Goal: Information Seeking & Learning: Check status

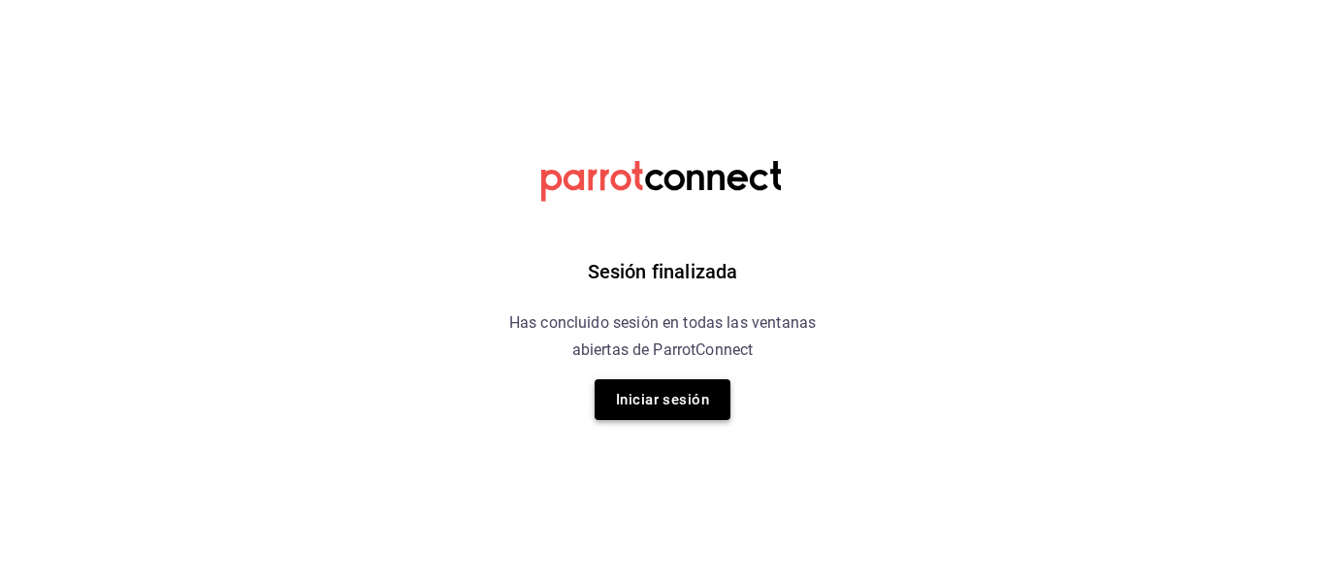
click at [678, 396] on button "Iniciar sesión" at bounding box center [662, 399] width 136 height 41
click at [676, 397] on button "Iniciar sesión" at bounding box center [662, 399] width 136 height 41
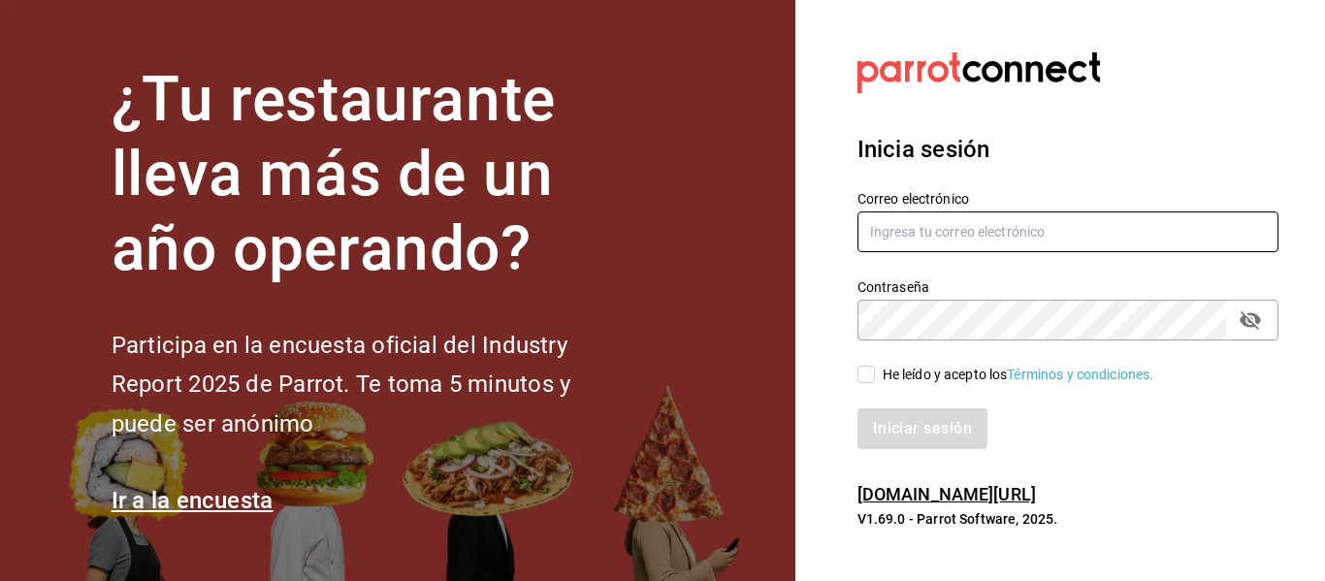
type input "[EMAIL_ADDRESS][DOMAIN_NAME]"
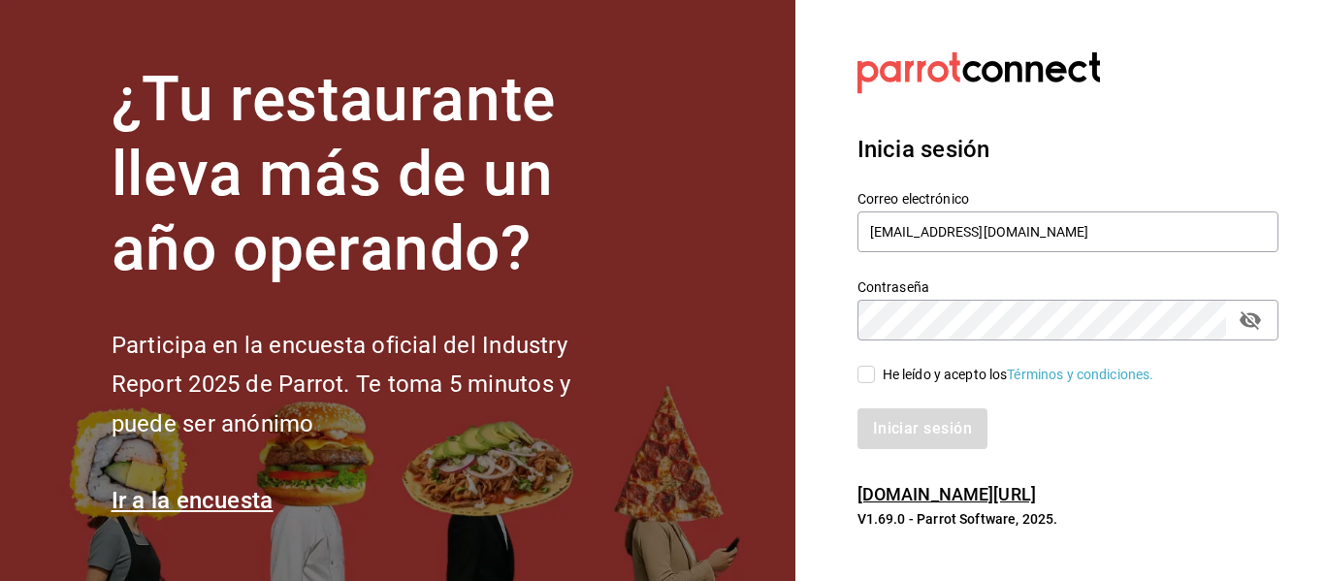
click at [873, 376] on input "He leído y acepto los Términos y condiciones." at bounding box center [865, 374] width 17 height 17
checkbox input "true"
click at [901, 417] on button "Iniciar sesión" at bounding box center [923, 428] width 132 height 41
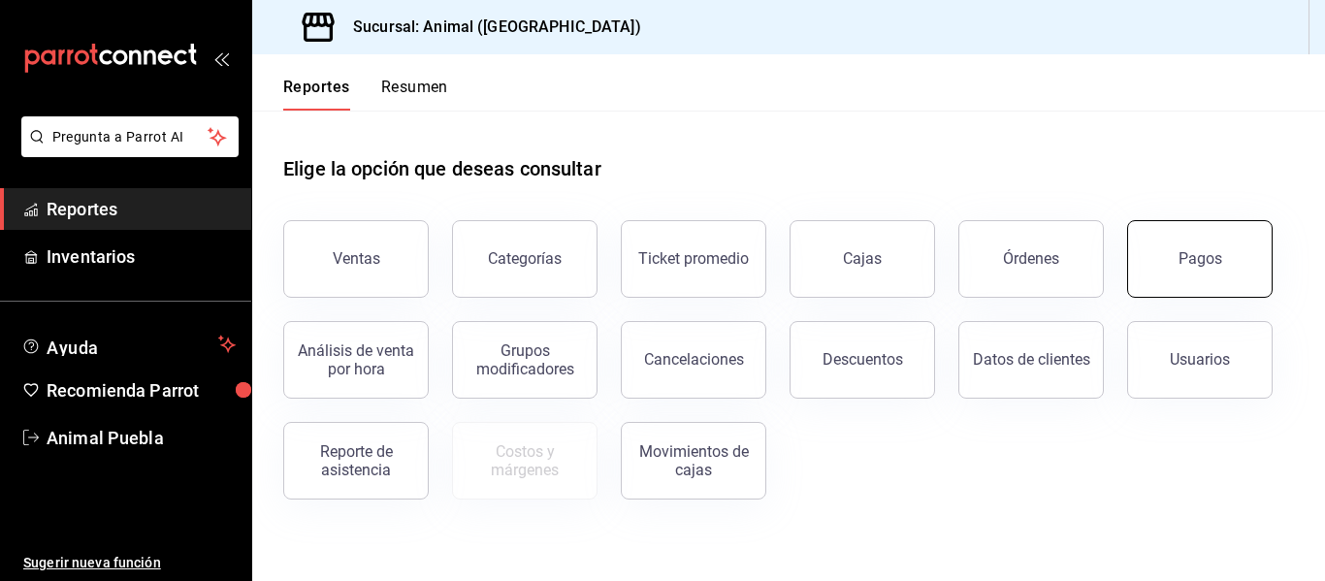
click at [1196, 274] on button "Pagos" at bounding box center [1199, 259] width 145 height 78
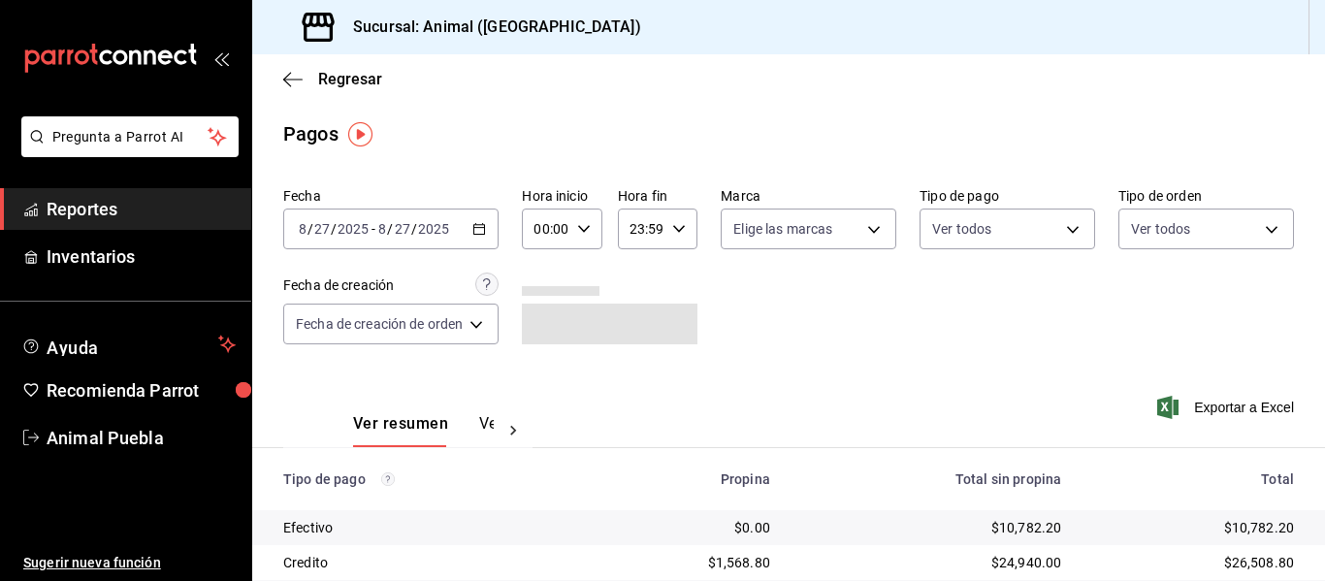
click at [585, 227] on icon "button" at bounding box center [584, 229] width 14 height 14
click at [547, 364] on span "04" at bounding box center [544, 368] width 8 height 16
type input "04:00"
click at [676, 230] on div at bounding box center [662, 290] width 1325 height 581
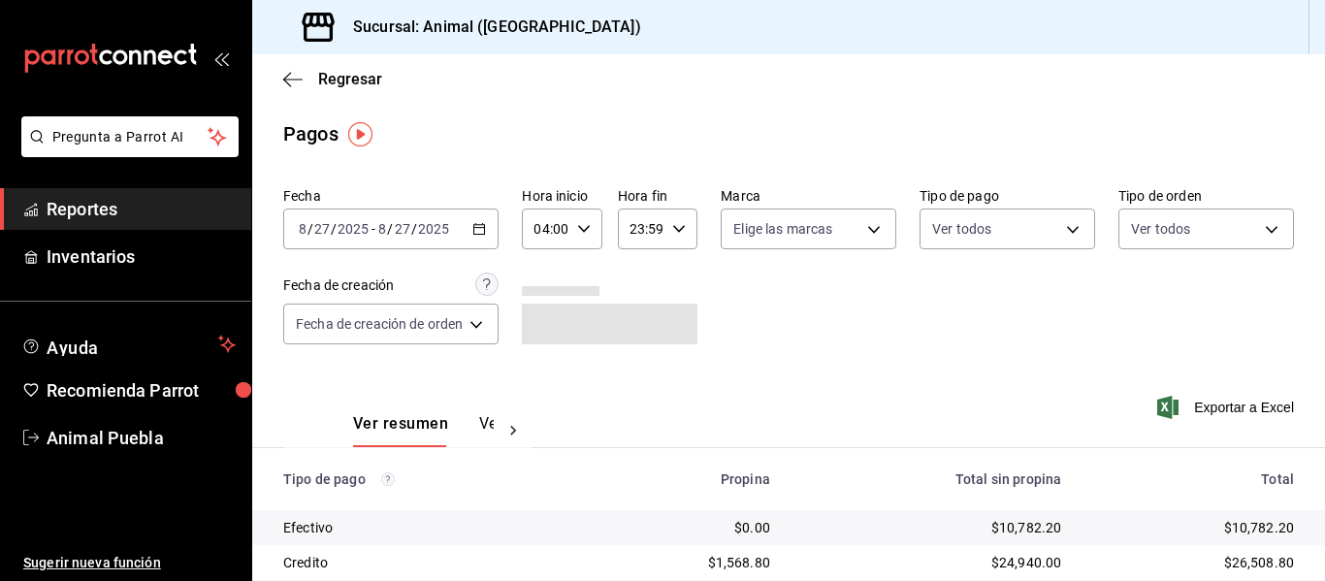
drag, startPoint x: 778, startPoint y: 314, endPoint x: 790, endPoint y: 322, distance: 14.8
click at [781, 315] on div "Fecha 2025-08-27 8 / 27 / 2025 - 2025-08-27 8 / 27 / 2025 Hora inicio 04:00 Hor…" at bounding box center [788, 273] width 1010 height 188
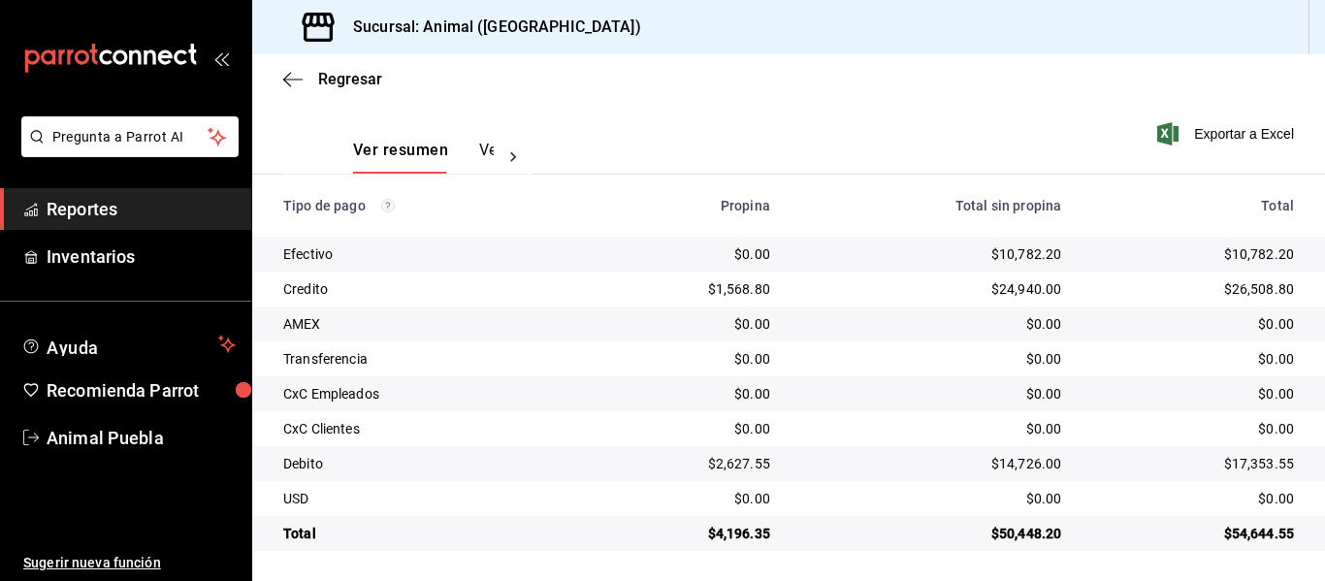
scroll to position [275, 0]
click at [292, 80] on icon "button" at bounding box center [292, 79] width 19 height 17
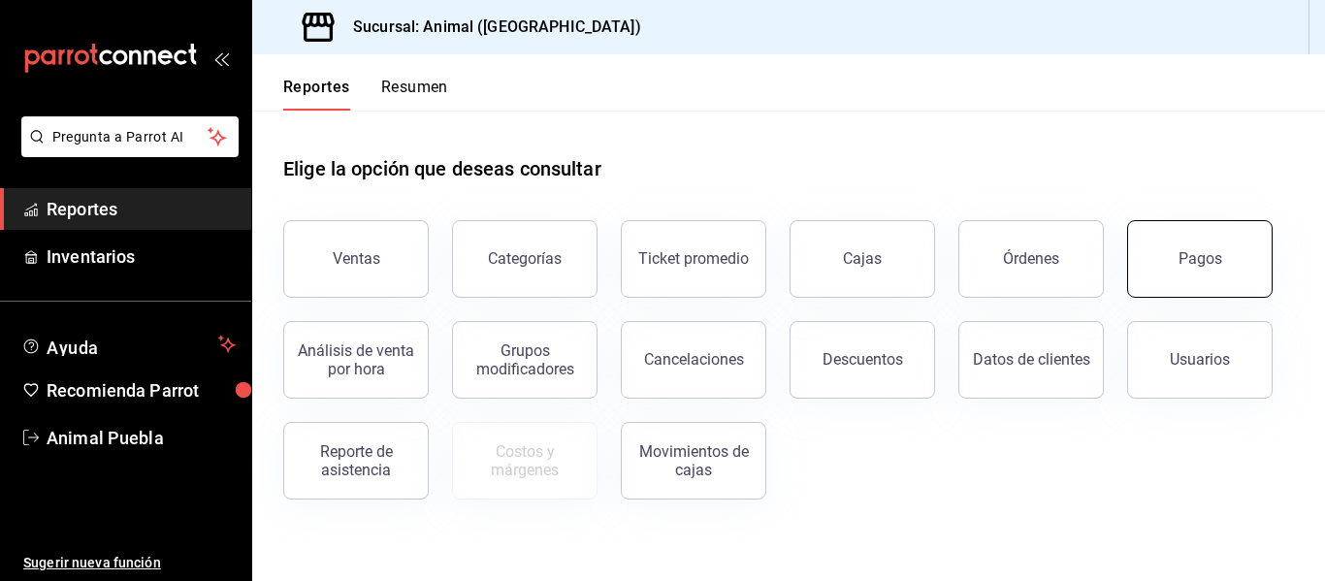
click at [1188, 260] on div "Pagos" at bounding box center [1200, 258] width 44 height 18
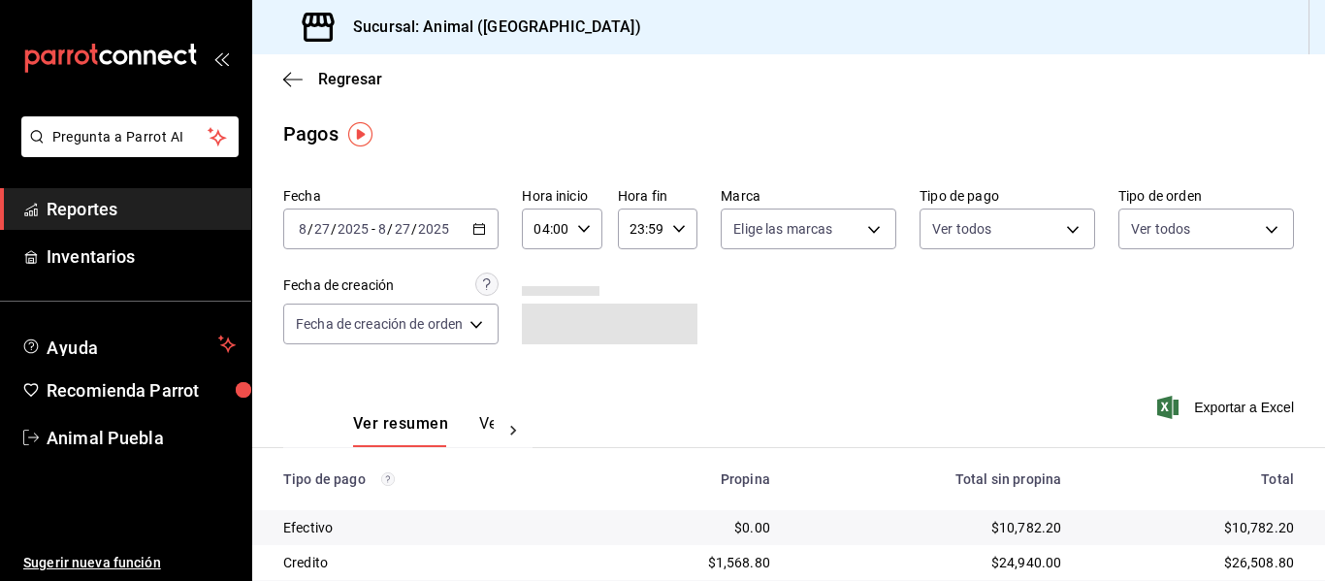
click at [678, 231] on \(Stroke\) "button" at bounding box center [679, 228] width 12 height 7
click at [860, 352] on div at bounding box center [662, 290] width 1325 height 581
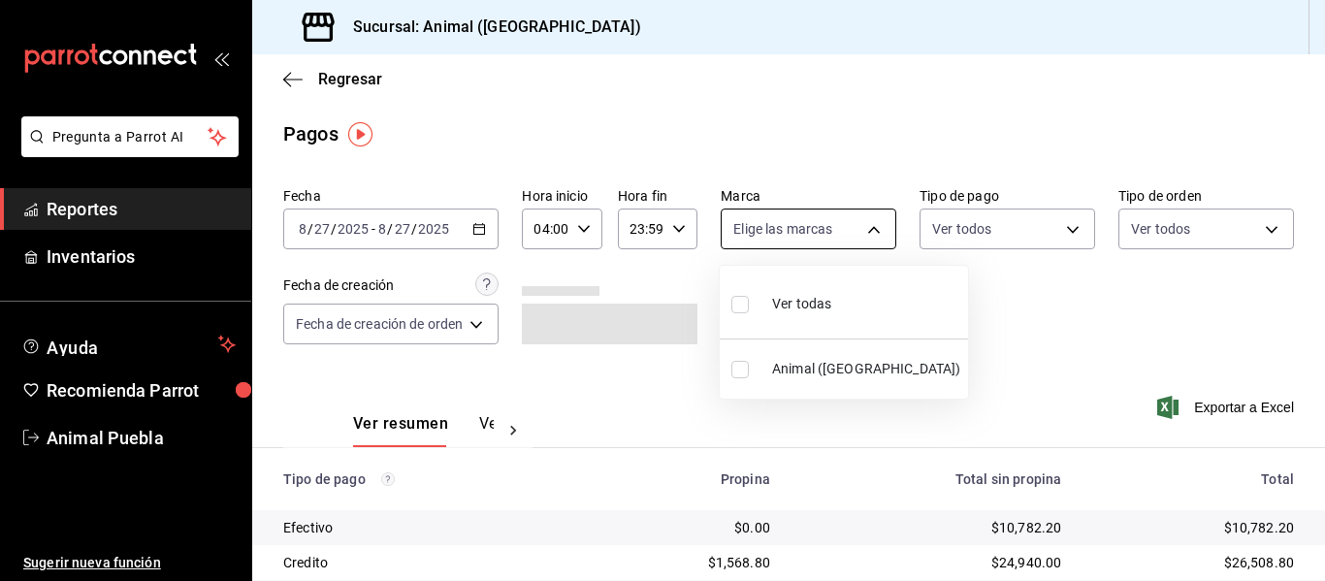
click at [871, 230] on body "Pregunta a Parrot AI Reportes Inventarios Ayuda Recomienda Parrot Animal Puebla…" at bounding box center [662, 290] width 1325 height 581
click at [881, 299] on li "Ver todas" at bounding box center [844, 301] width 248 height 57
type input "96838179-8fbb-4073-aae3-1789726318c8"
checkbox input "true"
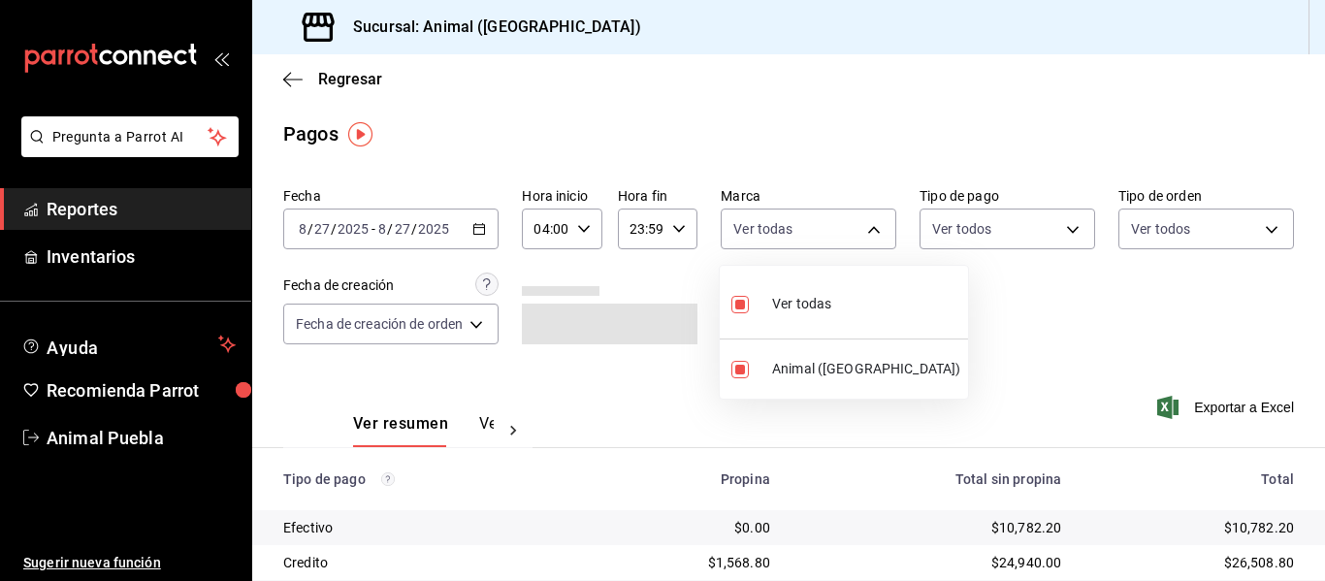
click at [966, 368] on div at bounding box center [662, 290] width 1325 height 581
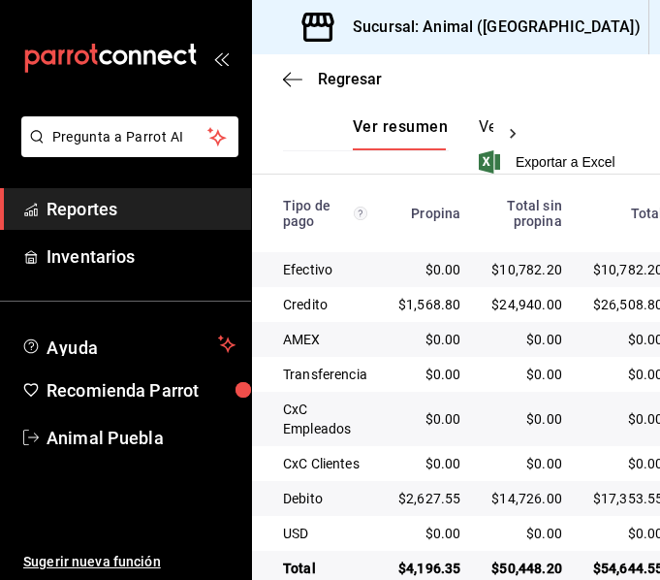
scroll to position [469, 0]
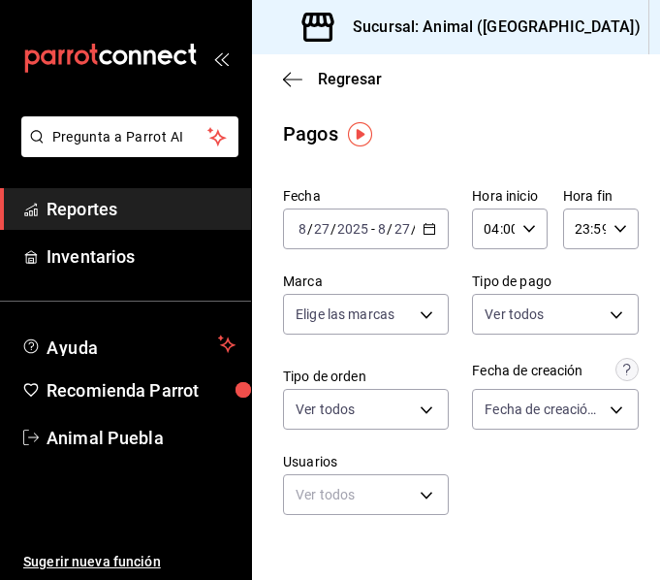
click at [220, 55] on icon "open_drawer_menu" at bounding box center [218, 59] width 9 height 15
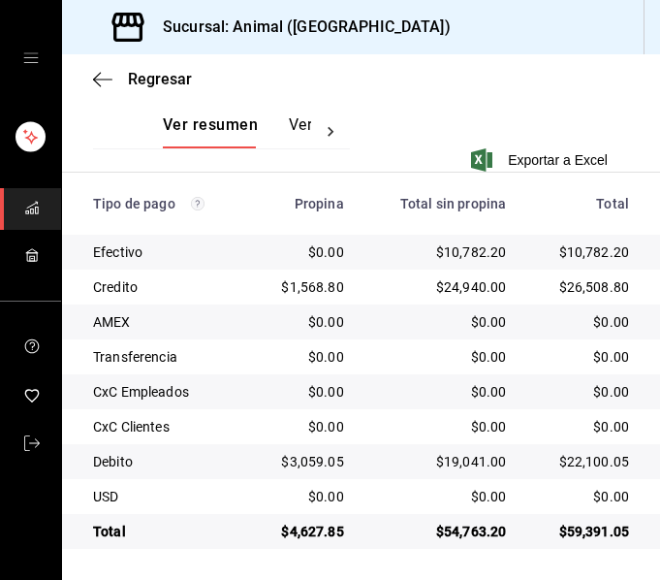
scroll to position [470, 0]
click at [551, 291] on div "$26,508.80" at bounding box center [583, 286] width 92 height 19
click at [101, 77] on icon "button" at bounding box center [102, 79] width 19 height 17
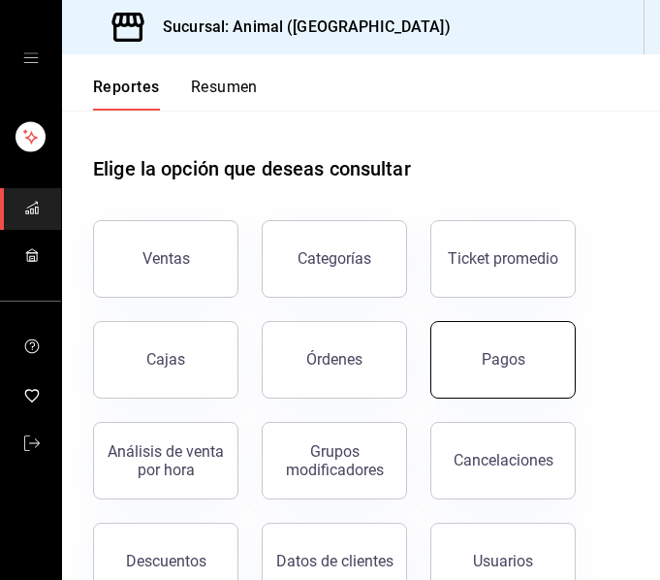
click at [494, 373] on button "Pagos" at bounding box center [503, 360] width 145 height 78
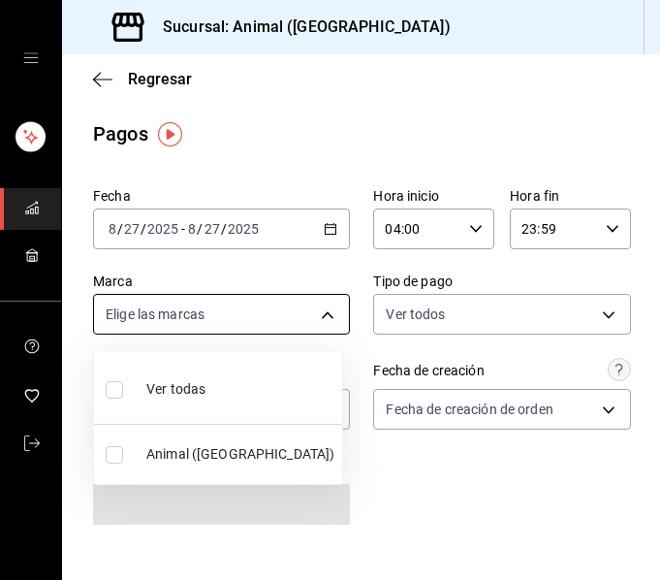
click at [321, 322] on body "Sucursal: Animal (Puebla) Regresar Pagos Fecha 2025-08-27 8 / 27 / 2025 - 2025-…" at bounding box center [330, 290] width 660 height 580
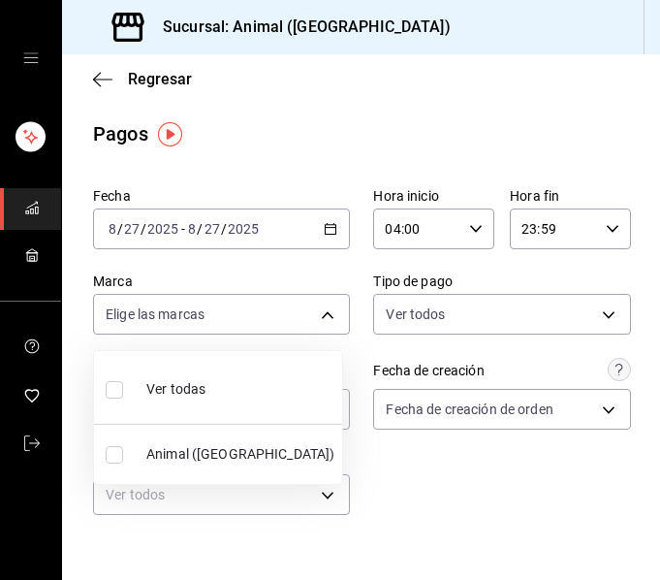
click at [305, 398] on li "Ver todas" at bounding box center [218, 387] width 248 height 57
type input "96838179-8fbb-4073-aae3-1789726318c8"
checkbox input "true"
click at [427, 500] on div at bounding box center [330, 290] width 660 height 580
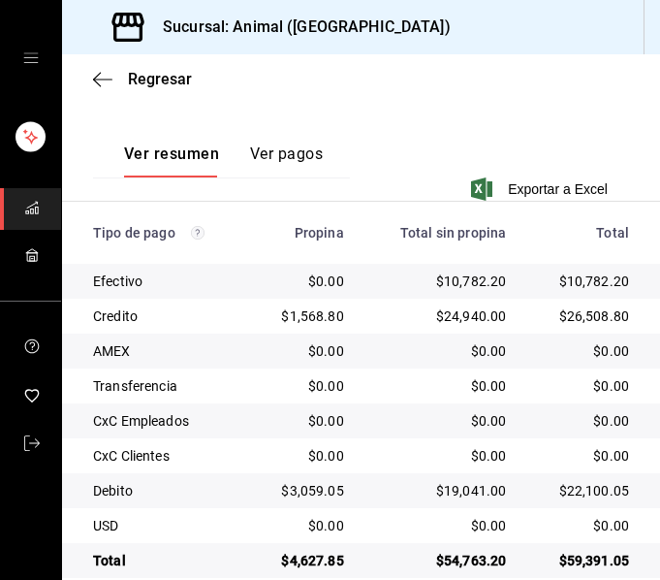
scroll to position [470, 0]
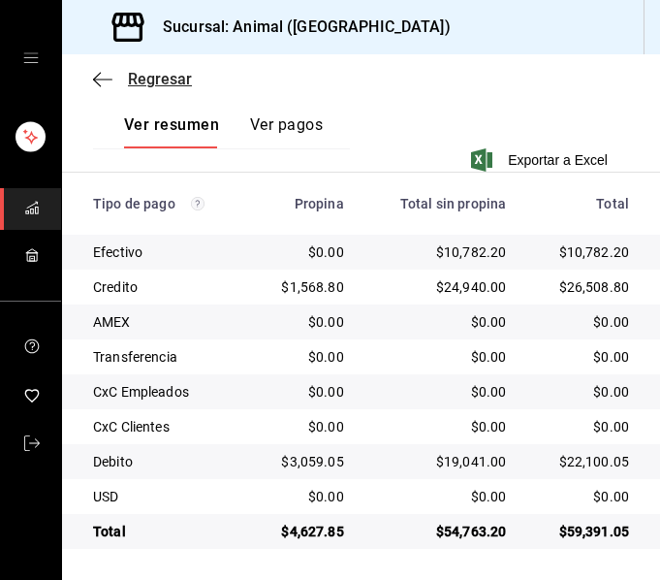
click at [106, 85] on icon "button" at bounding box center [102, 79] width 19 height 17
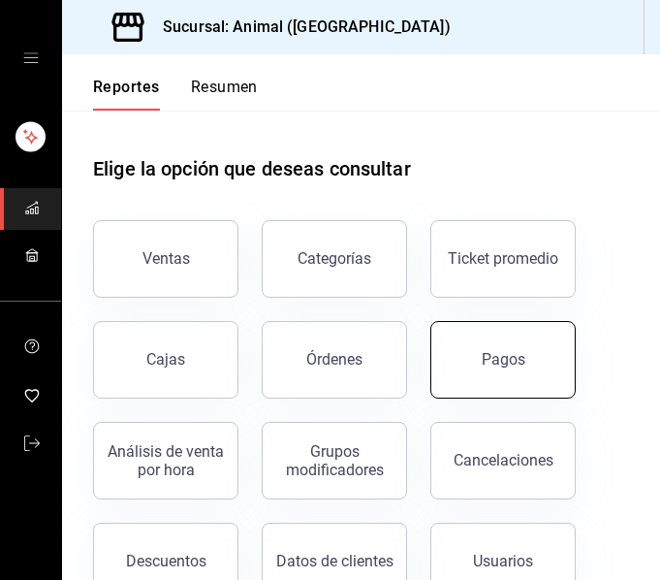
click at [509, 369] on button "Pagos" at bounding box center [503, 360] width 145 height 78
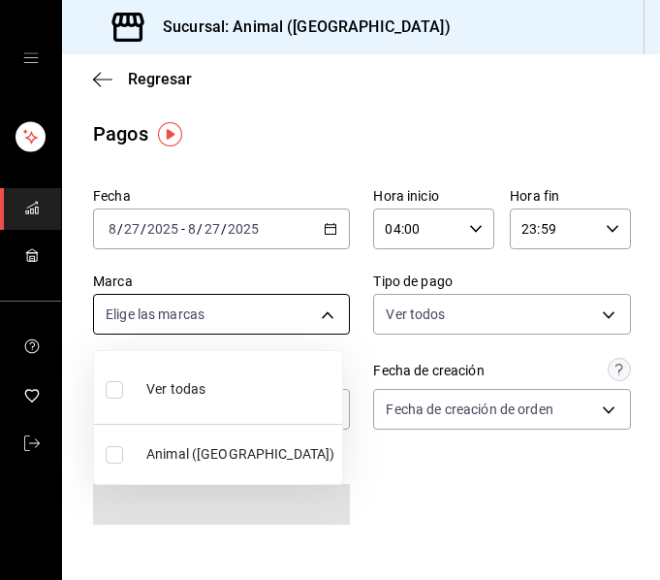
click at [319, 322] on body "Sucursal: Animal (Puebla) Regresar Pagos Fecha 2025-08-27 8 / 27 / 2025 - 2025-…" at bounding box center [330, 290] width 660 height 580
click at [307, 399] on li "Ver todas" at bounding box center [218, 387] width 248 height 57
type input "96838179-8fbb-4073-aae3-1789726318c8"
checkbox input "true"
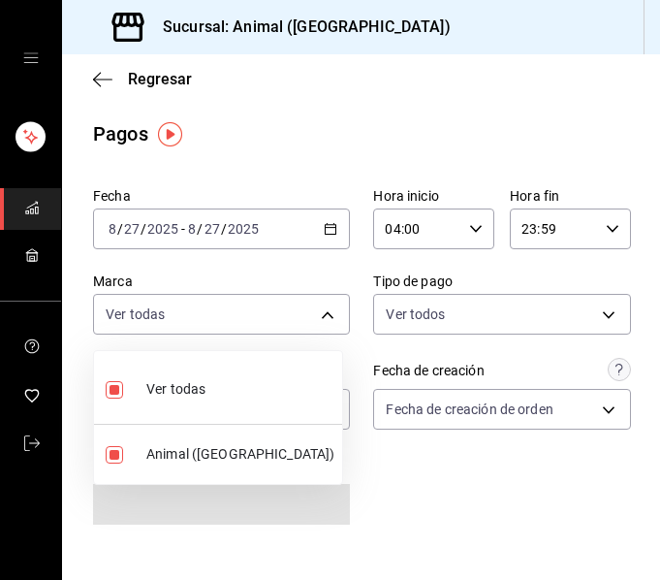
click at [408, 494] on div at bounding box center [330, 290] width 660 height 580
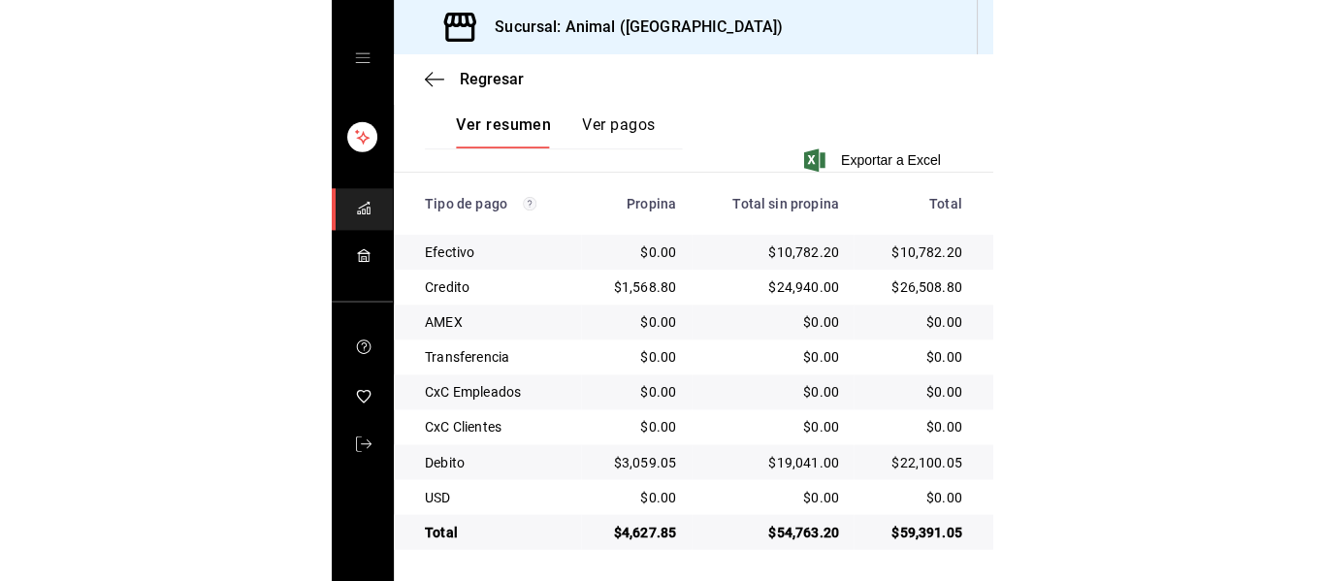
scroll to position [470, 0]
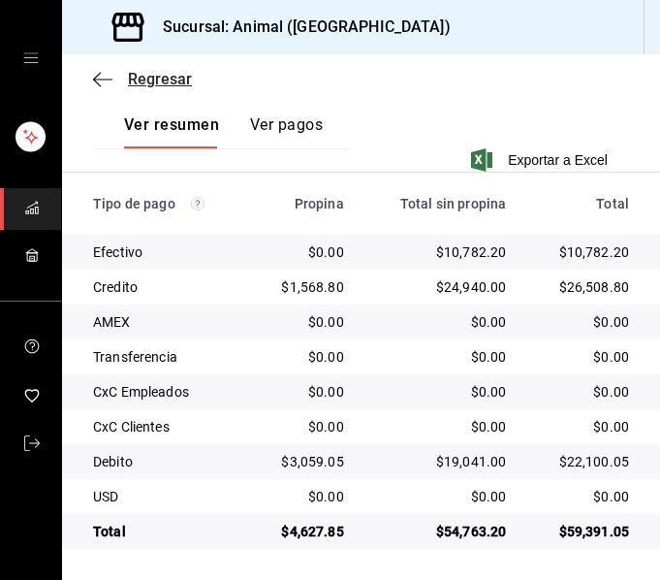
click at [105, 78] on icon "button" at bounding box center [102, 79] width 19 height 17
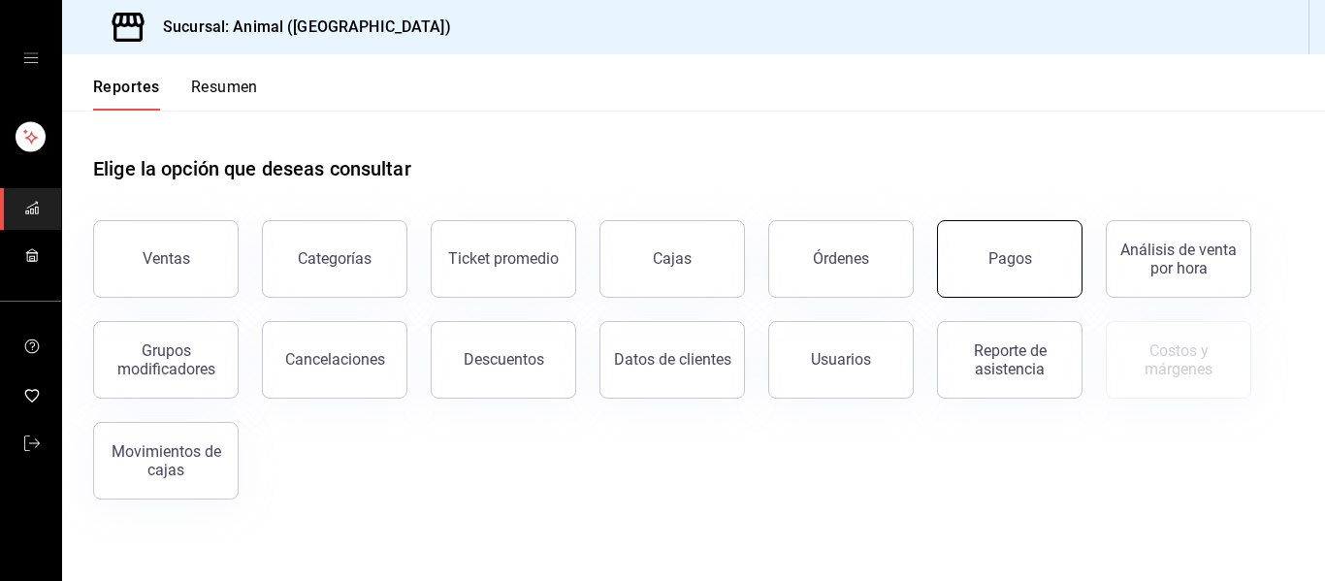
click at [1002, 260] on div "Pagos" at bounding box center [1010, 258] width 44 height 18
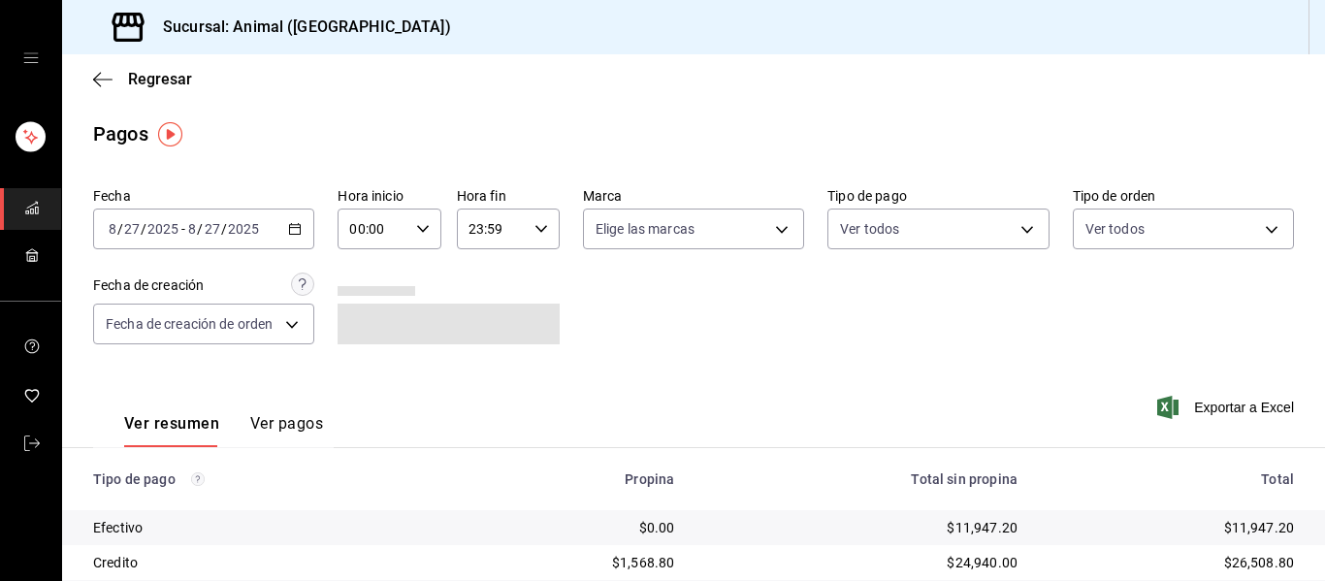
click at [428, 222] on div "00:00 Hora inicio" at bounding box center [388, 228] width 103 height 41
click at [368, 362] on span "04" at bounding box center [360, 368] width 20 height 16
type input "04:00"
click at [772, 229] on div at bounding box center [662, 290] width 1325 height 581
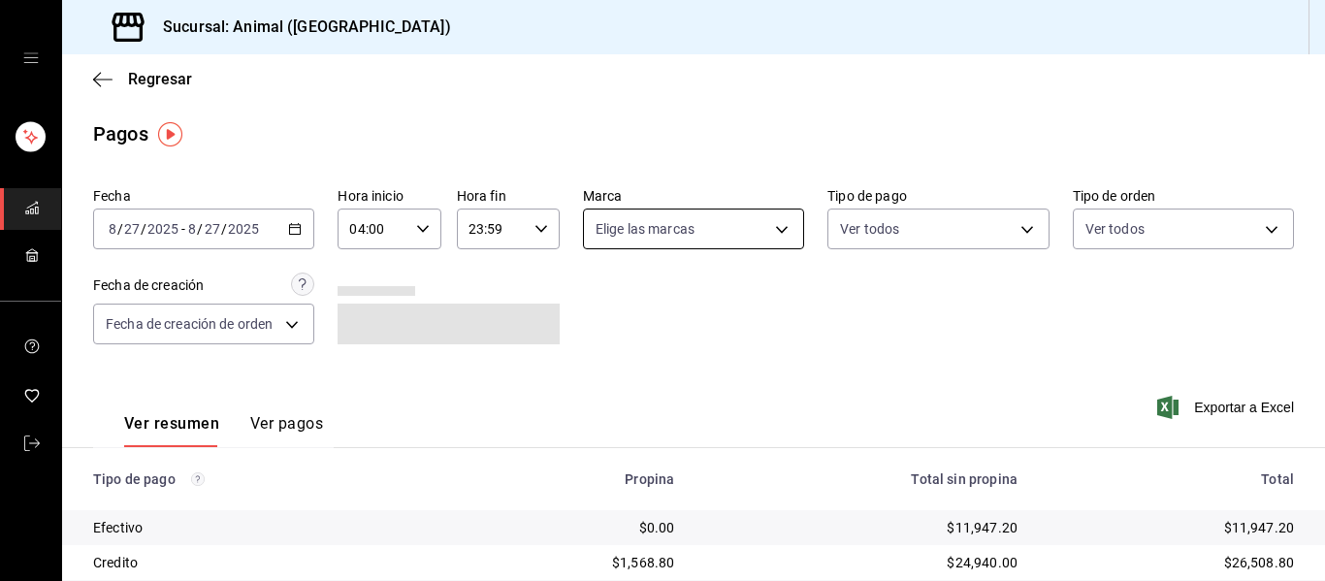
click at [778, 223] on body "Sucursal: Animal (Puebla) Regresar Pagos Fecha 2025-08-27 8 / 27 / 2025 - 2025-…" at bounding box center [662, 290] width 1325 height 581
click at [771, 311] on li "Ver todas" at bounding box center [702, 301] width 248 height 57
type input "96838179-8fbb-4073-aae3-1789726318c8"
checkbox input "true"
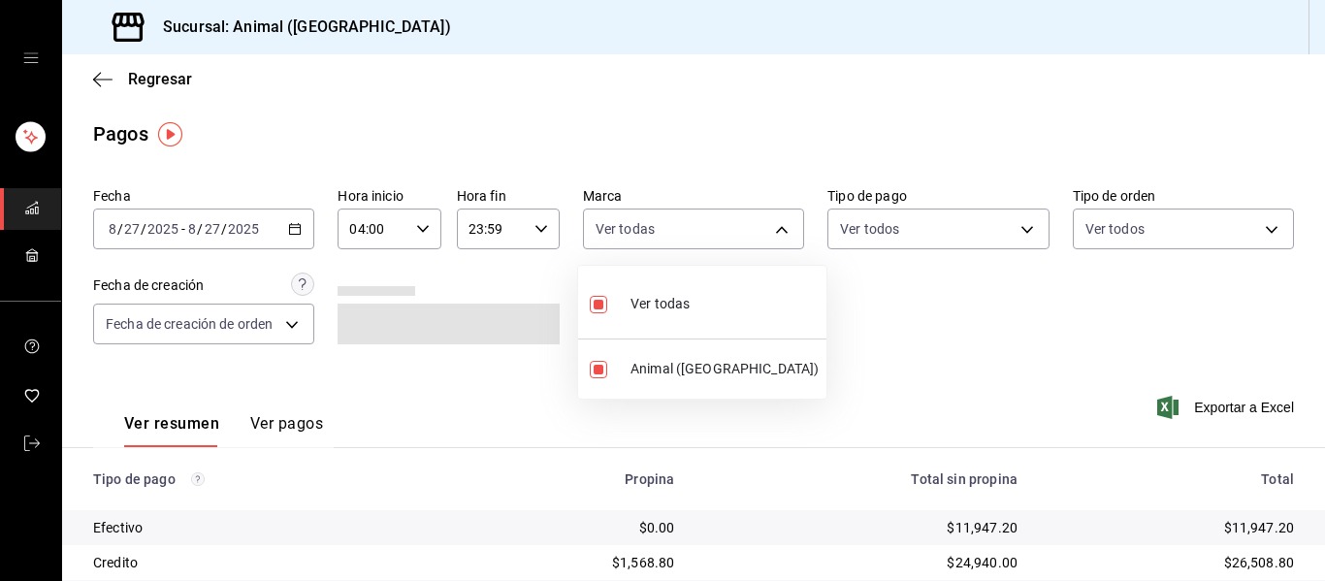
click at [914, 356] on div at bounding box center [662, 290] width 1325 height 581
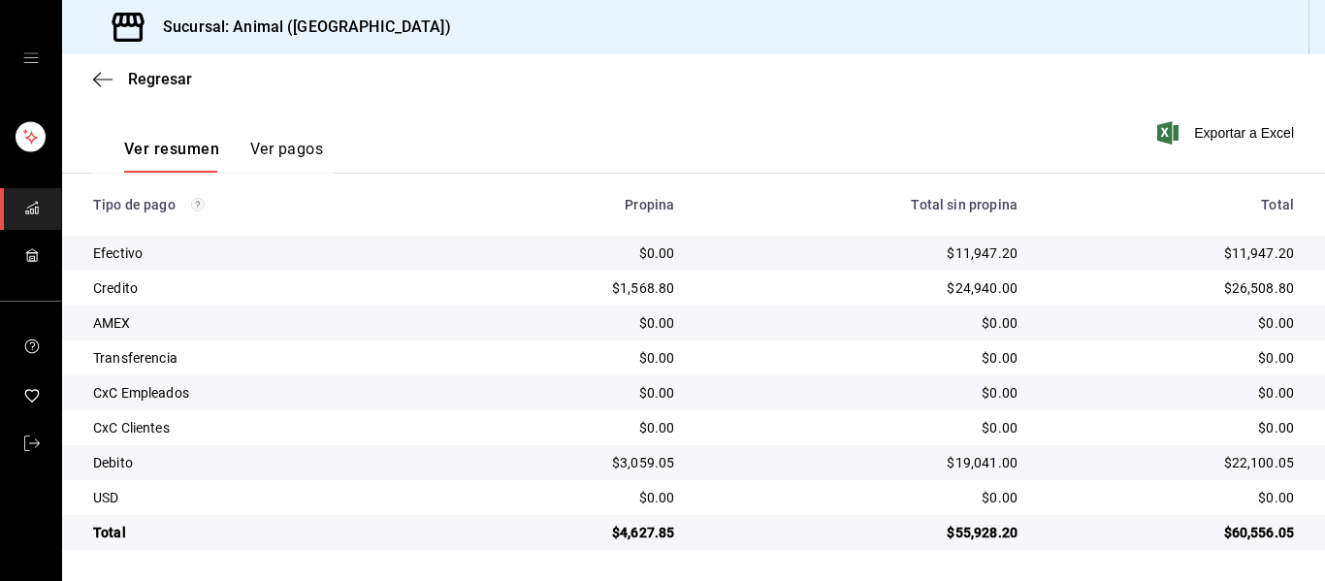
scroll to position [275, 0]
click at [35, 57] on icon "open drawer" at bounding box center [31, 58] width 16 height 16
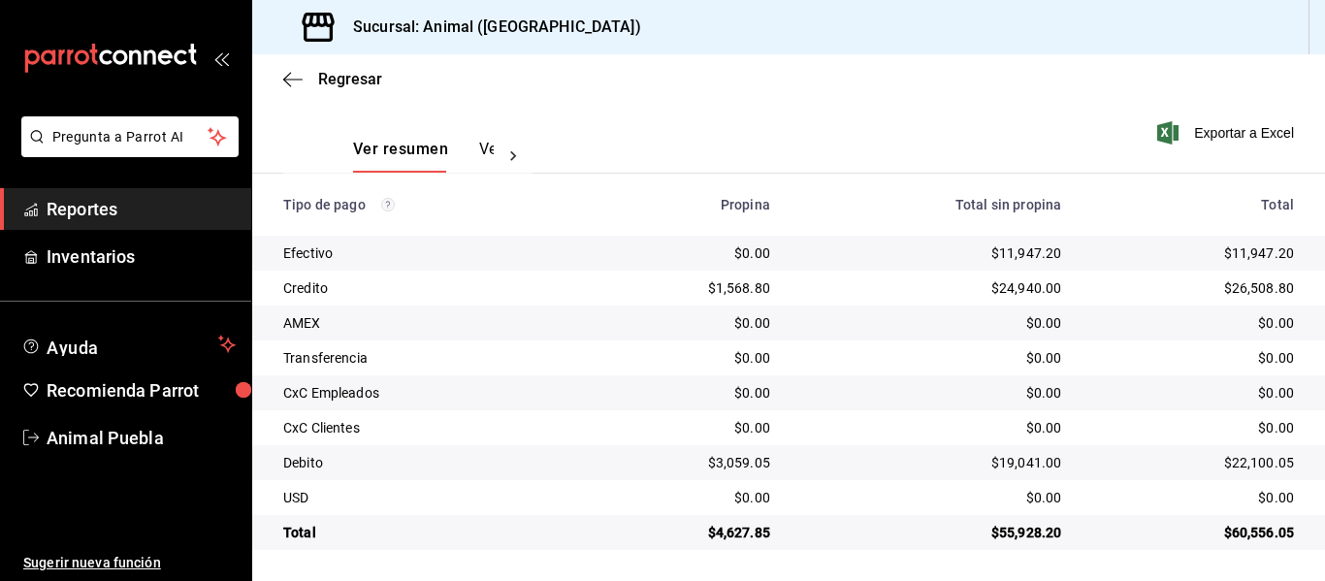
click at [98, 208] on span "Reportes" at bounding box center [141, 209] width 189 height 26
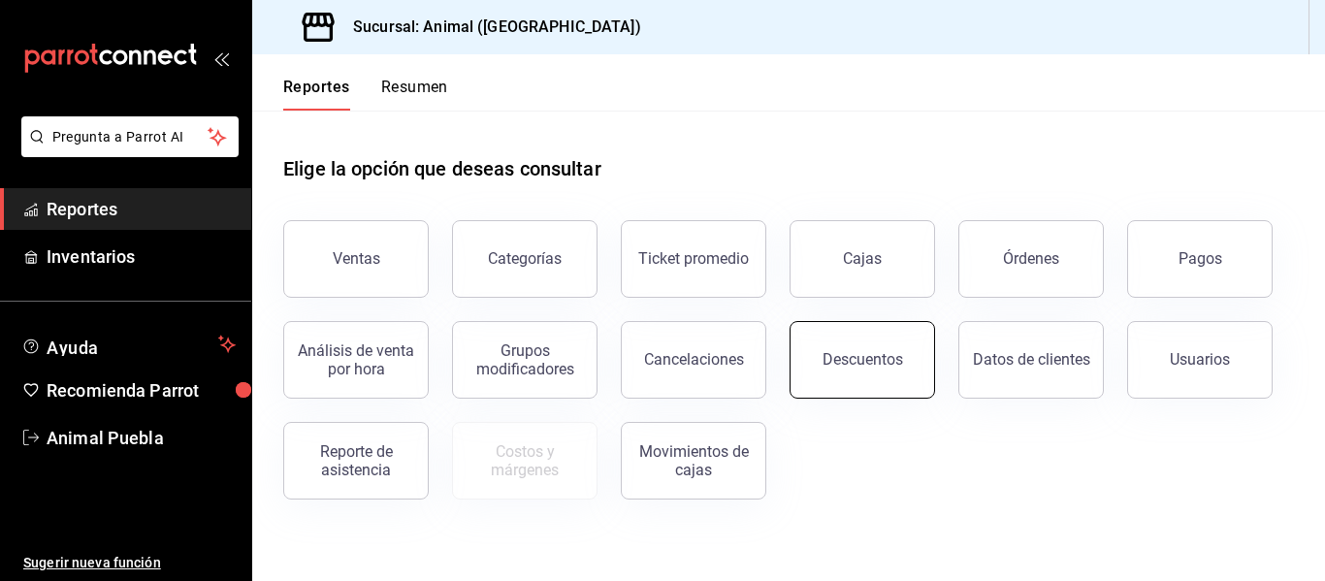
click at [861, 363] on div "Descuentos" at bounding box center [862, 359] width 80 height 18
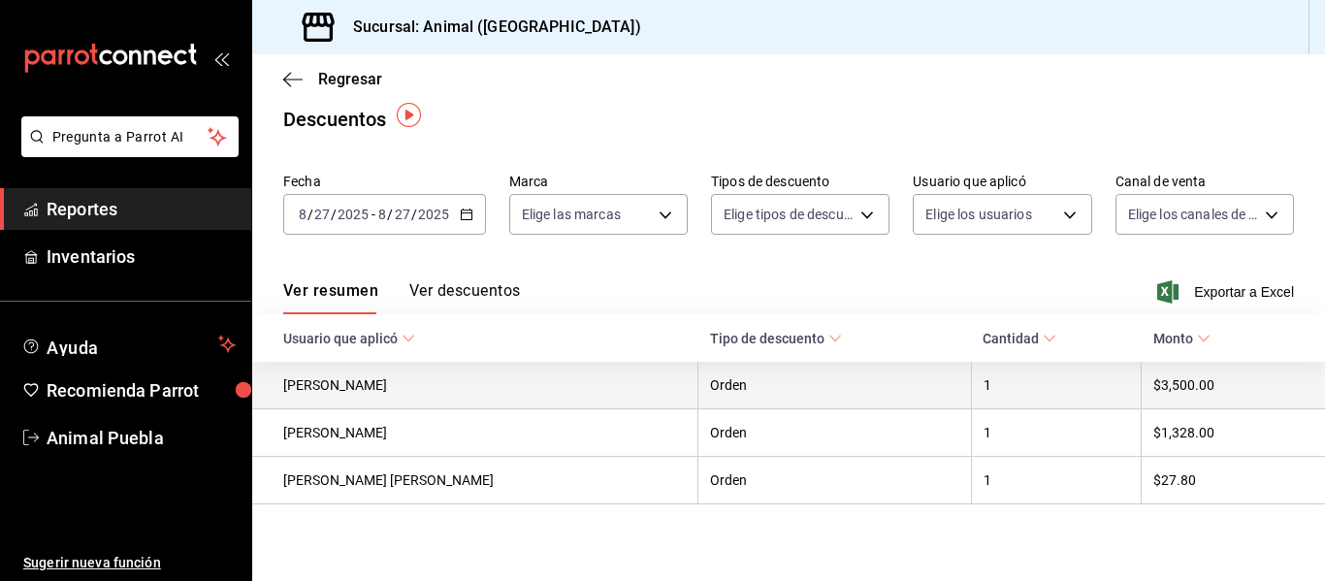
scroll to position [19, 0]
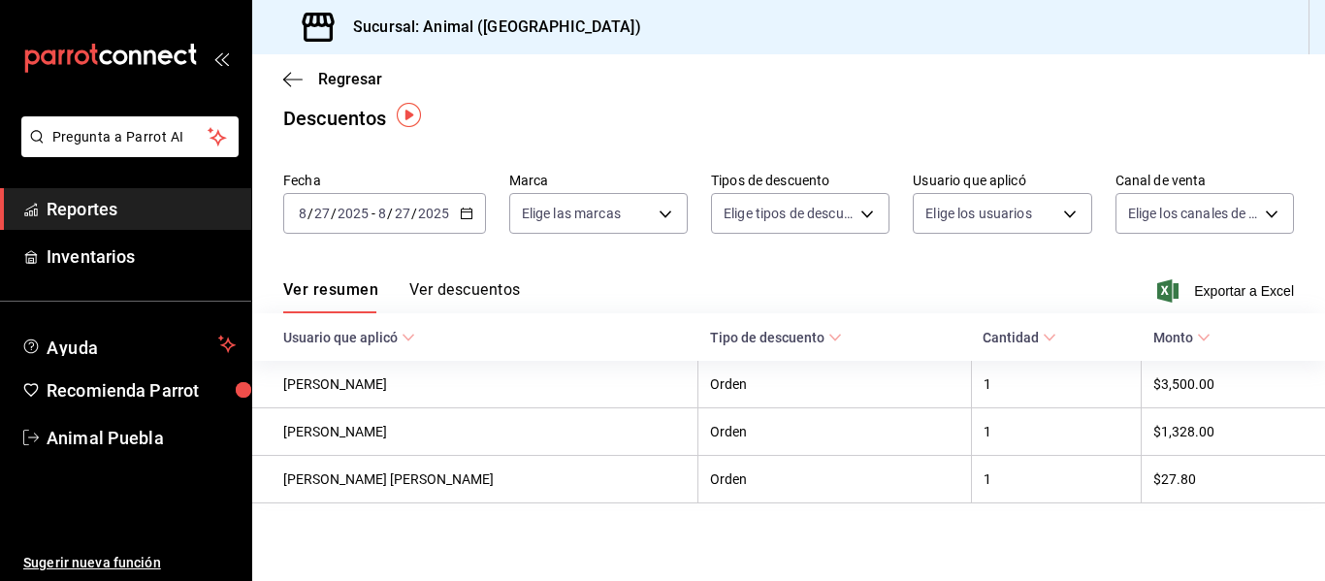
click at [470, 211] on \(Stroke\) "button" at bounding box center [466, 211] width 11 height 1
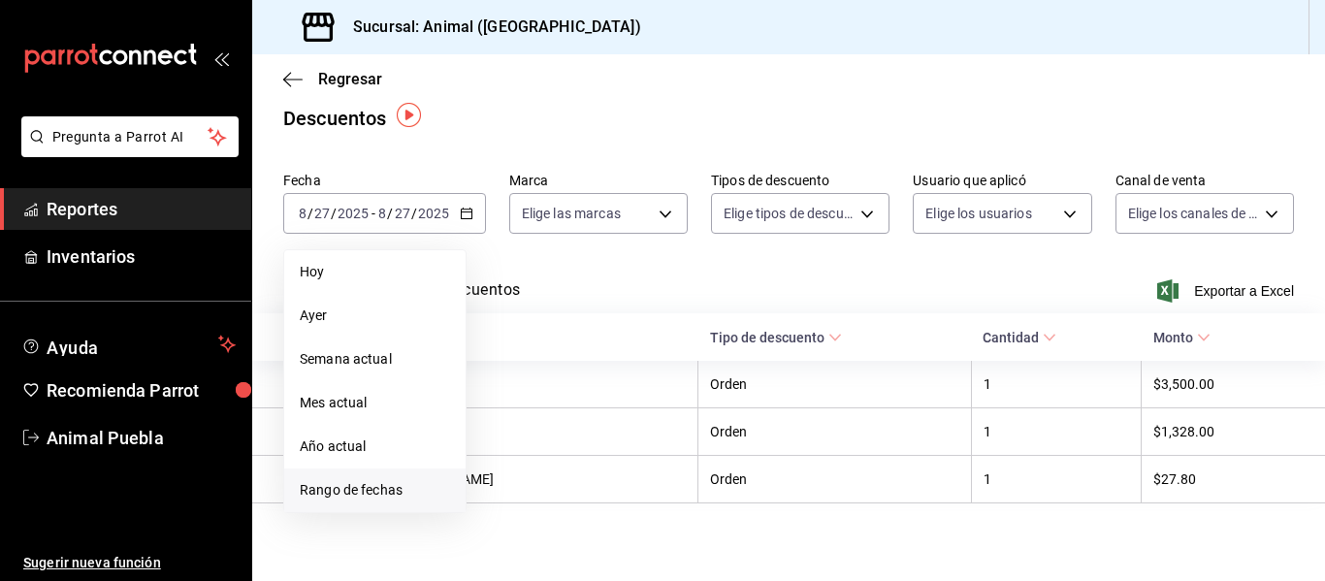
click at [394, 487] on span "Rango de fechas" at bounding box center [375, 490] width 150 height 20
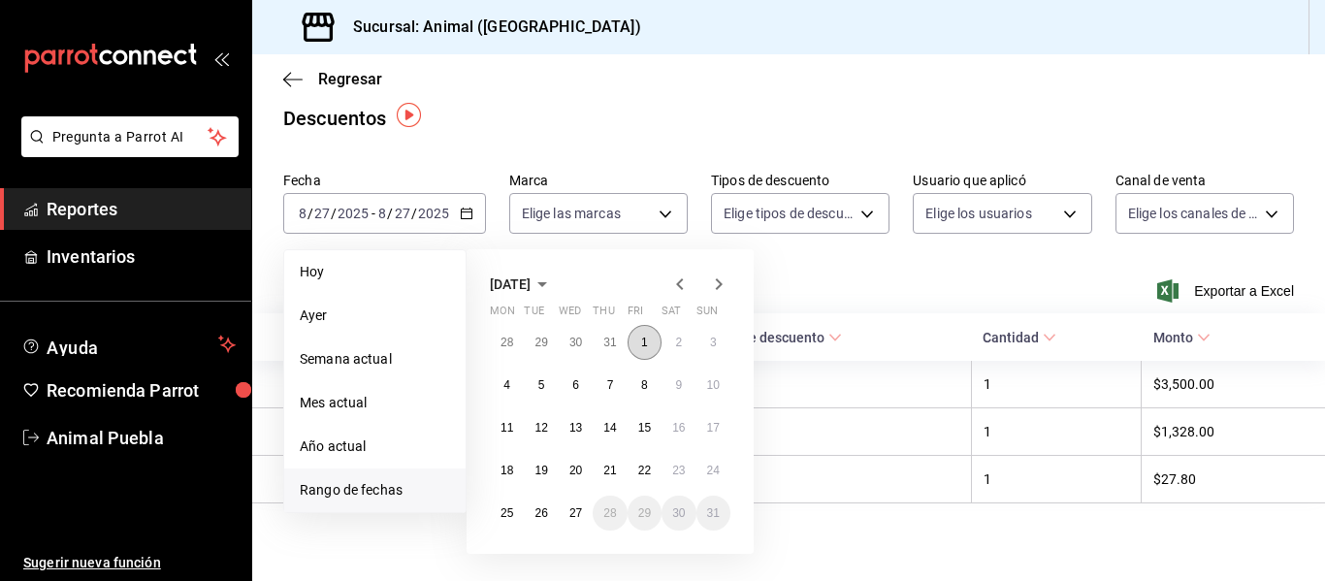
click at [645, 342] on abbr "1" at bounding box center [644, 343] width 7 height 14
click at [542, 506] on abbr "26" at bounding box center [540, 513] width 13 height 14
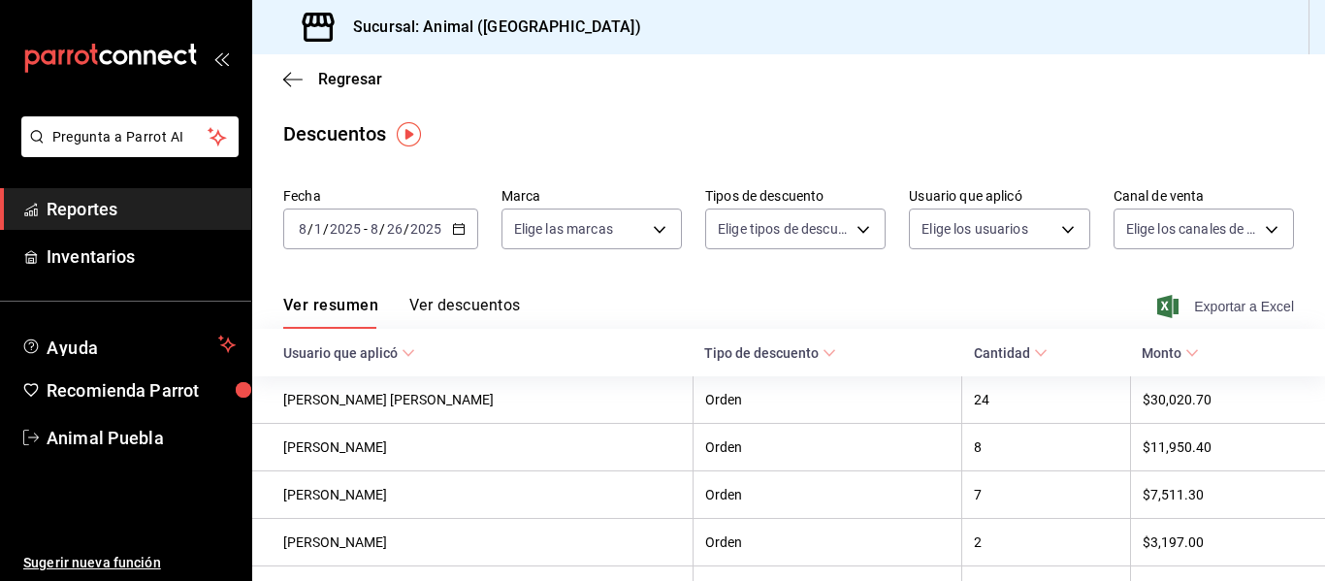
click at [1234, 307] on span "Exportar a Excel" at bounding box center [1227, 306] width 133 height 23
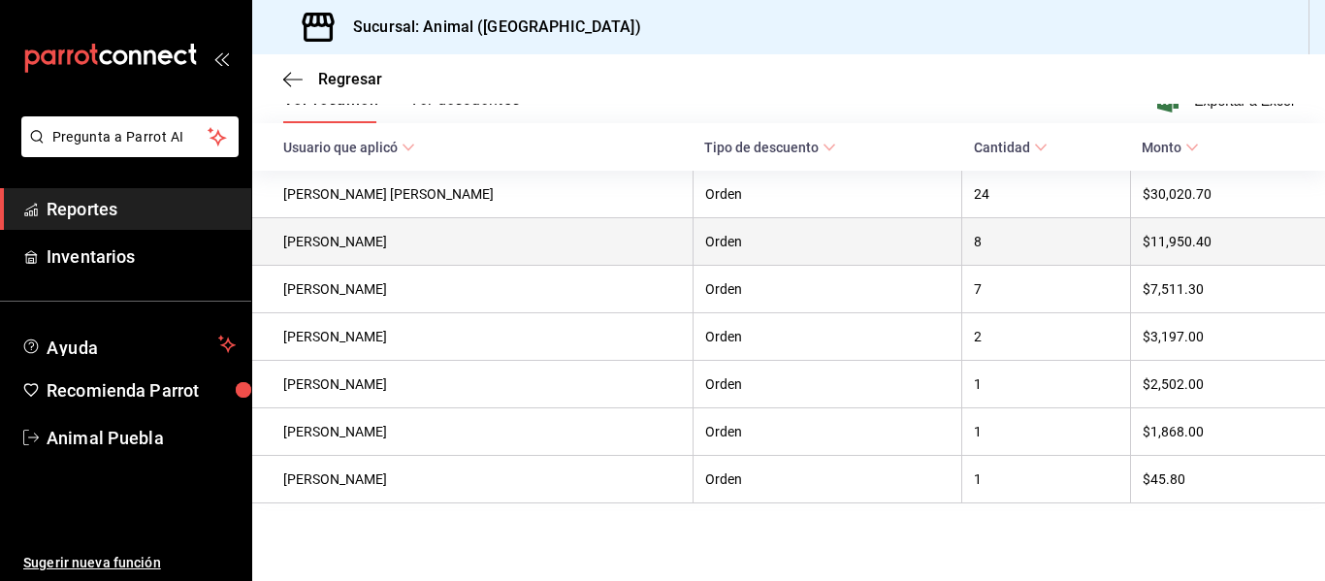
scroll to position [213, 0]
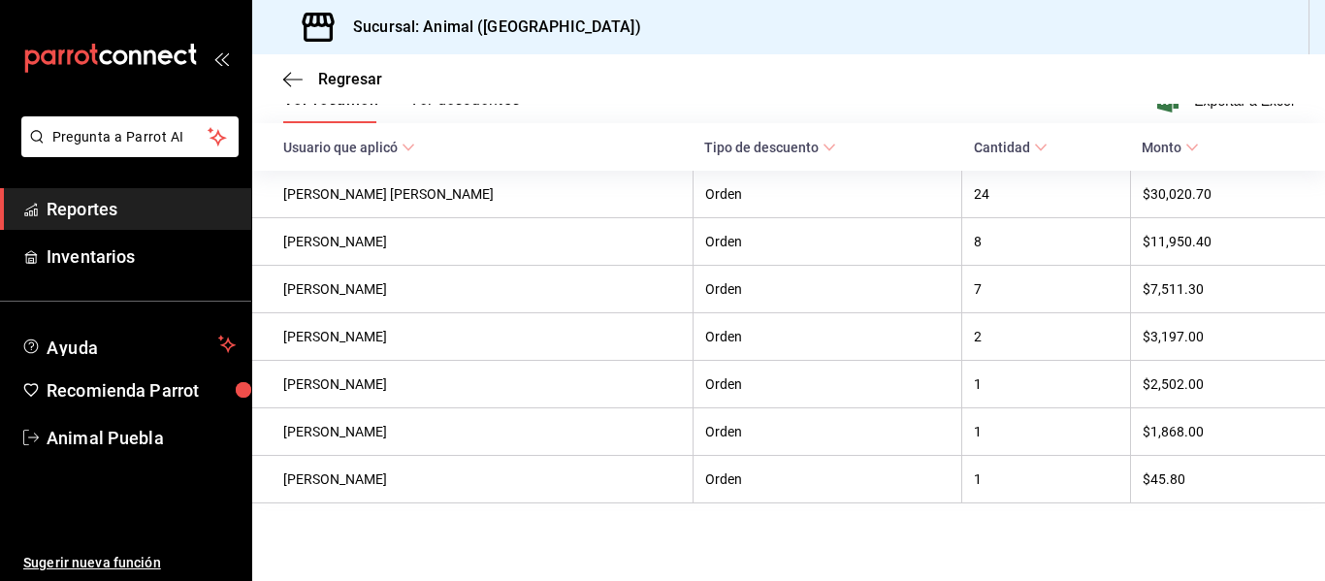
click at [1186, 144] on \(Stroke\) at bounding box center [1192, 147] width 12 height 7
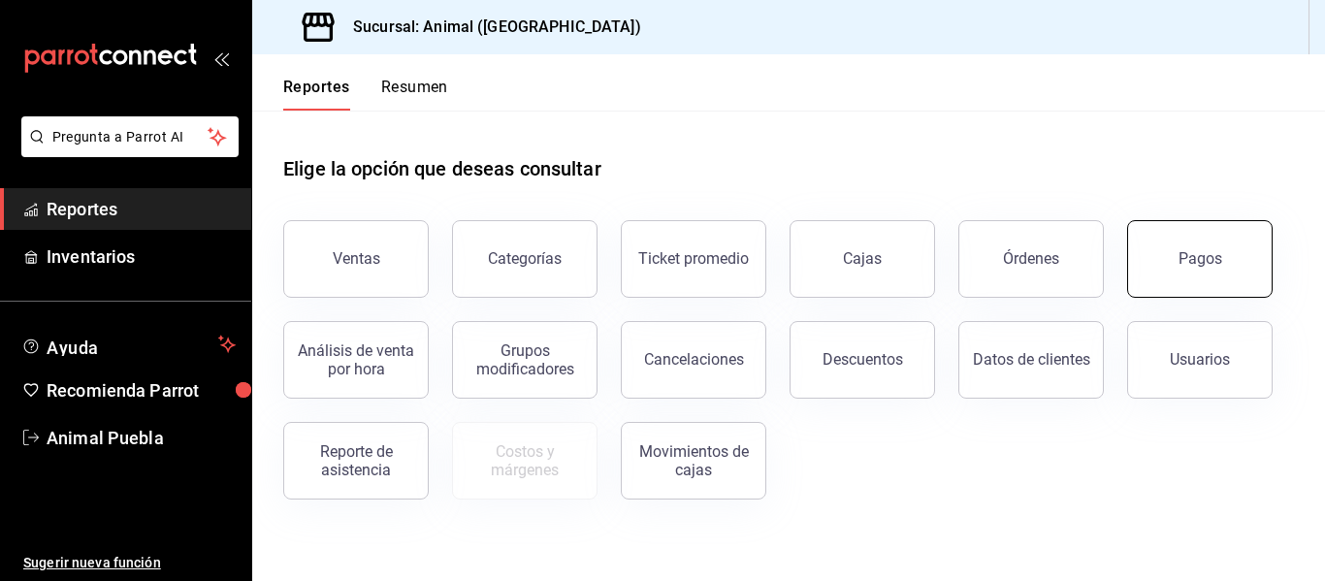
click at [1159, 253] on button "Pagos" at bounding box center [1199, 259] width 145 height 78
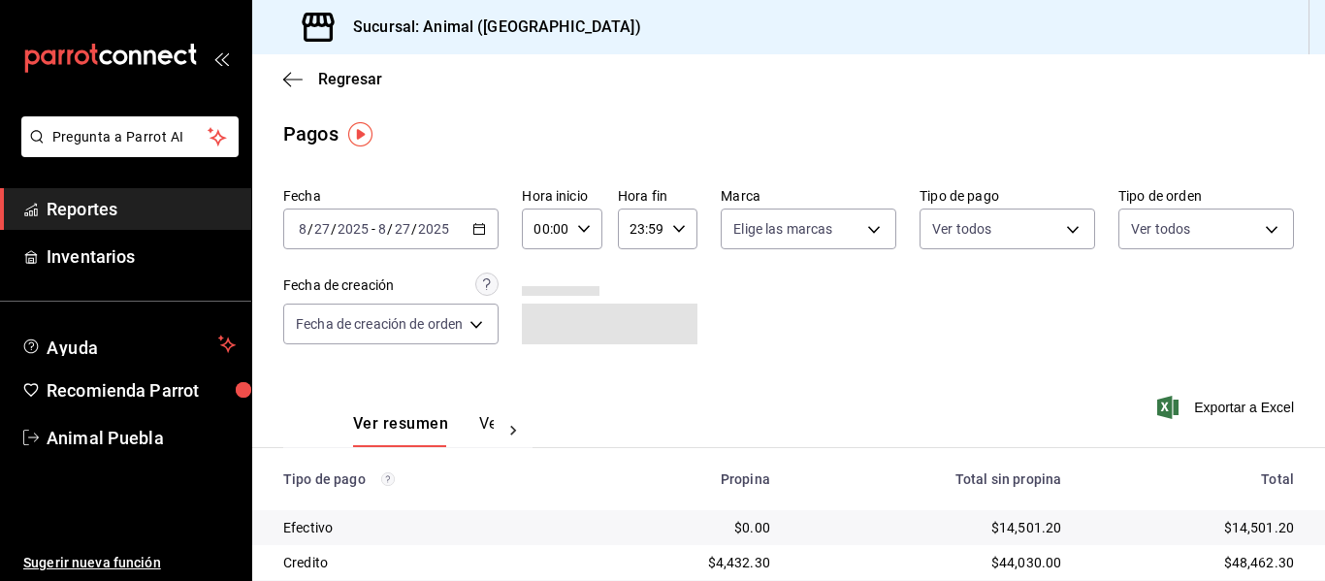
click at [480, 233] on icon "button" at bounding box center [479, 229] width 14 height 14
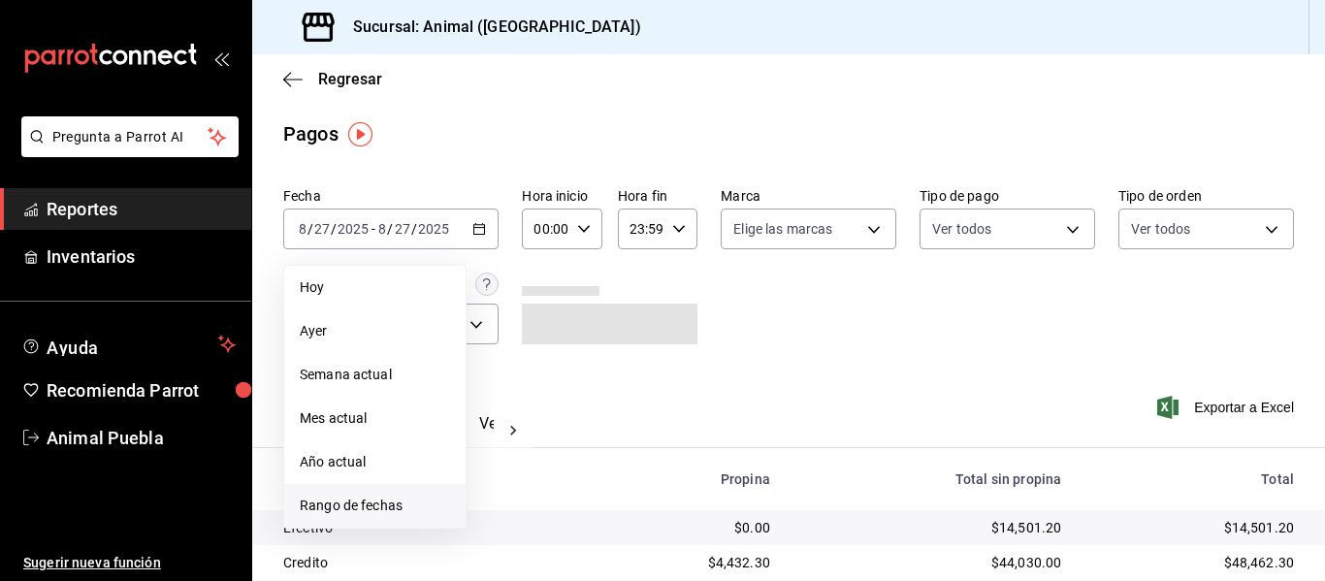
click at [384, 497] on span "Rango de fechas" at bounding box center [375, 506] width 150 height 20
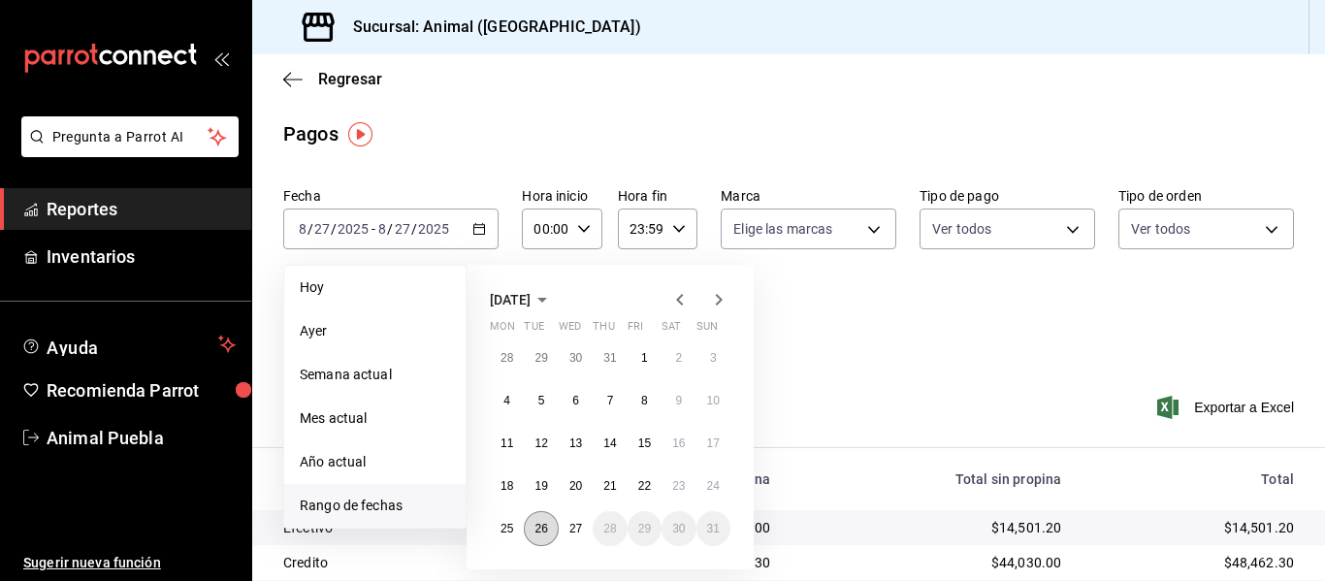
click at [544, 529] on abbr "26" at bounding box center [540, 529] width 13 height 14
click at [569, 525] on abbr "27" at bounding box center [575, 529] width 13 height 14
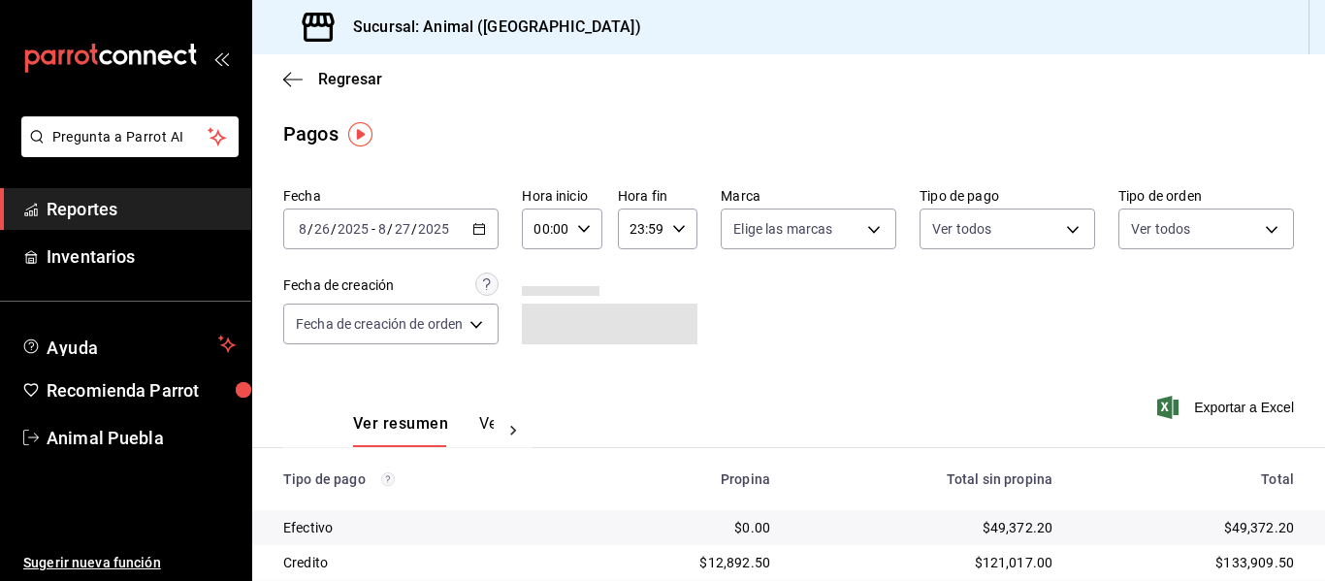
click at [584, 232] on \(Stroke\) "button" at bounding box center [584, 228] width 12 height 7
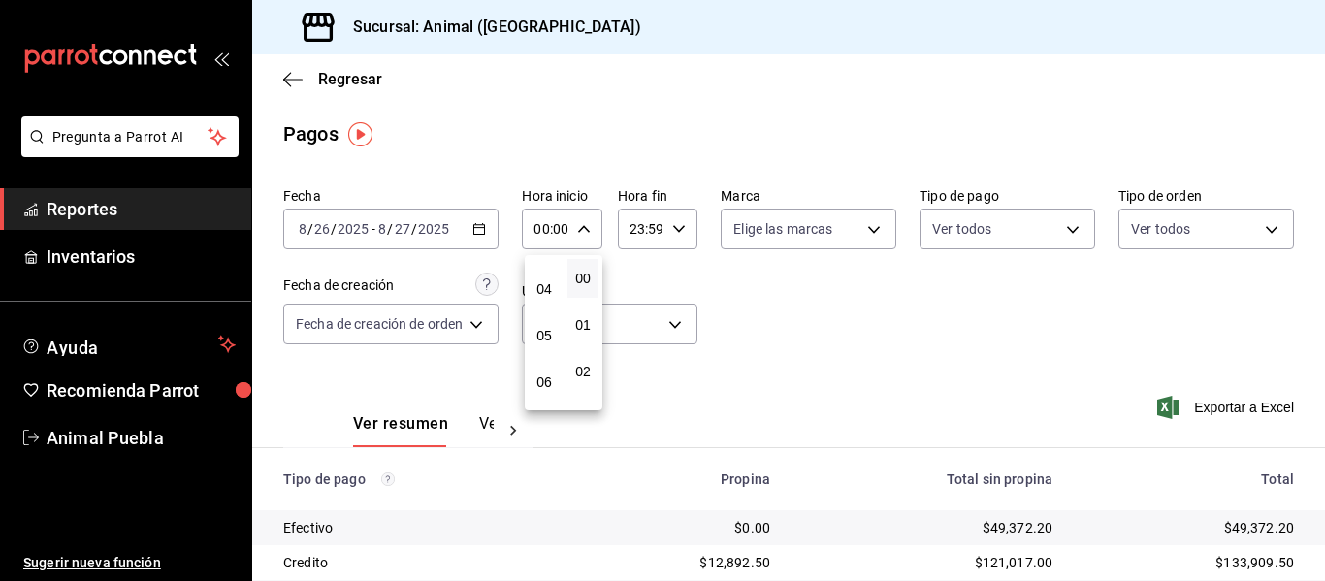
scroll to position [194, 0]
click at [547, 266] on span "04" at bounding box center [544, 271] width 8 height 16
type input "04:00"
click at [869, 227] on div at bounding box center [662, 290] width 1325 height 581
click at [869, 227] on body "Pregunta a Parrot AI Reportes Inventarios Ayuda Recomienda Parrot Animal Puebla…" at bounding box center [662, 290] width 1325 height 581
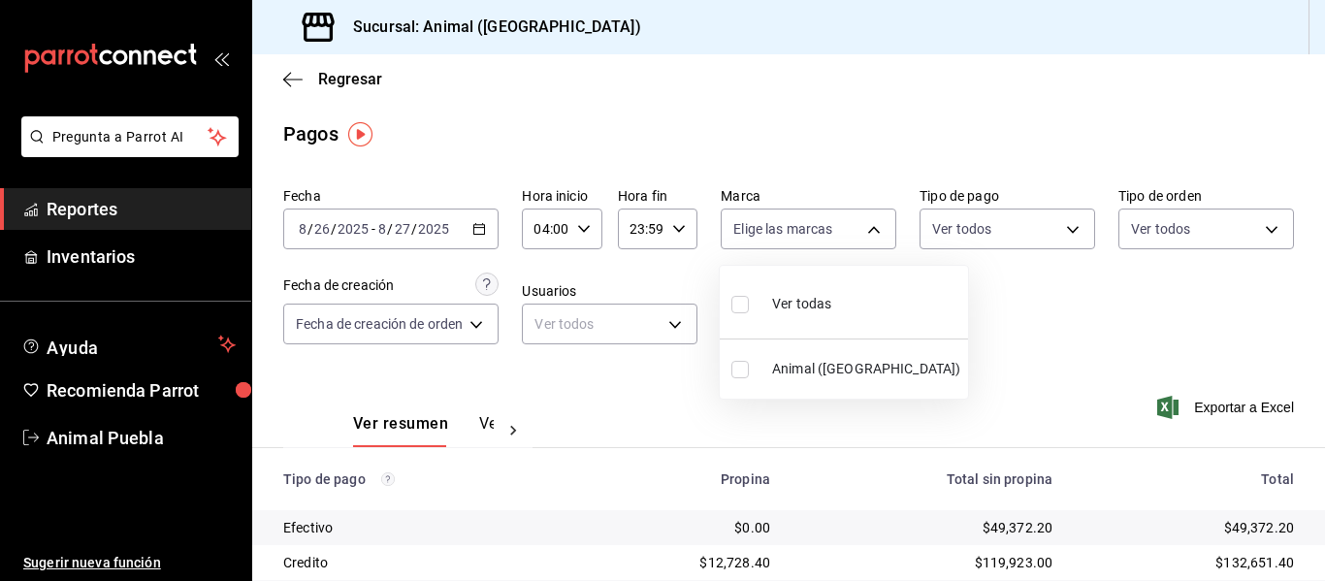
click at [808, 309] on span "Ver todas" at bounding box center [801, 304] width 59 height 20
type input "96838179-8fbb-4073-aae3-1789726318c8"
checkbox input "true"
click at [991, 310] on div at bounding box center [662, 290] width 1325 height 581
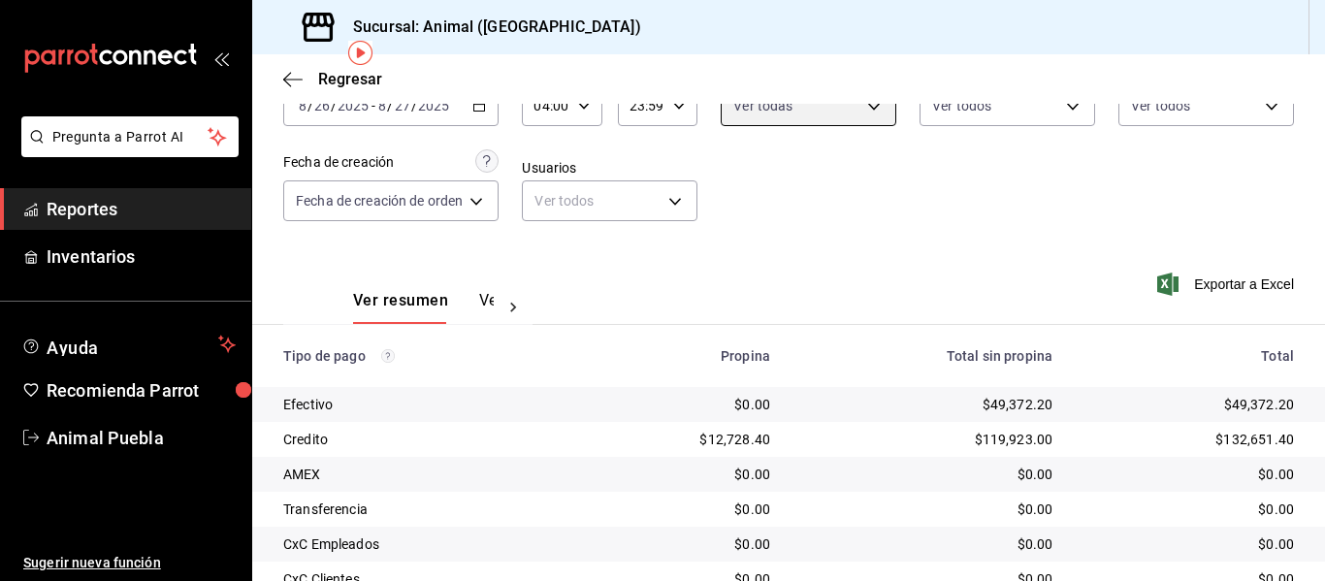
scroll to position [81, 0]
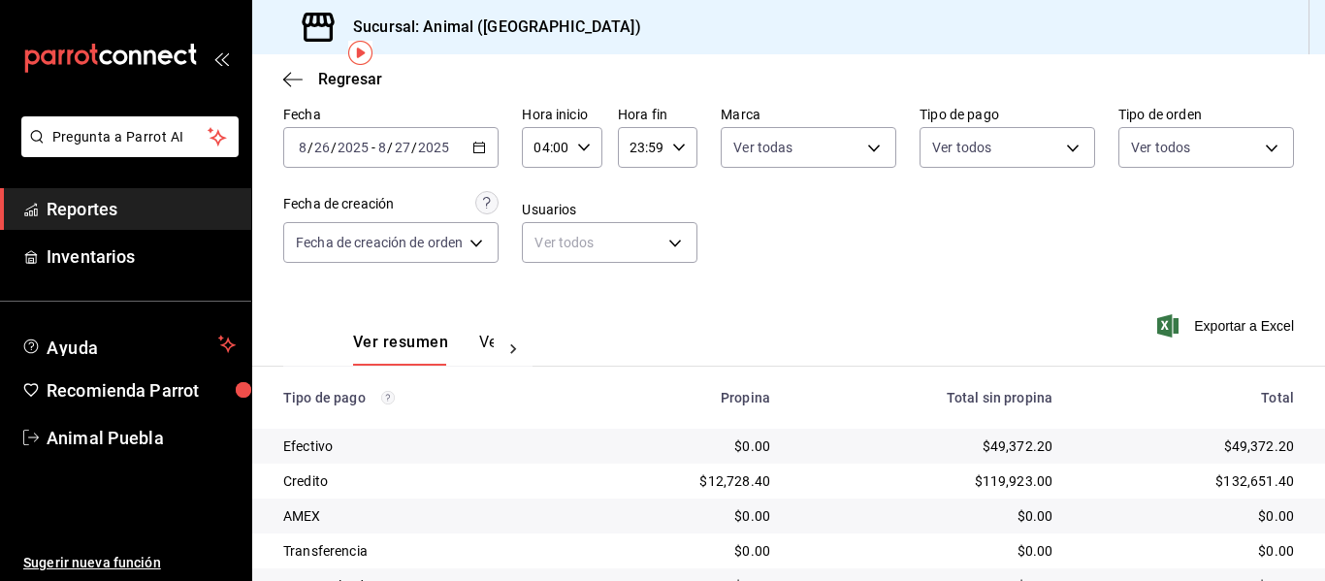
click at [475, 149] on icon "button" at bounding box center [479, 148] width 14 height 14
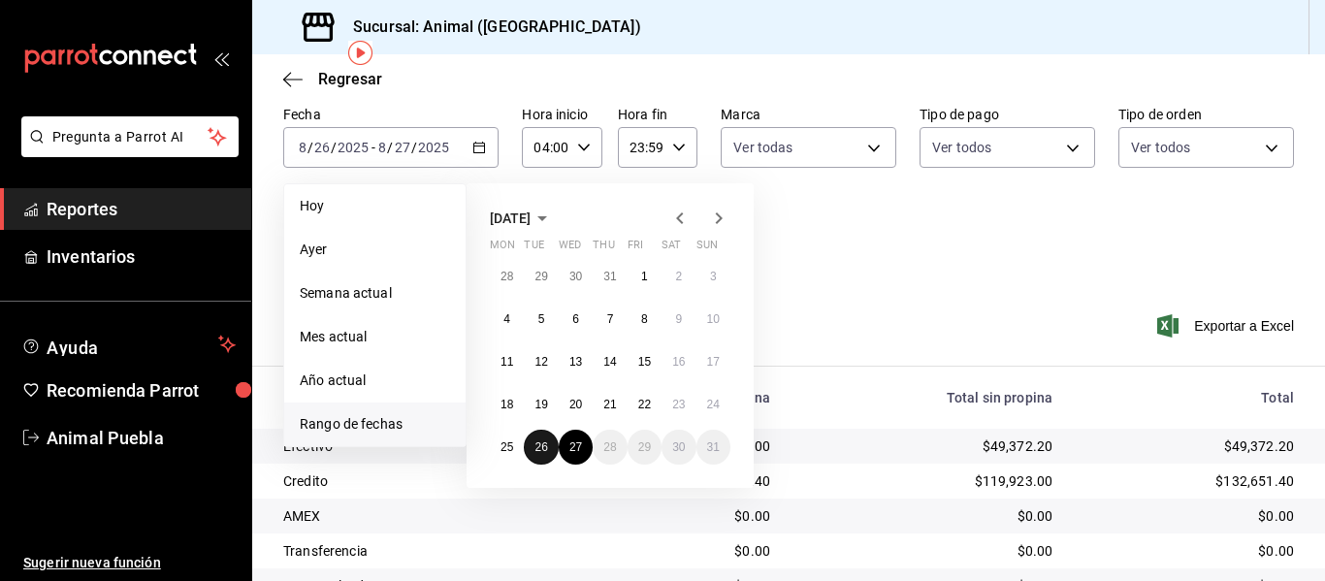
click at [544, 449] on abbr "26" at bounding box center [540, 447] width 13 height 14
click at [576, 440] on abbr "27" at bounding box center [575, 447] width 13 height 14
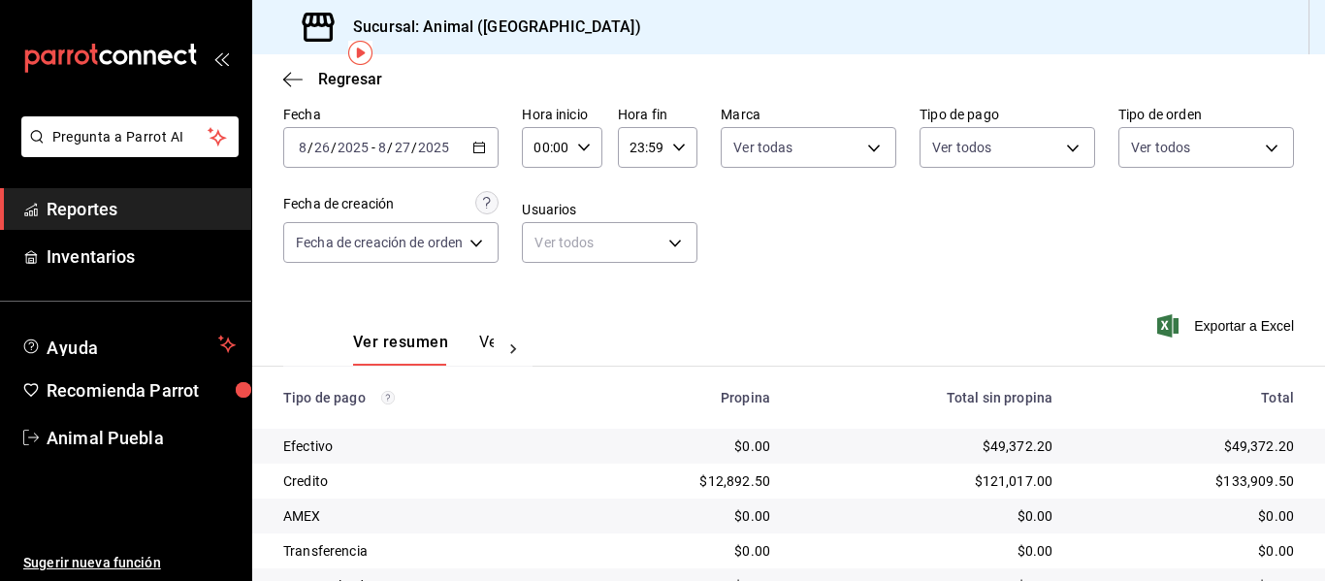
click at [588, 142] on icon "button" at bounding box center [584, 148] width 14 height 14
click at [534, 283] on button "04" at bounding box center [544, 286] width 31 height 39
click at [942, 245] on div at bounding box center [662, 290] width 1325 height 581
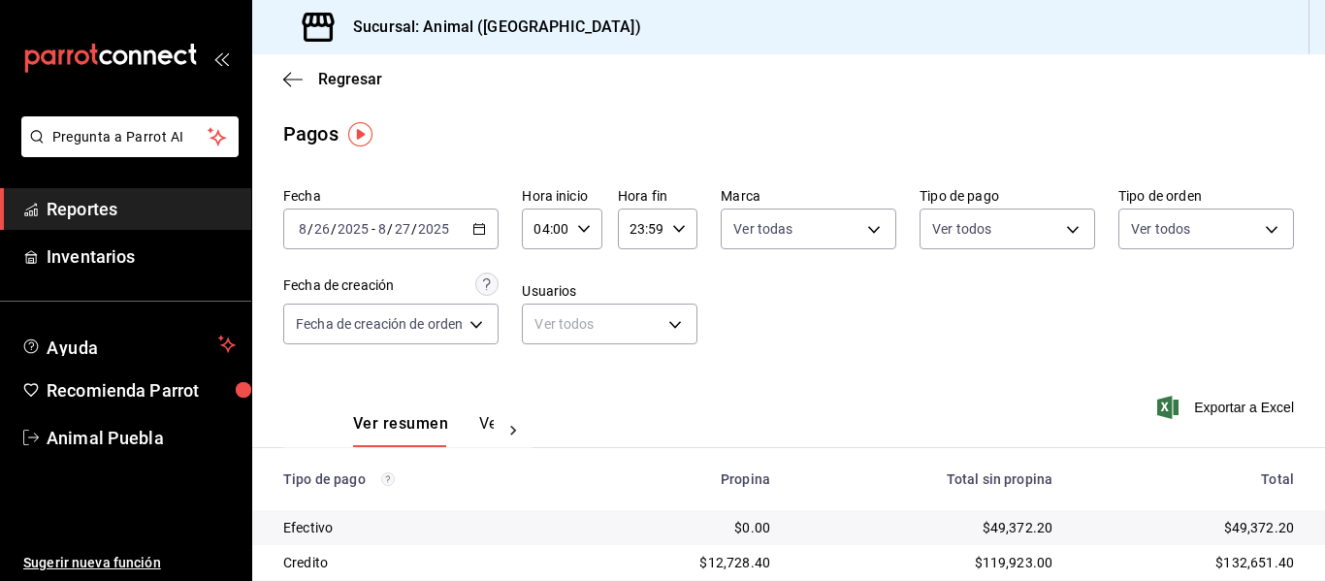
click at [477, 228] on \(Stroke\) "button" at bounding box center [479, 227] width 11 height 1
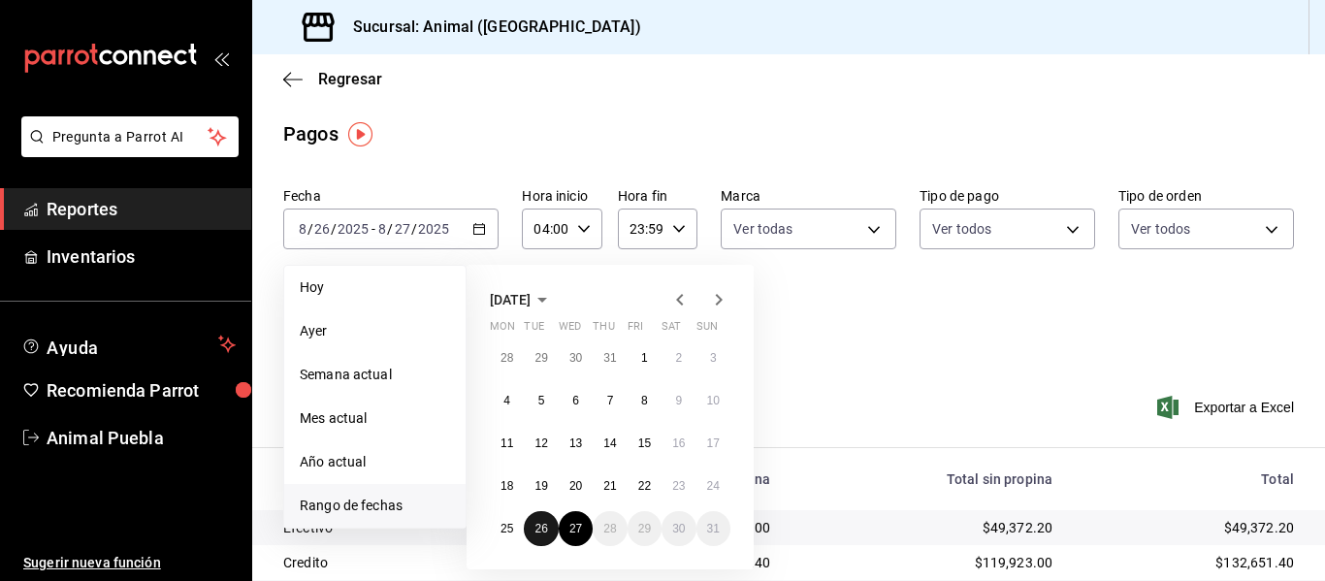
click at [540, 524] on abbr "26" at bounding box center [540, 529] width 13 height 14
click at [789, 280] on div "August 2025 Mon Tue Wed Thu Fri Sat Sun 28 29 30 31 1 2 3 4 5 6 7 8 9 10 11 12 …" at bounding box center [635, 409] width 339 height 320
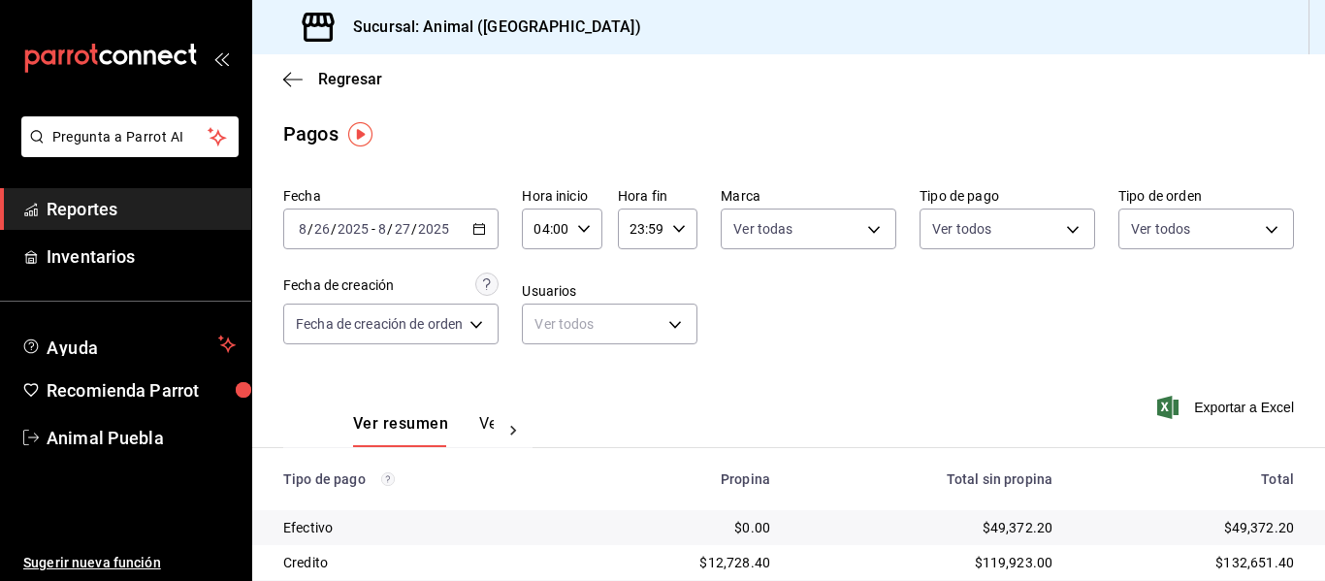
click at [896, 365] on div "Fecha 2025-08-26 8 / 26 / 2025 - 2025-08-27 8 / 27 / 2025 Hora inicio 04:00 Hor…" at bounding box center [788, 273] width 1010 height 188
click at [478, 225] on \(Stroke\) "button" at bounding box center [479, 229] width 12 height 11
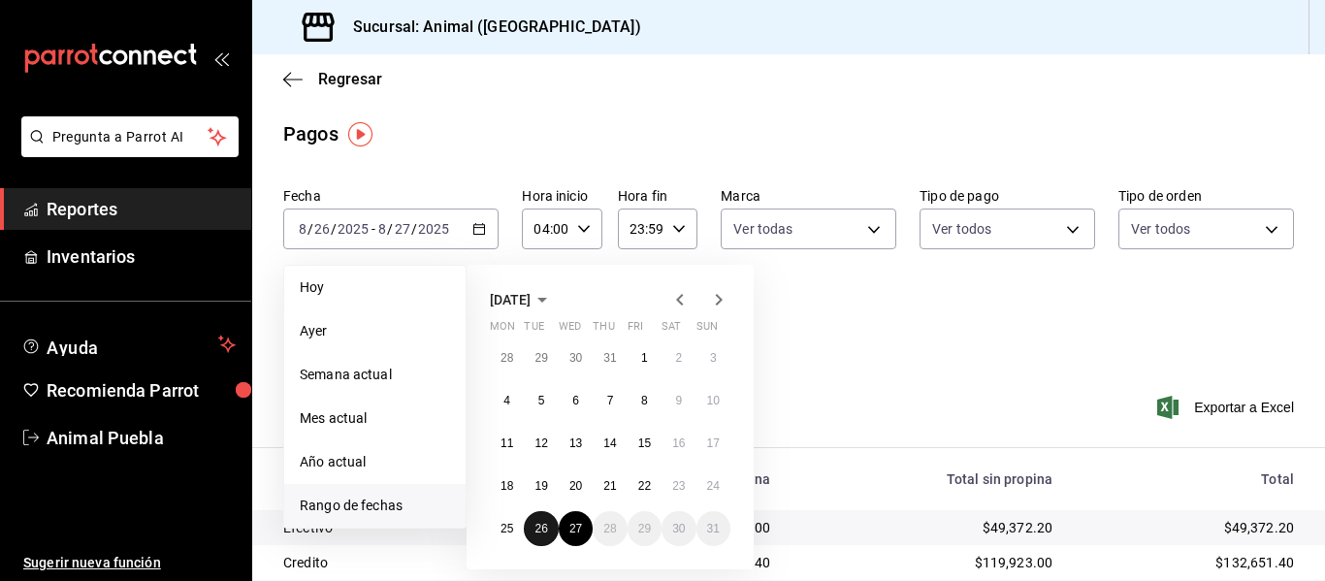
click at [543, 531] on abbr "26" at bounding box center [540, 529] width 13 height 14
click at [792, 372] on div "August 2025 Mon Tue Wed Thu Fri Sat Sun 28 29 30 31 1 2 3 4 5 6 7 8 9 10 11 12 …" at bounding box center [635, 409] width 339 height 320
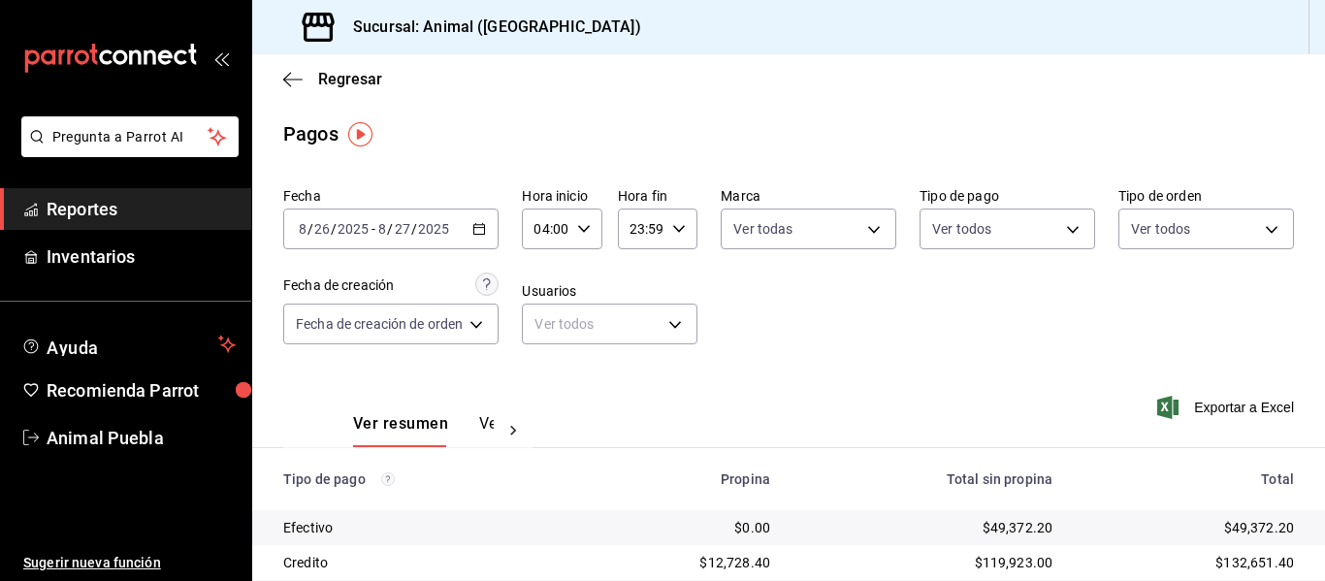
click at [915, 397] on div "Ver resumen Ver pagos Exportar a Excel" at bounding box center [788, 419] width 1073 height 103
click at [587, 224] on icon "button" at bounding box center [584, 229] width 14 height 14
click at [480, 228] on div at bounding box center [662, 290] width 1325 height 581
click at [485, 232] on icon "button" at bounding box center [479, 229] width 14 height 14
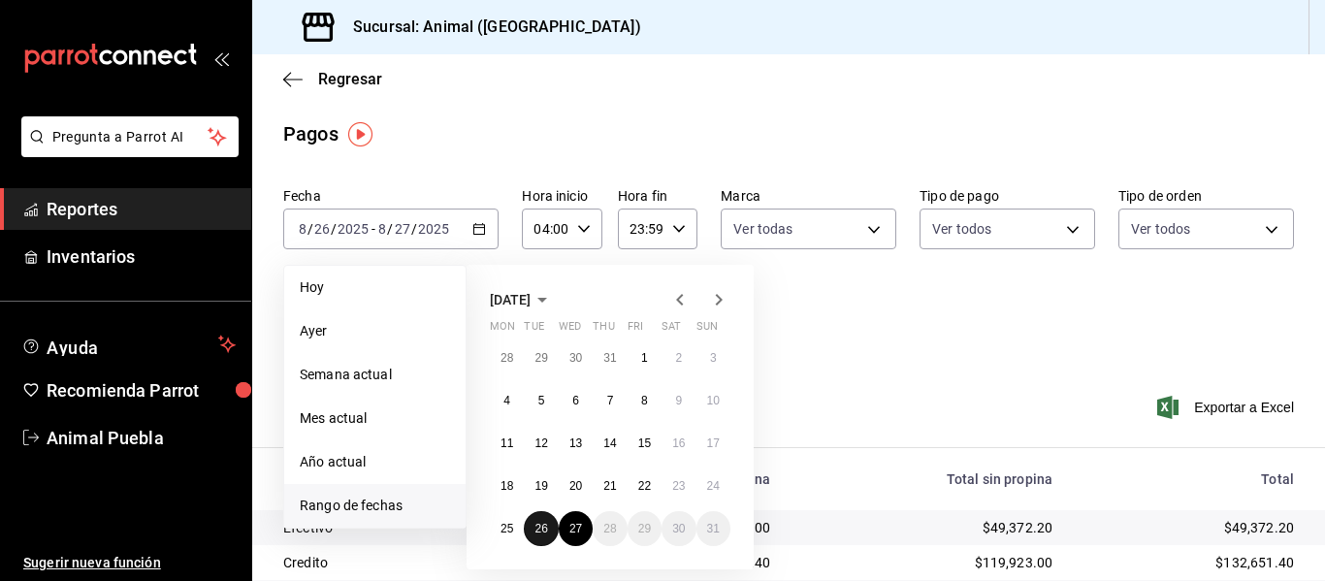
click at [547, 530] on abbr "26" at bounding box center [540, 529] width 13 height 14
click at [388, 506] on span "Rango de fechas" at bounding box center [375, 506] width 150 height 20
click at [537, 520] on button "26" at bounding box center [541, 528] width 34 height 35
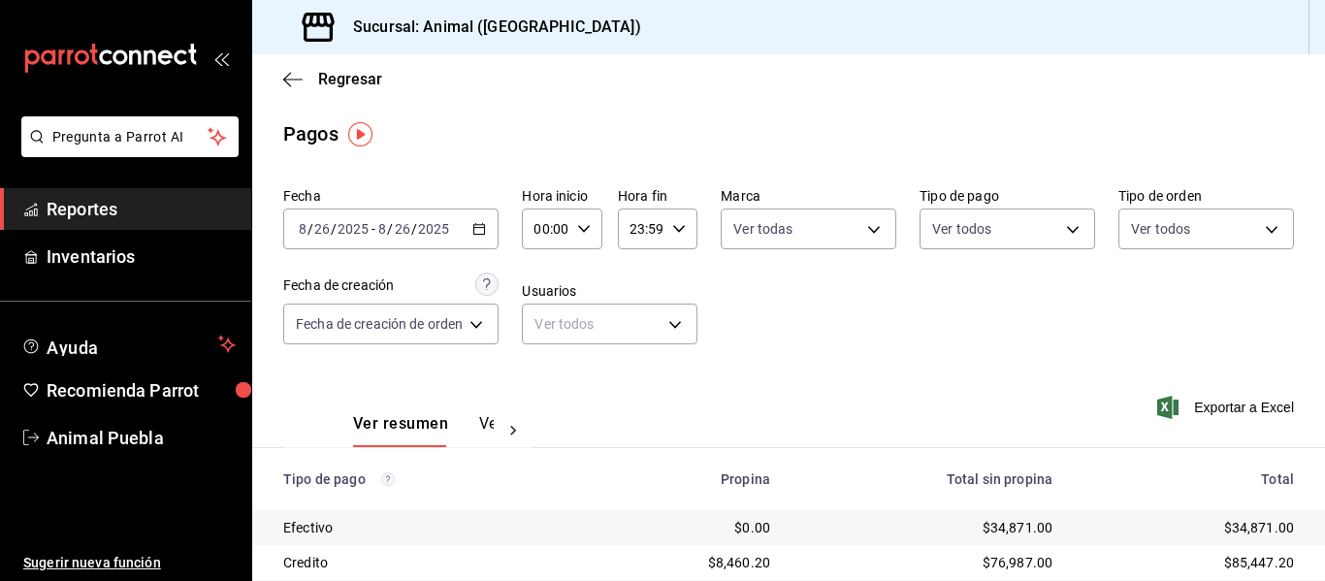
click at [912, 386] on div "Ver resumen Ver pagos Exportar a Excel" at bounding box center [788, 419] width 1073 height 103
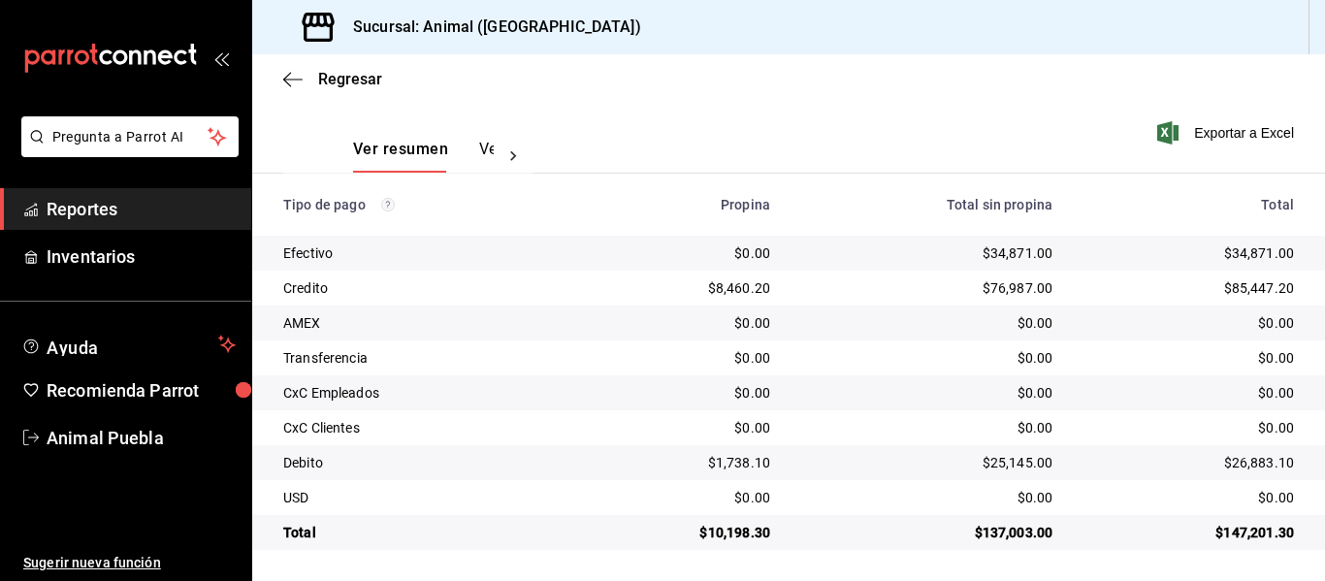
scroll to position [81, 0]
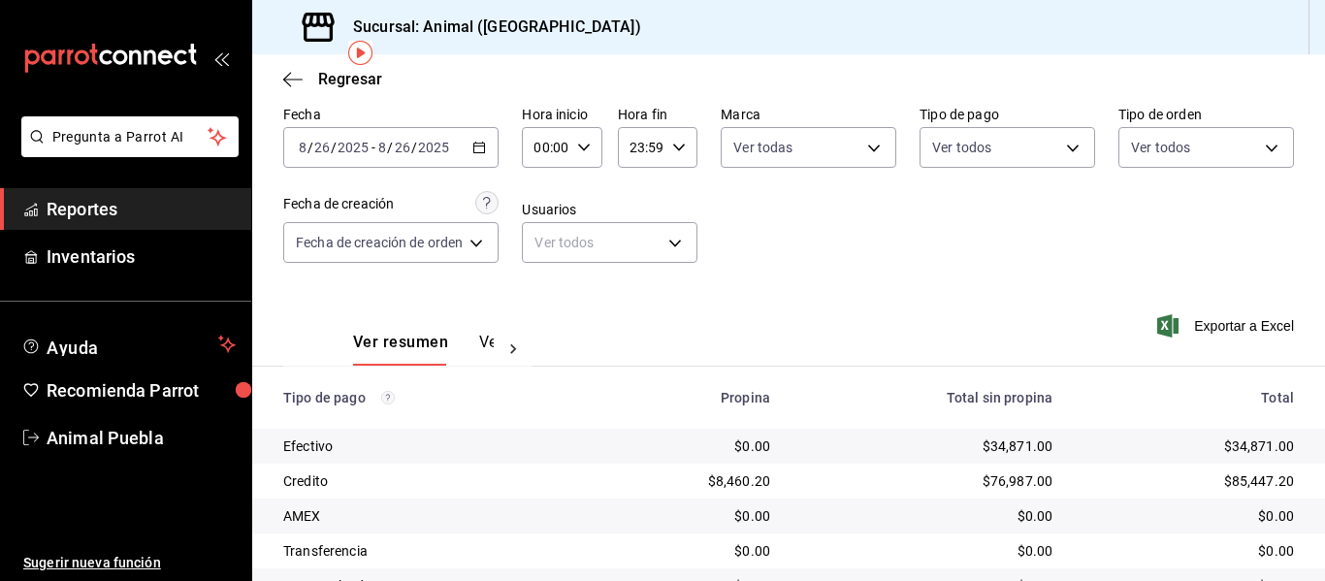
click at [586, 144] on icon "button" at bounding box center [584, 148] width 14 height 14
click at [548, 183] on span "04" at bounding box center [544, 189] width 8 height 16
click at [867, 273] on div at bounding box center [662, 290] width 1325 height 581
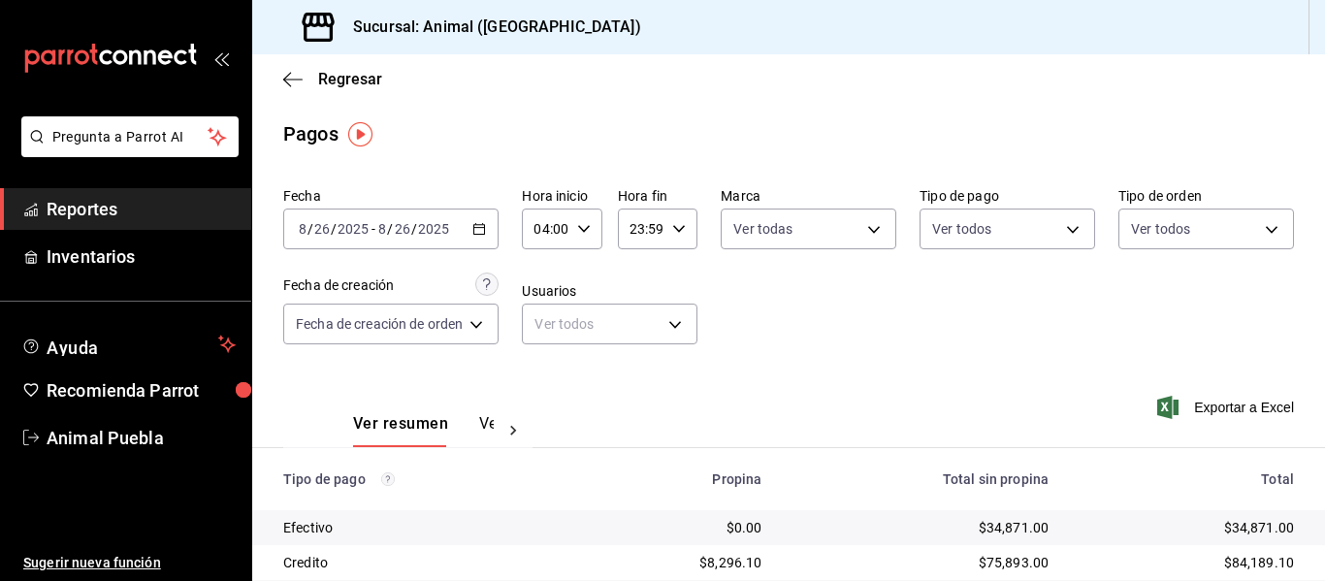
click at [583, 233] on icon "button" at bounding box center [584, 229] width 14 height 14
click at [546, 333] on button "05" at bounding box center [544, 324] width 31 height 39
type input "05:00"
click at [845, 283] on div at bounding box center [662, 290] width 1325 height 581
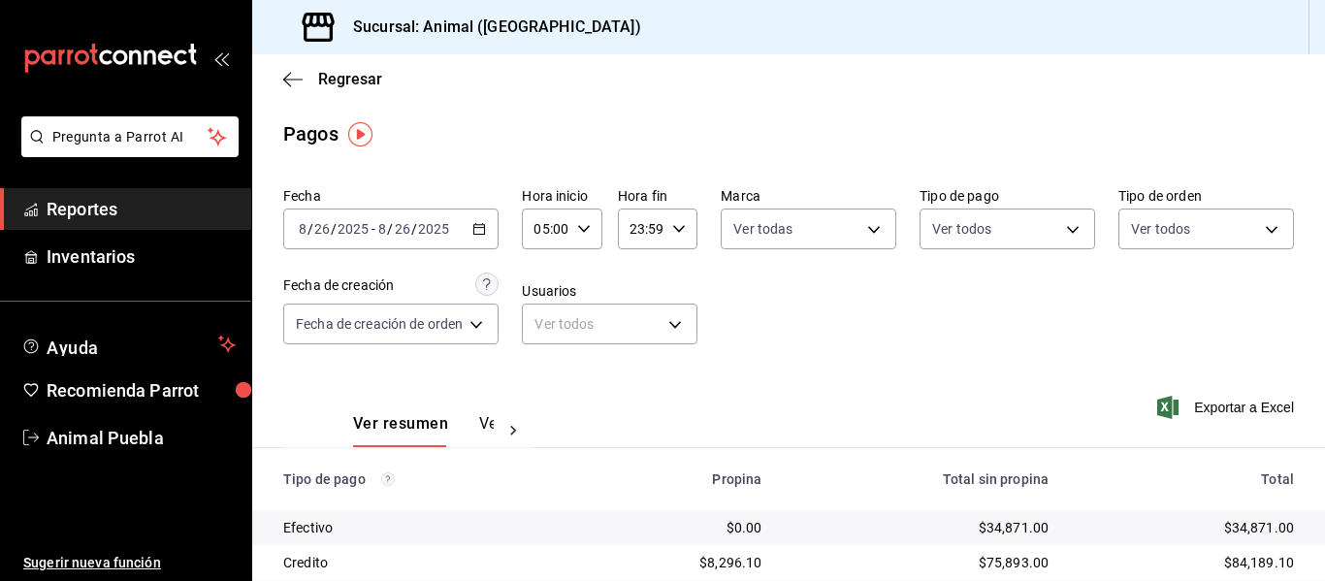
click at [846, 277] on div "Fecha 2025-08-26 8 / 26 / 2025 - 2025-08-26 8 / 26 / 2025 Hora inicio 05:00 Hor…" at bounding box center [788, 273] width 1010 height 188
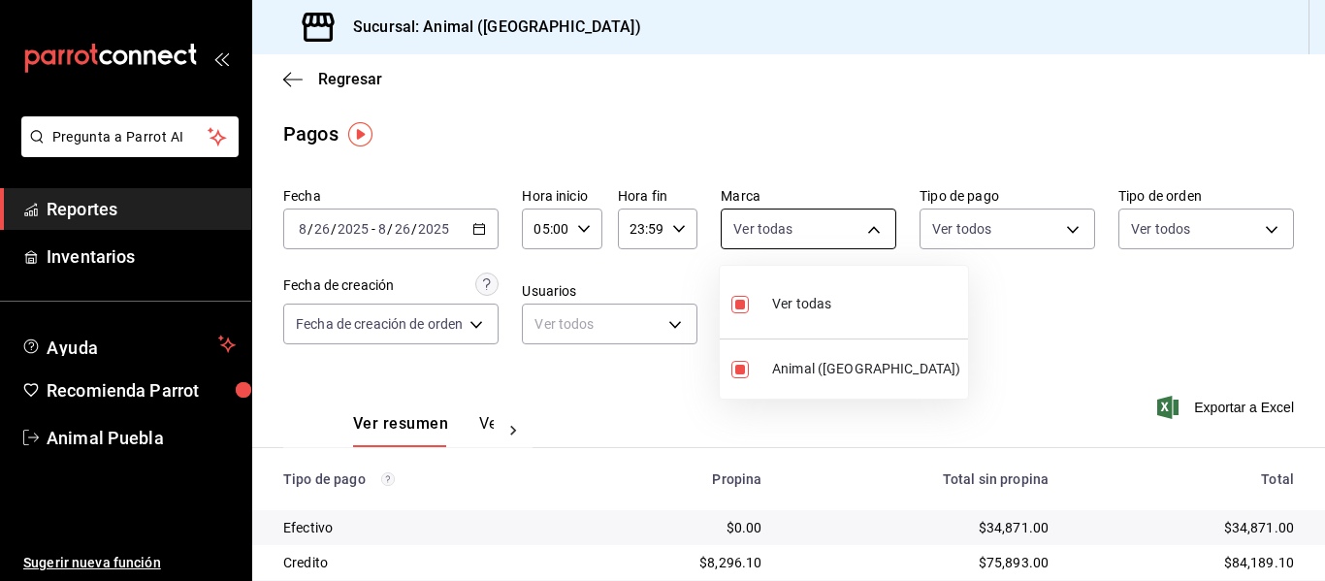
click at [872, 233] on body "Pregunta a Parrot AI Reportes Inventarios Ayuda Recomienda Parrot Animal Puebla…" at bounding box center [662, 290] width 1325 height 581
click at [770, 299] on div "Ver todas" at bounding box center [781, 302] width 100 height 42
checkbox input "false"
click at [770, 299] on div "Ver todas" at bounding box center [781, 302] width 100 height 42
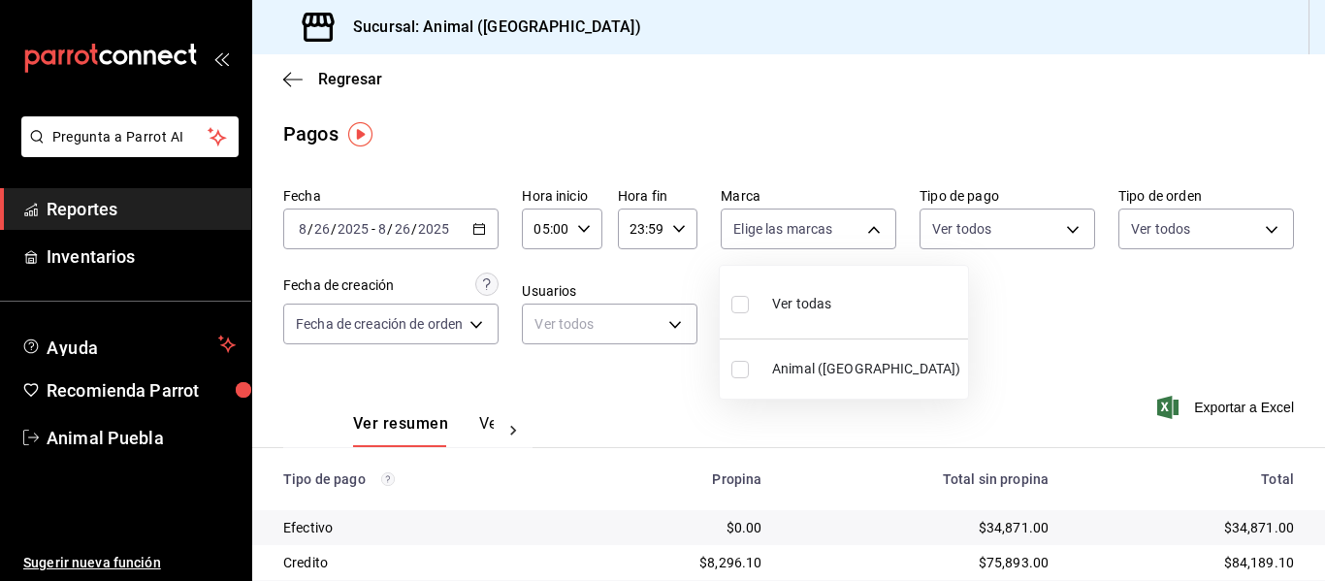
type input "96838179-8fbb-4073-aae3-1789726318c8"
checkbox input "true"
click at [924, 301] on div at bounding box center [662, 290] width 1325 height 581
click at [588, 231] on icon "button" at bounding box center [584, 229] width 14 height 14
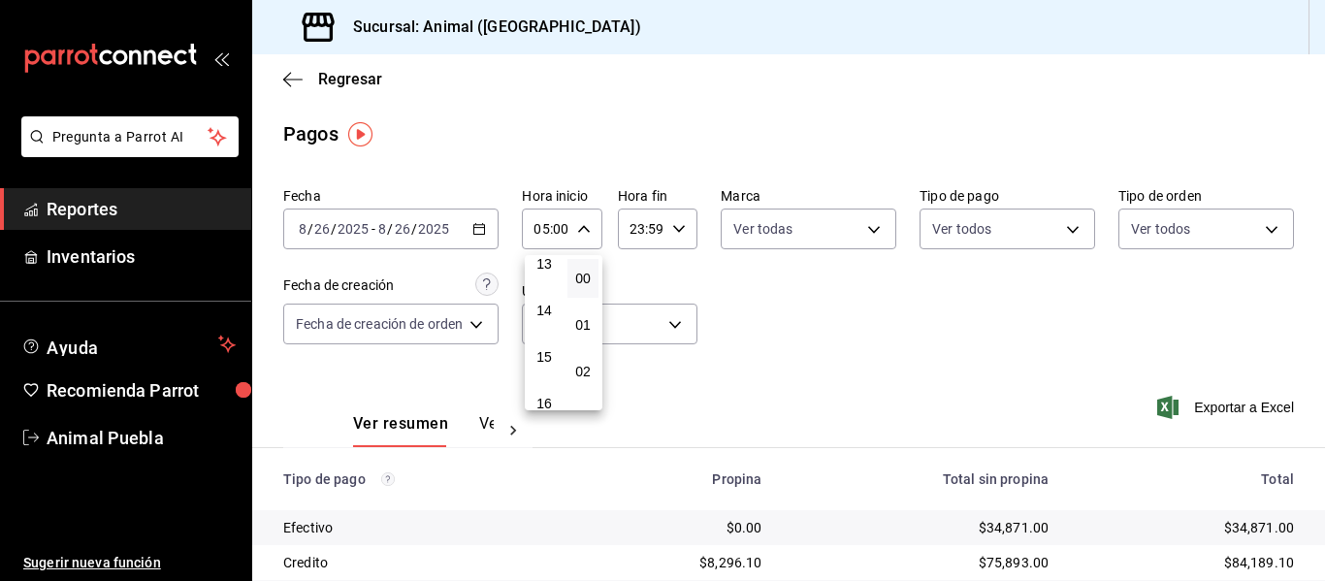
scroll to position [621, 0]
click at [547, 311] on span "14" at bounding box center [544, 310] width 8 height 16
click at [553, 266] on button "13" at bounding box center [544, 262] width 31 height 39
click at [548, 315] on span "12" at bounding box center [544, 313] width 8 height 16
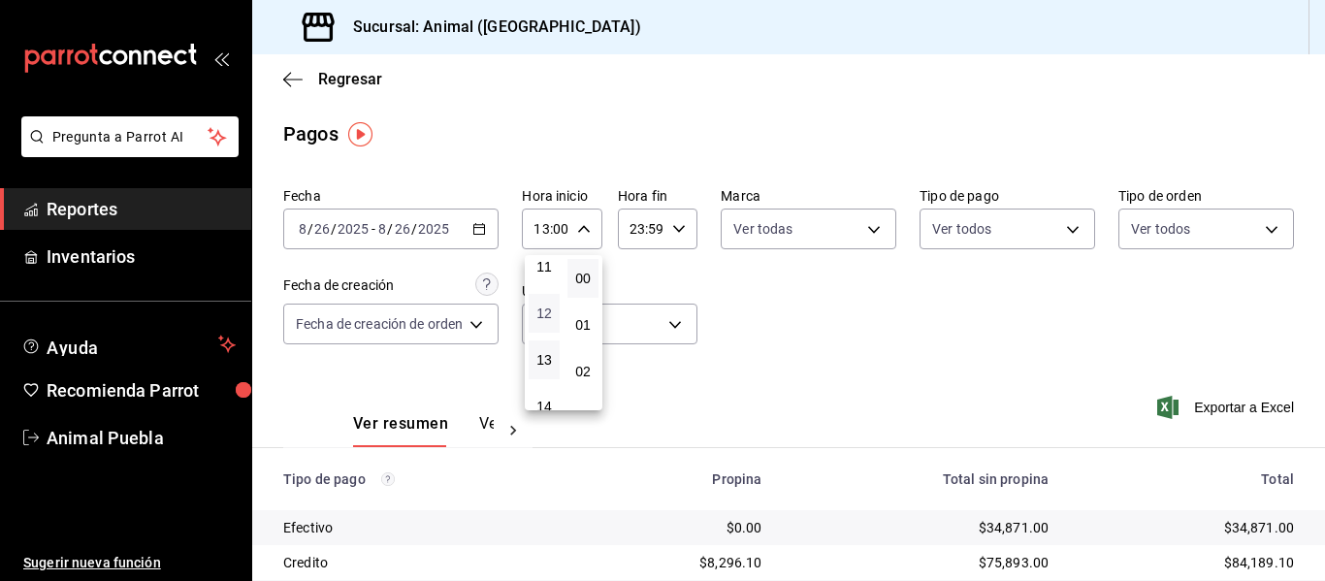
type input "12:00"
click at [740, 276] on div at bounding box center [662, 290] width 1325 height 581
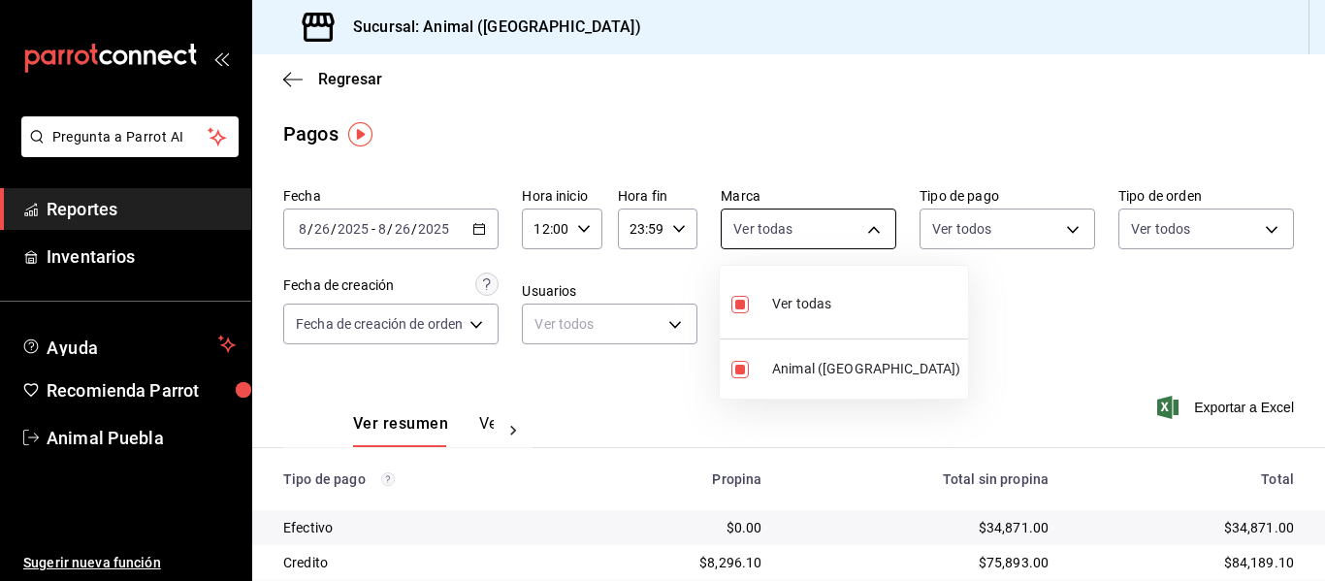
click at [869, 228] on body "Pregunta a Parrot AI Reportes Inventarios Ayuda Recomienda Parrot Animal Puebla…" at bounding box center [662, 290] width 1325 height 581
click at [826, 295] on span "Ver todas" at bounding box center [801, 304] width 59 height 20
checkbox input "false"
click at [811, 308] on span "Ver todas" at bounding box center [801, 304] width 59 height 20
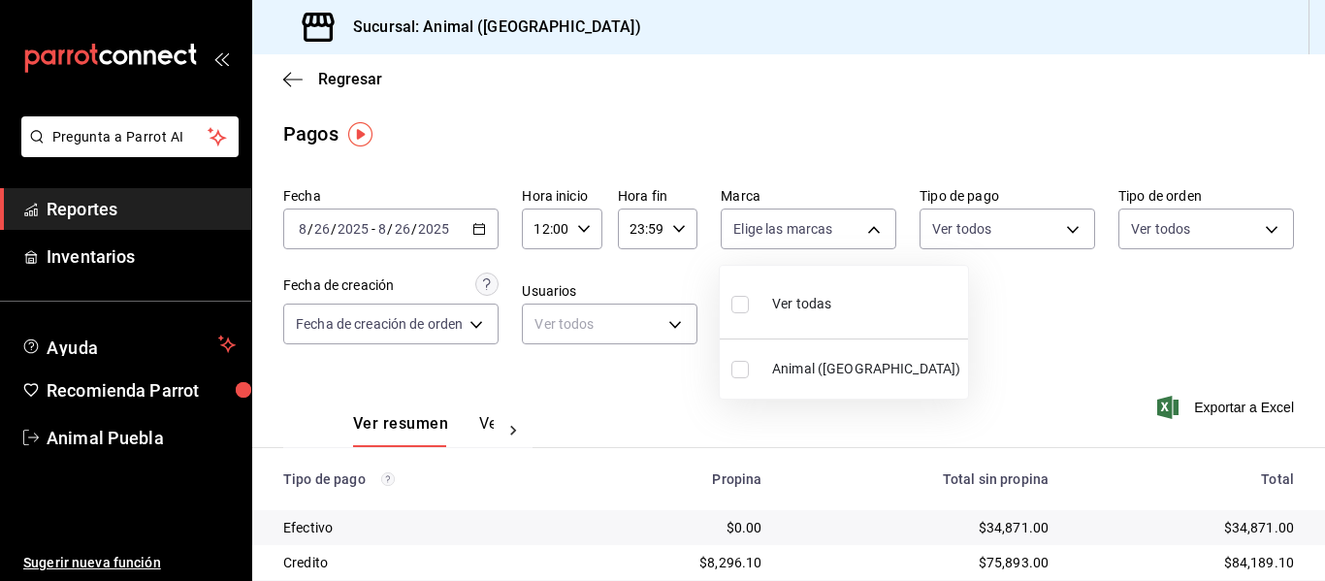
type input "96838179-8fbb-4073-aae3-1789726318c8"
checkbox input "true"
click at [985, 342] on div at bounding box center [662, 290] width 1325 height 581
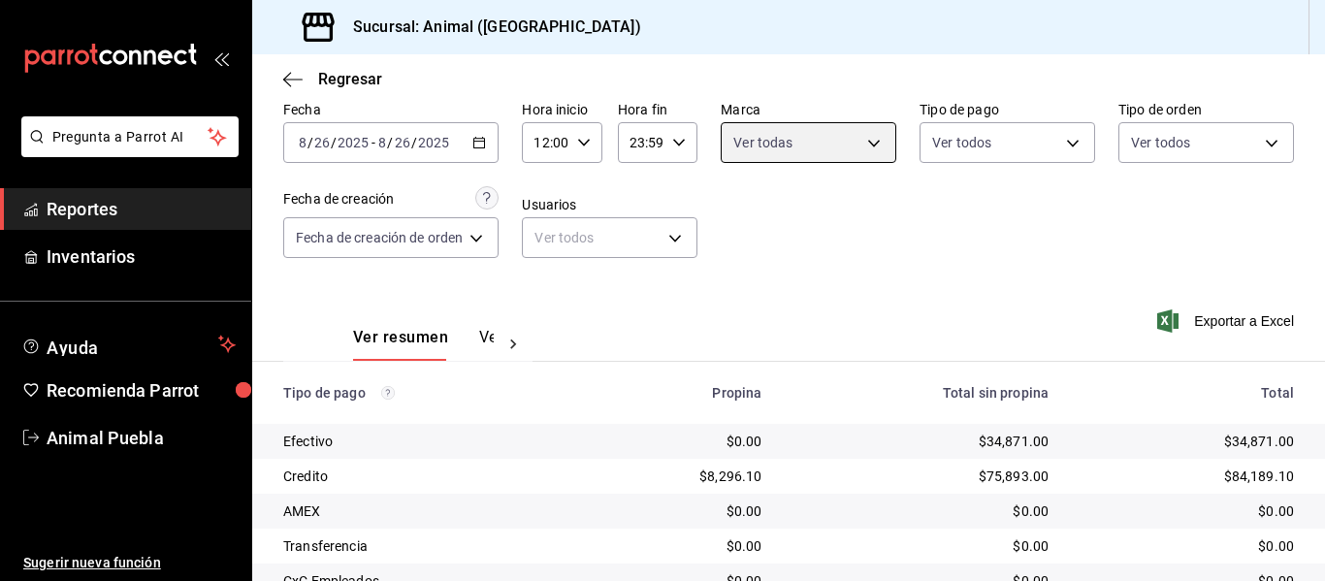
scroll to position [81, 0]
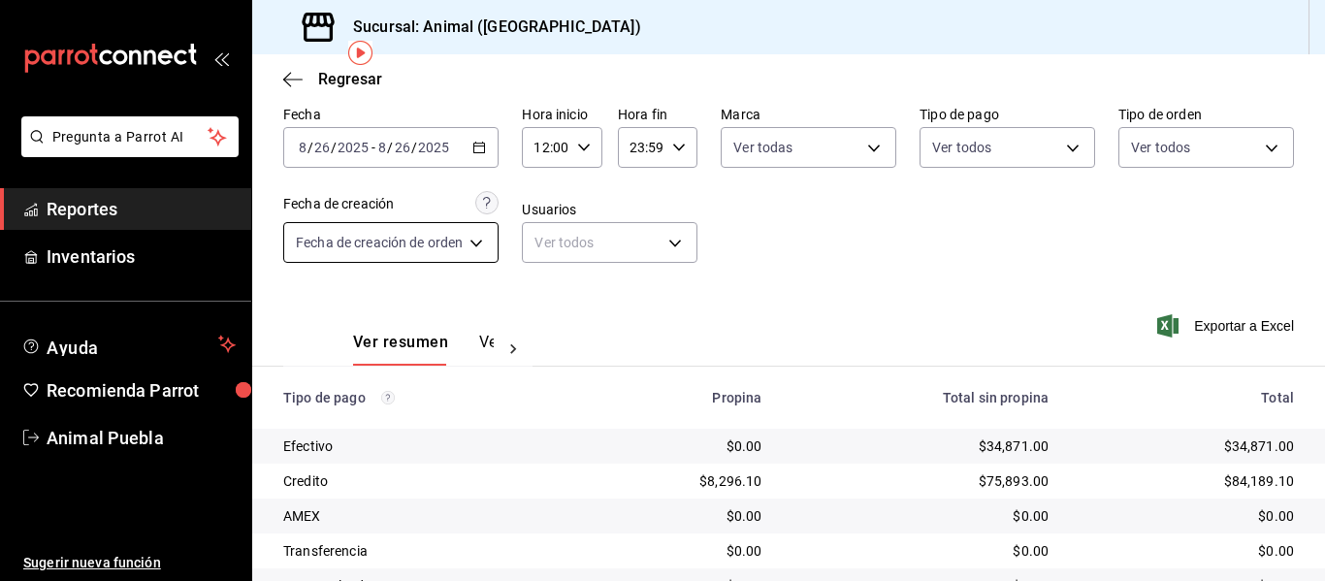
click at [474, 236] on body "Pregunta a Parrot AI Reportes Inventarios Ayuda Recomienda Parrot Animal Puebla…" at bounding box center [662, 290] width 1325 height 581
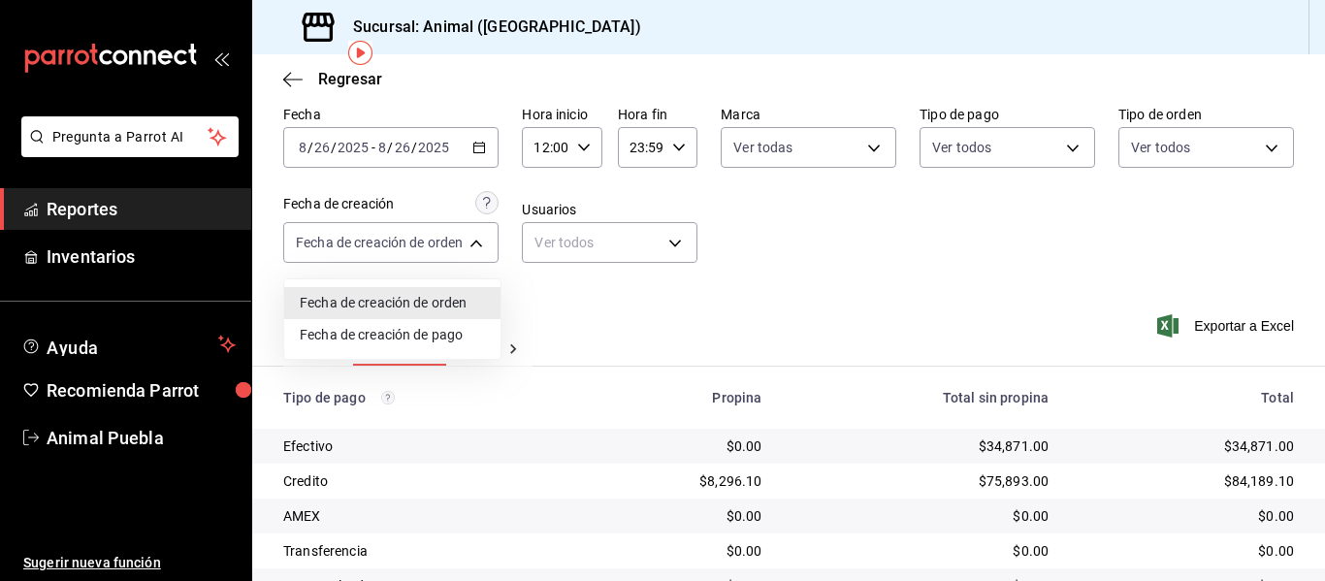
click at [434, 304] on li "Fecha de creación de orden" at bounding box center [392, 303] width 216 height 32
click at [485, 241] on body "Pregunta a Parrot AI Reportes Inventarios Ayuda Recomienda Parrot Animal Puebla…" at bounding box center [662, 290] width 1325 height 581
click at [436, 337] on li "Fecha de creación de pago" at bounding box center [392, 335] width 216 height 32
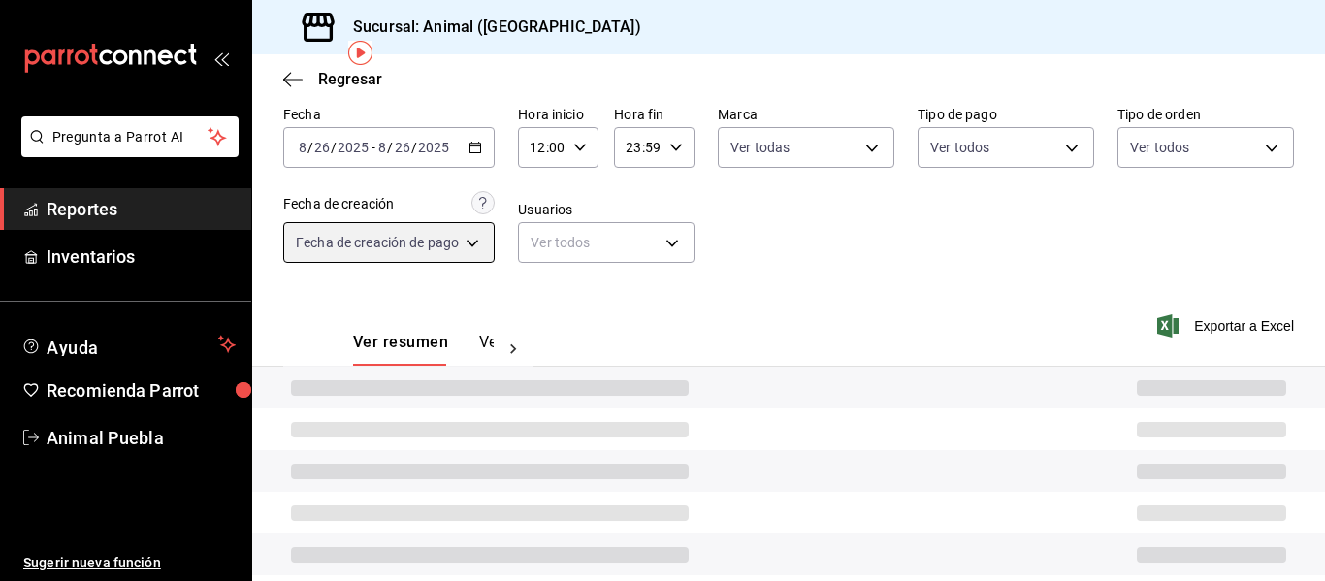
type input "ORDER_PAYMENT"
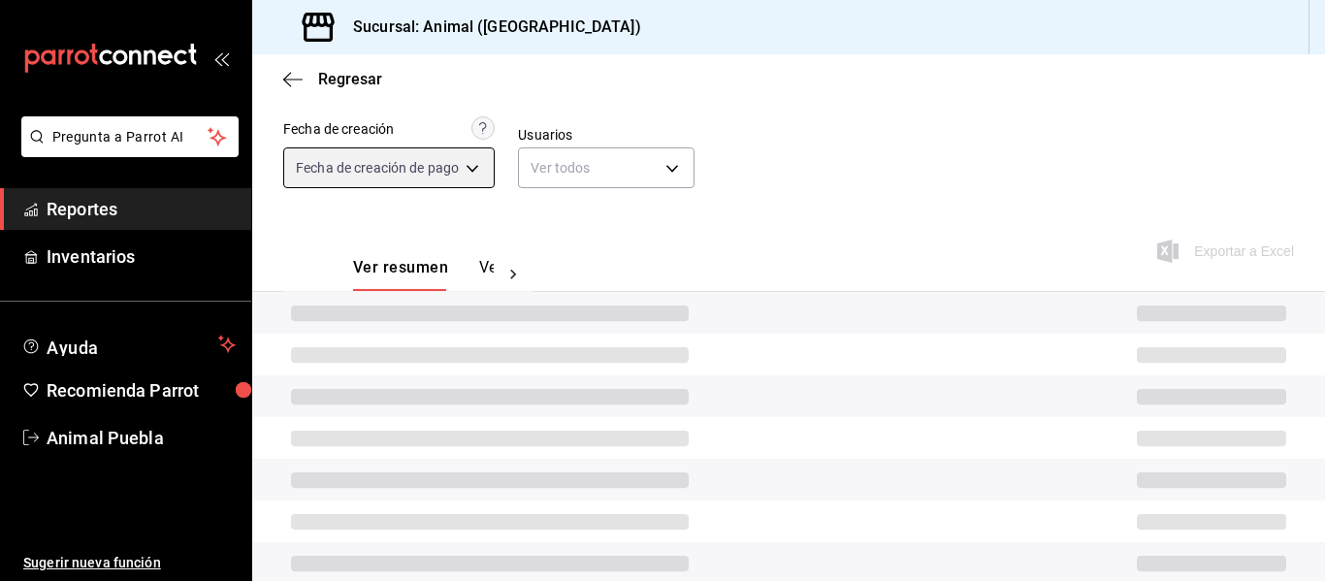
scroll to position [232, 0]
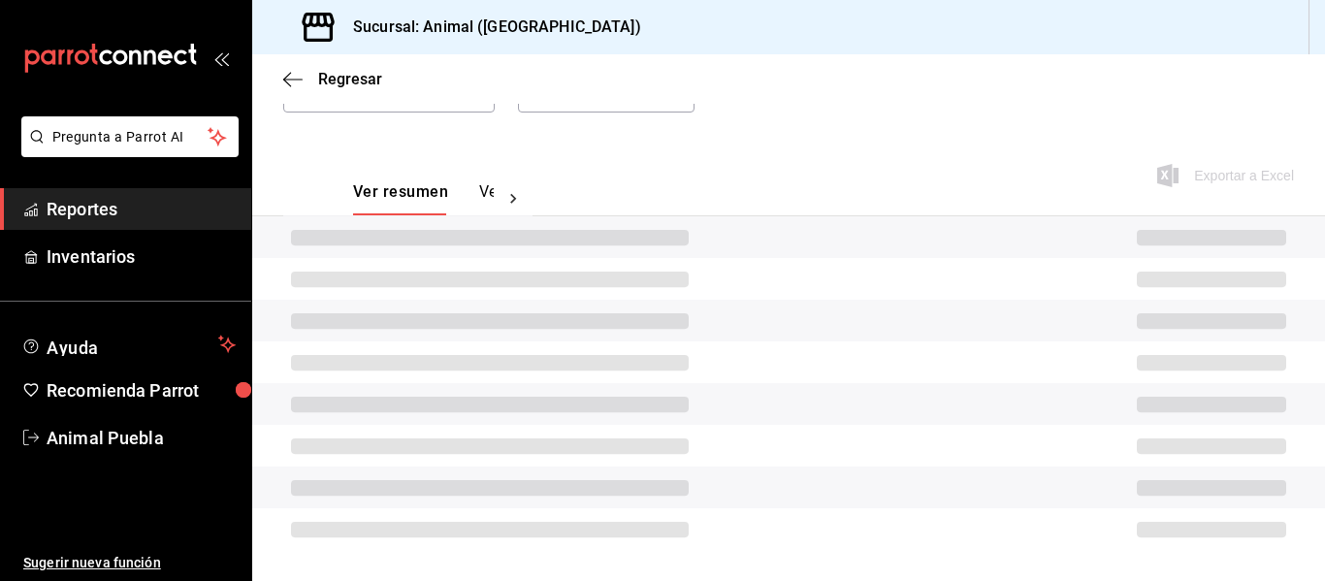
click at [513, 192] on icon at bounding box center [512, 198] width 19 height 19
click at [459, 198] on button "Ver pagos" at bounding box center [457, 198] width 73 height 33
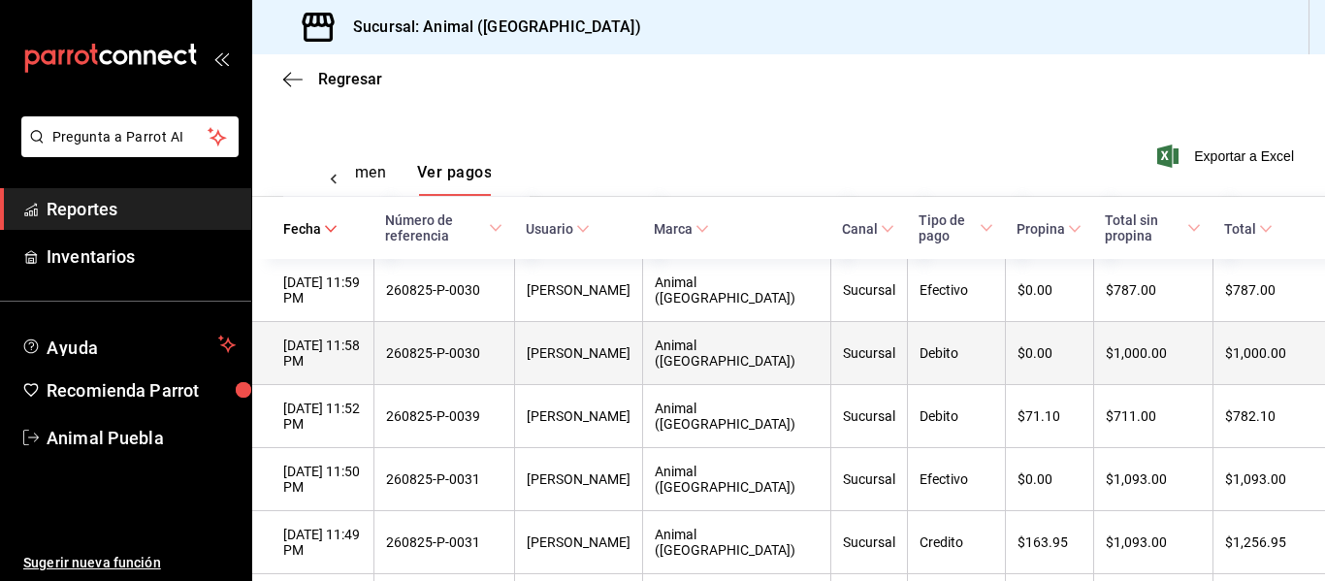
scroll to position [232, 0]
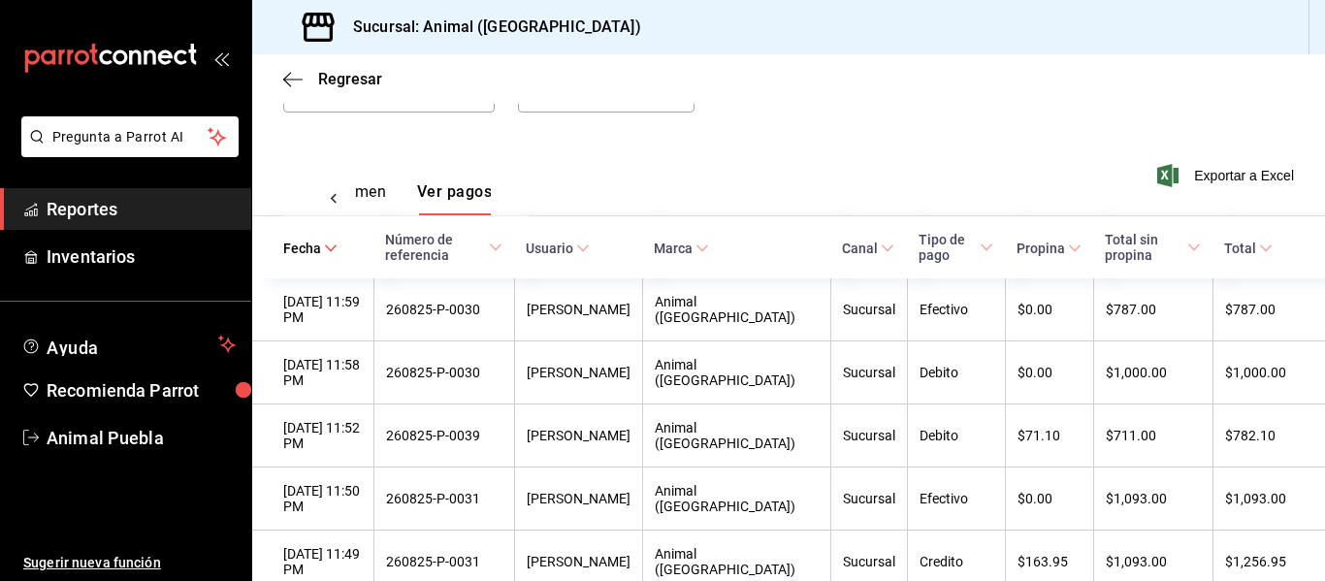
click at [879, 106] on div "Fecha 2025-08-26 8 / 26 / 2025 - 2025-08-26 8 / 26 / 2025 Hora inicio 12:00 Hor…" at bounding box center [788, 42] width 1010 height 188
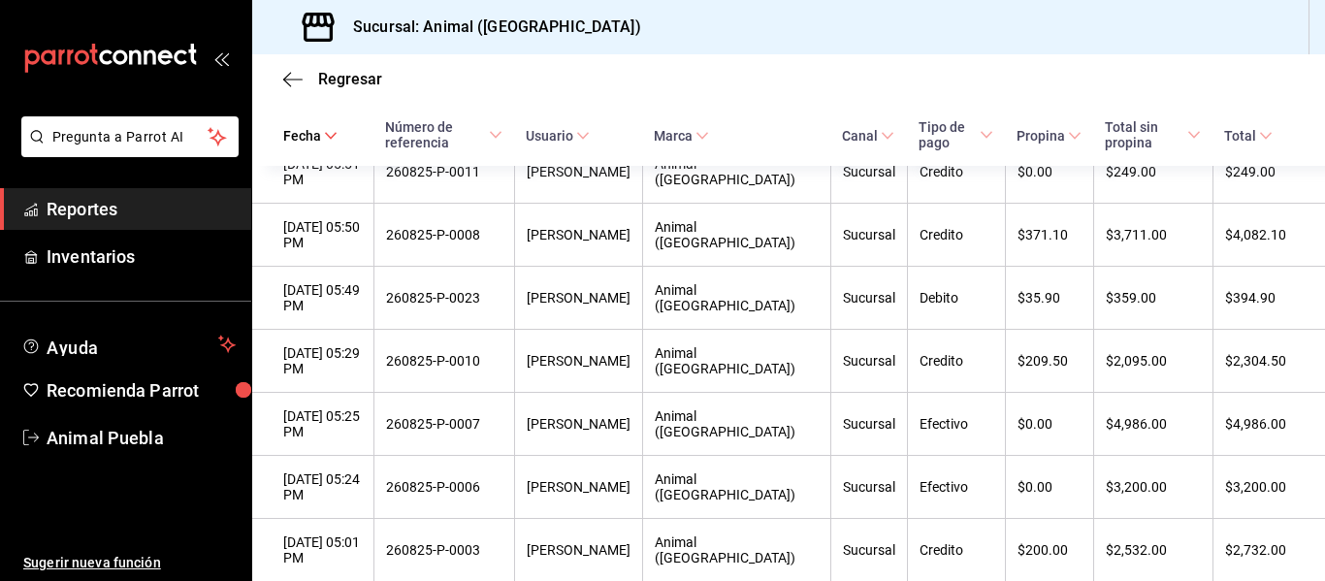
scroll to position [2301, 0]
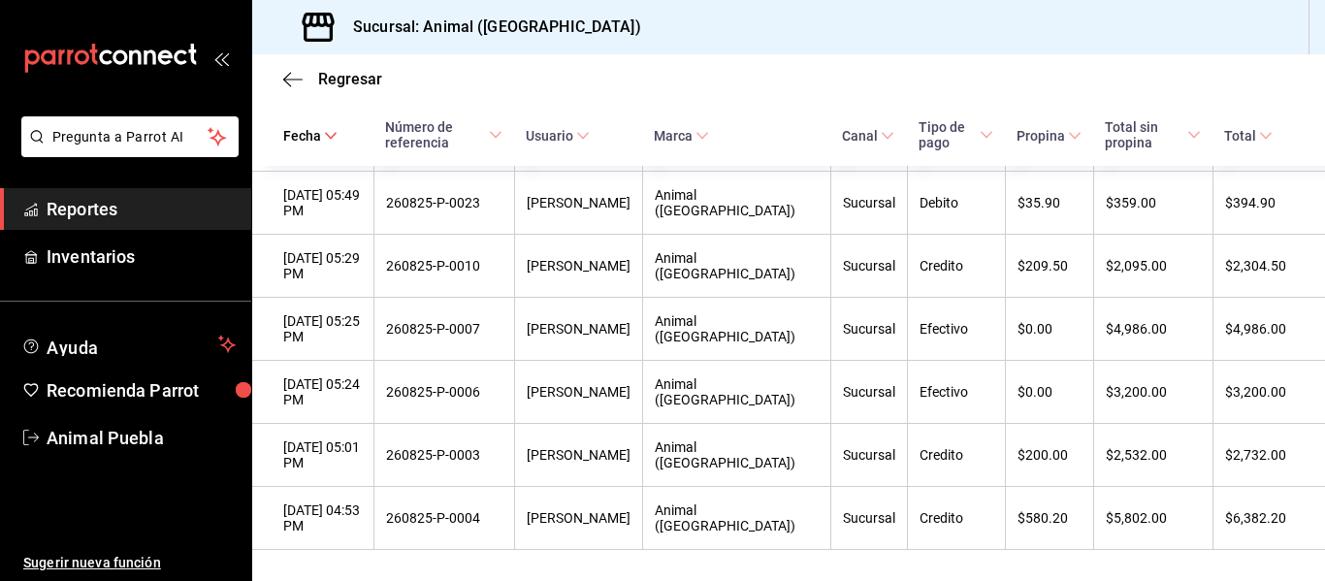
click at [218, 56] on icon "open_drawer_menu" at bounding box center [218, 59] width 9 height 15
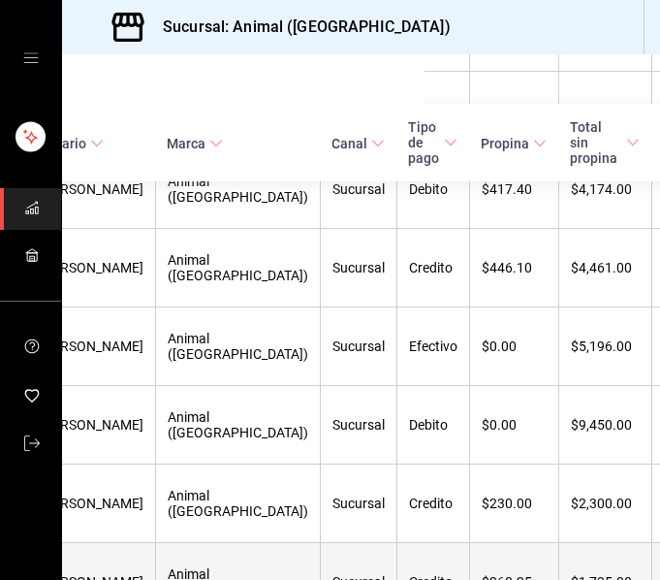
scroll to position [2371, 236]
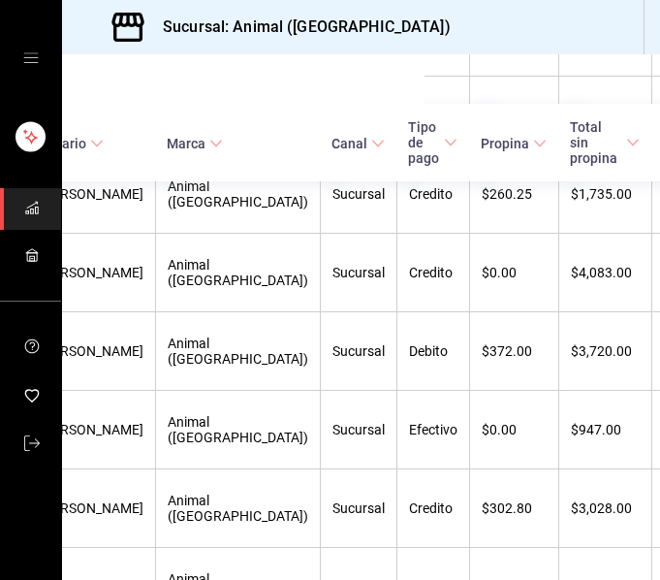
drag, startPoint x: 611, startPoint y: 536, endPoint x: 625, endPoint y: 548, distance: 17.9
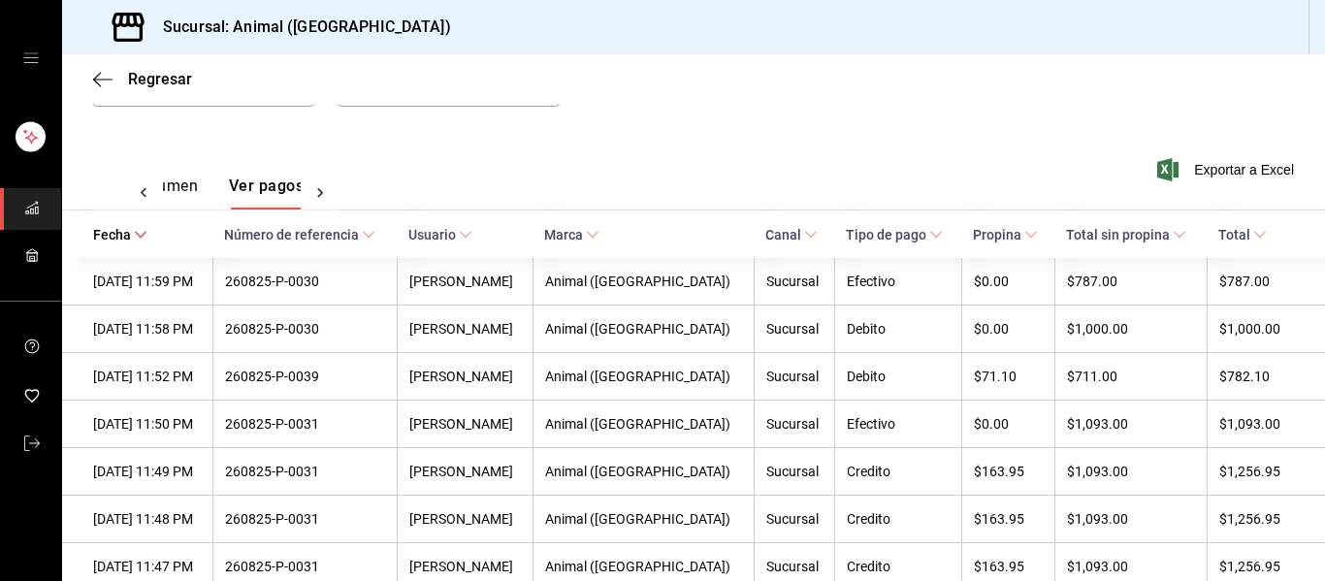
scroll to position [0, 0]
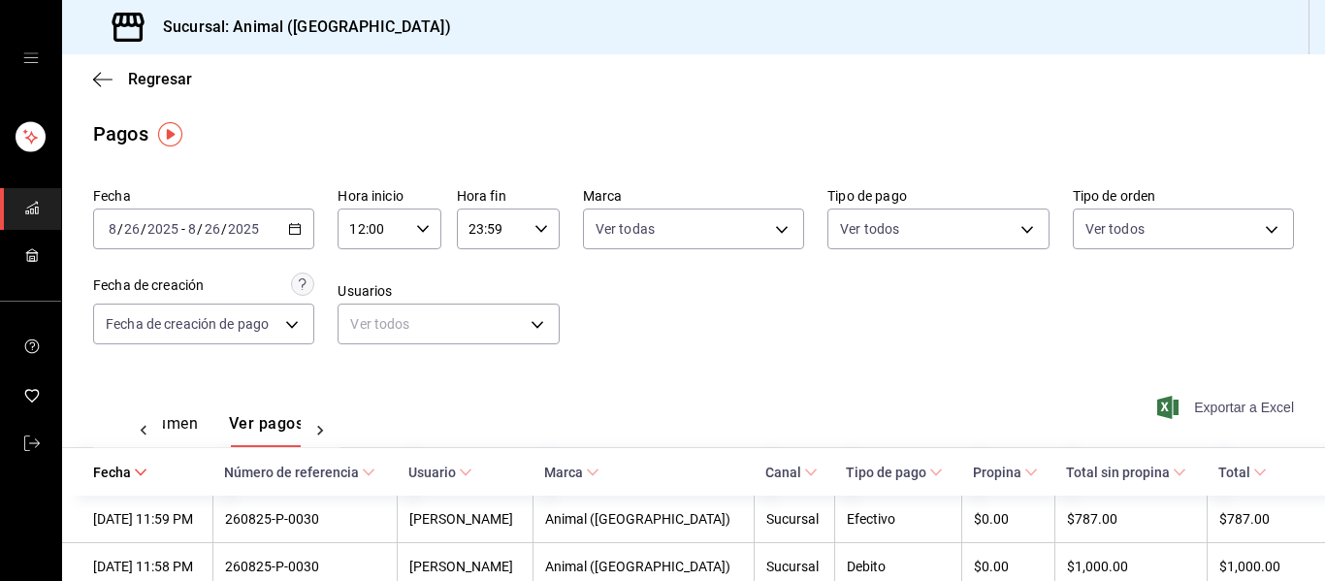
click at [1159, 410] on icon "button" at bounding box center [1167, 407] width 21 height 23
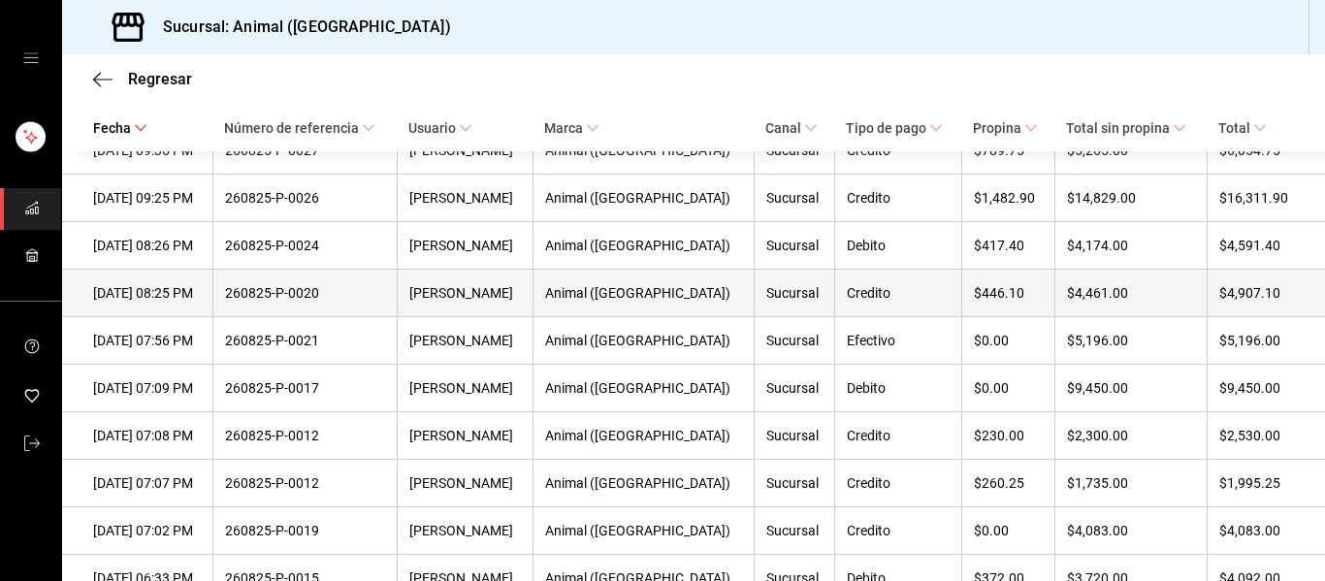
scroll to position [1164, 0]
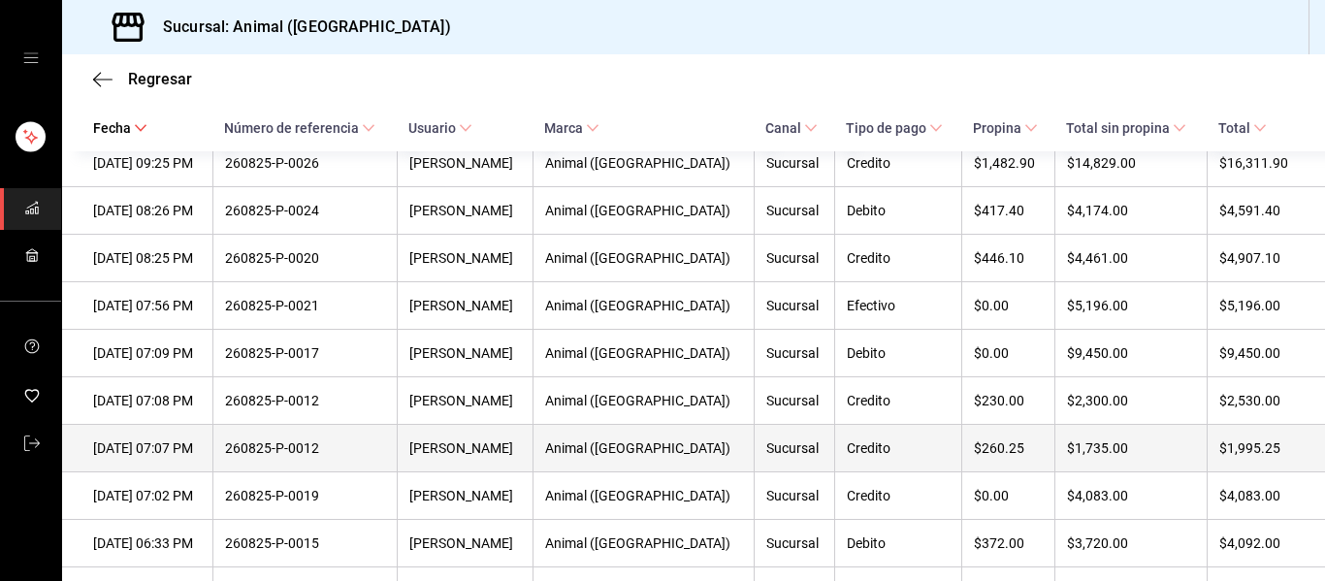
click at [130, 456] on div "26/08/2025 07:07 PM" at bounding box center [147, 448] width 108 height 16
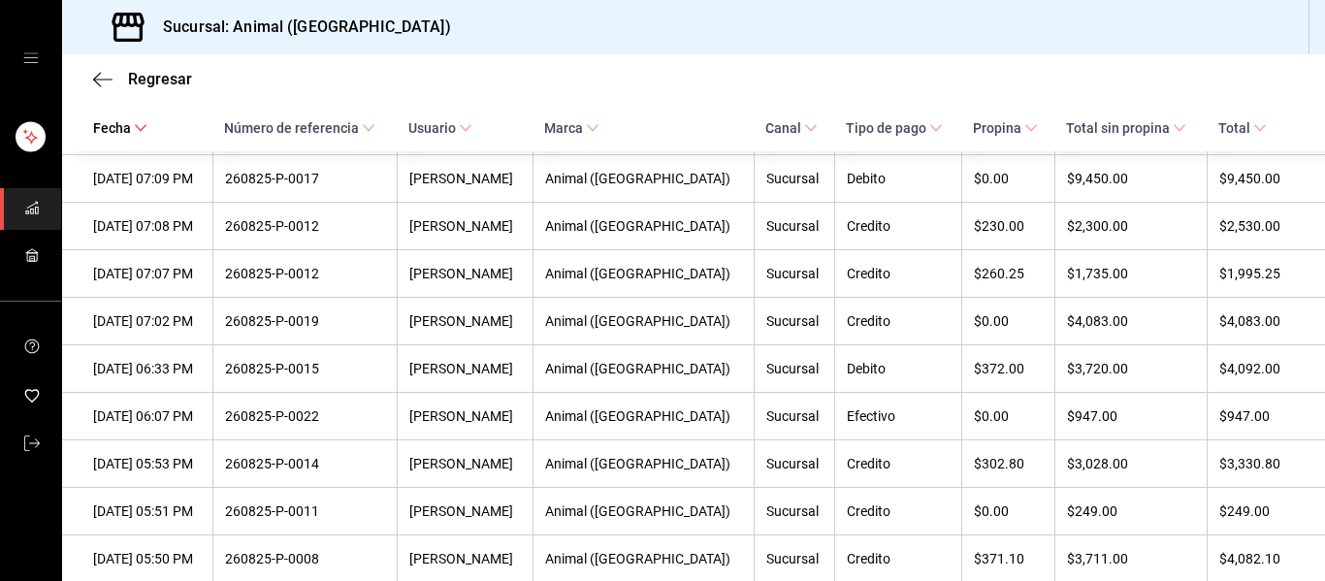
scroll to position [1304, 0]
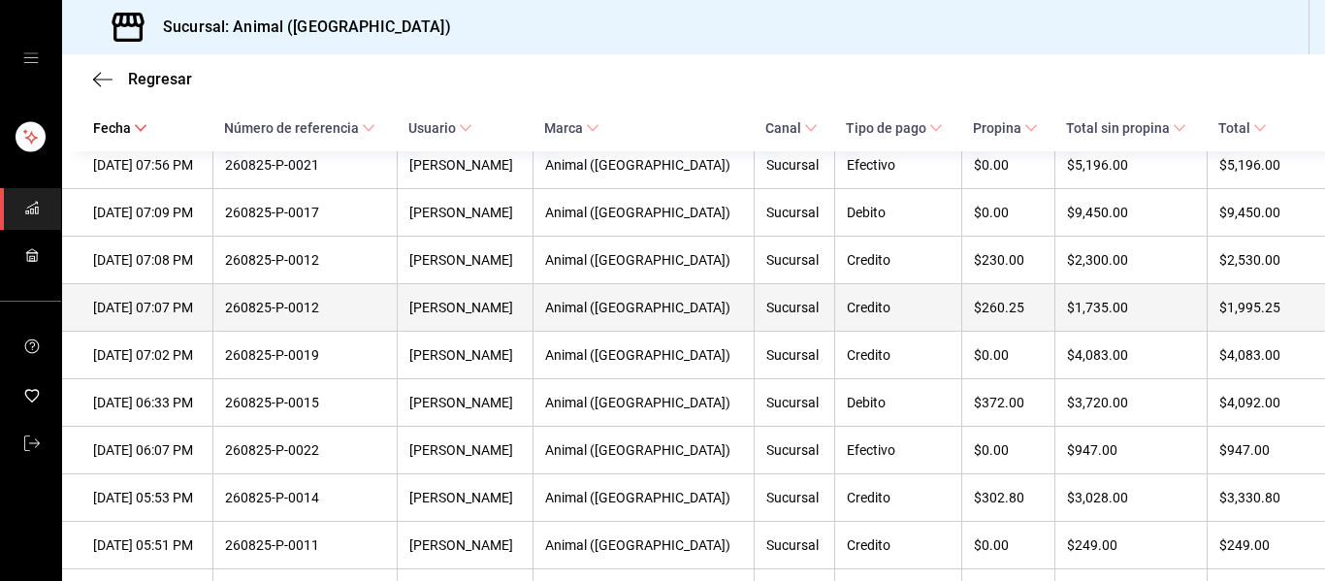
click at [82, 321] on th "26/08/2025 07:07 PM" at bounding box center [137, 308] width 150 height 48
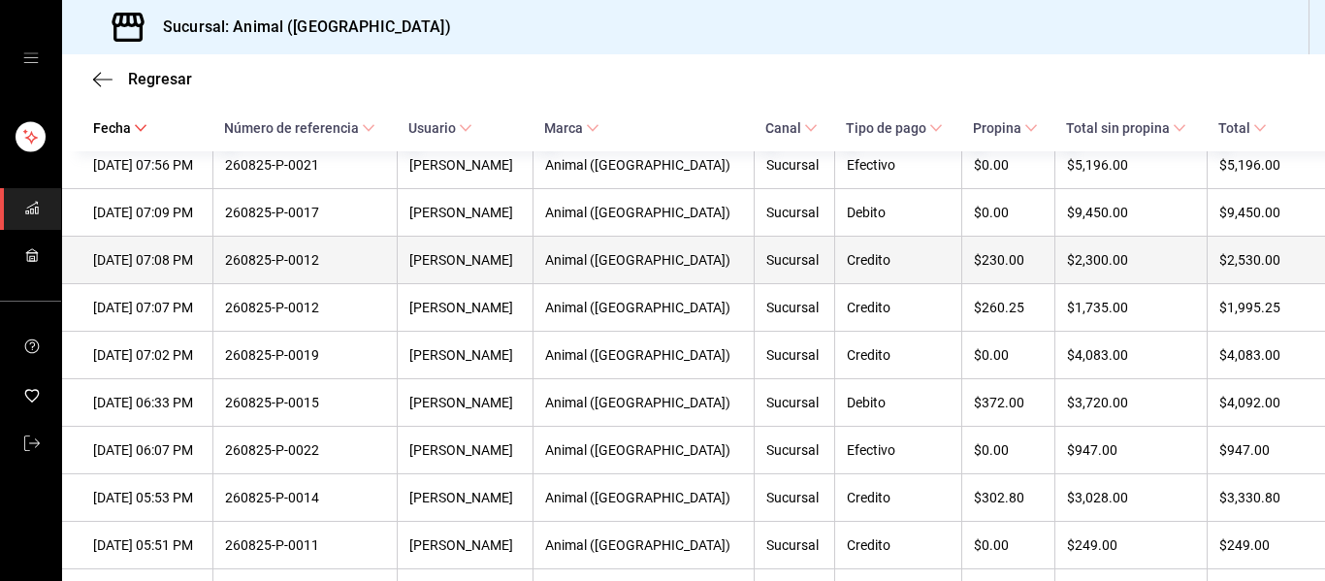
click at [877, 268] on div "Credito" at bounding box center [898, 260] width 103 height 16
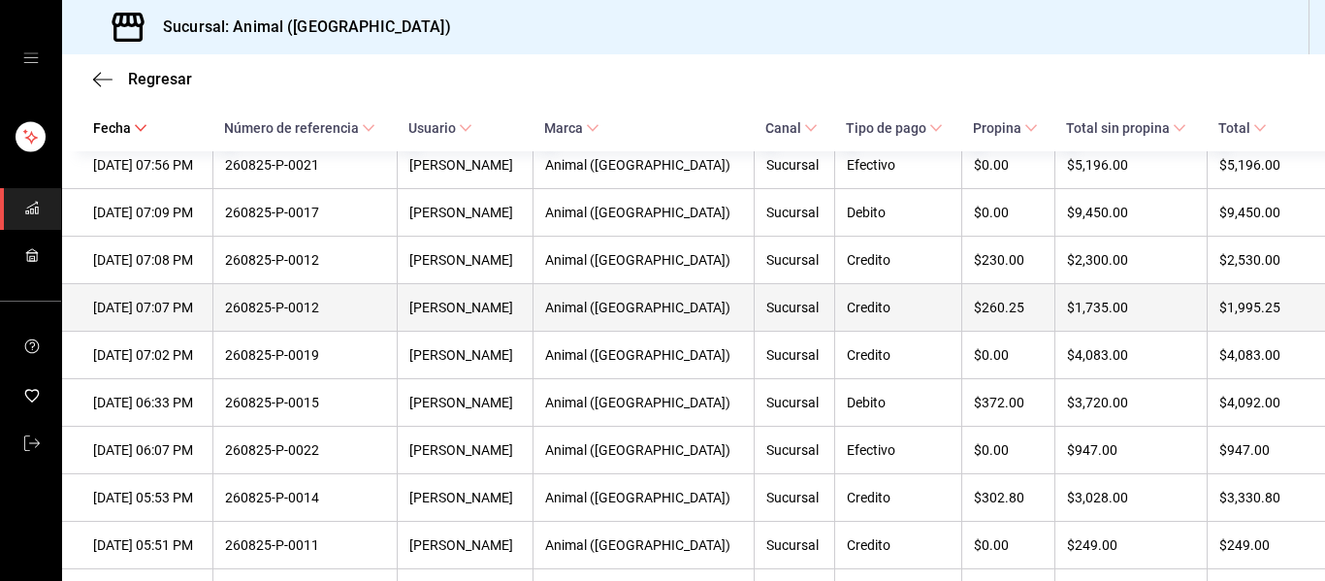
click at [80, 315] on th "26/08/2025 07:07 PM" at bounding box center [137, 308] width 150 height 48
drag, startPoint x: 216, startPoint y: 331, endPoint x: 109, endPoint y: 336, distance: 107.8
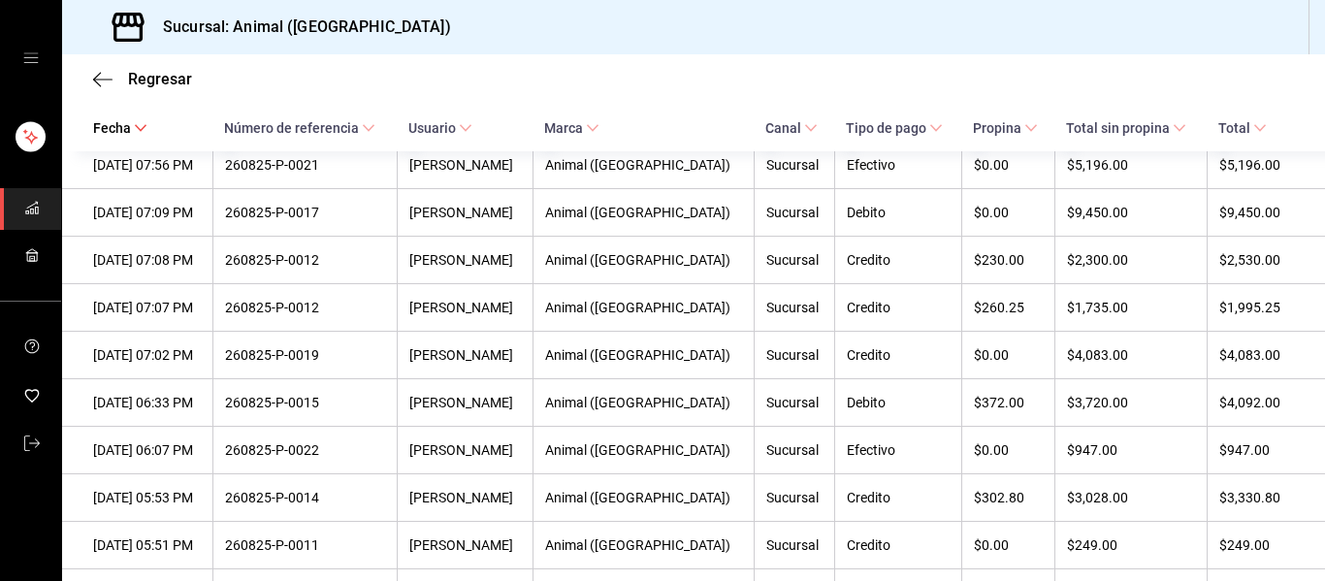
drag, startPoint x: 109, startPoint y: 336, endPoint x: 539, endPoint y: 36, distance: 524.6
click at [539, 36] on div "Sucursal: Animal ([GEOGRAPHIC_DATA])" at bounding box center [693, 27] width 1263 height 54
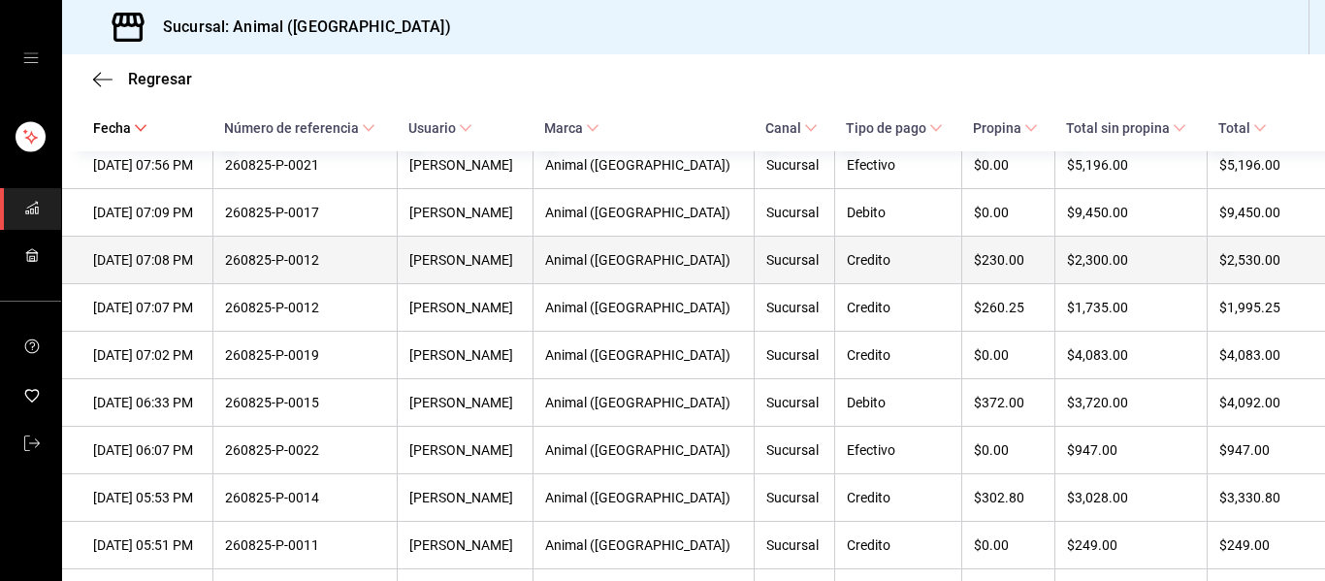
drag, startPoint x: 157, startPoint y: 327, endPoint x: 90, endPoint y: 280, distance: 81.5
click at [90, 280] on th "26/08/2025 07:08 PM" at bounding box center [137, 261] width 150 height 48
click at [115, 268] on div "26/08/2025 07:08 PM" at bounding box center [147, 260] width 108 height 16
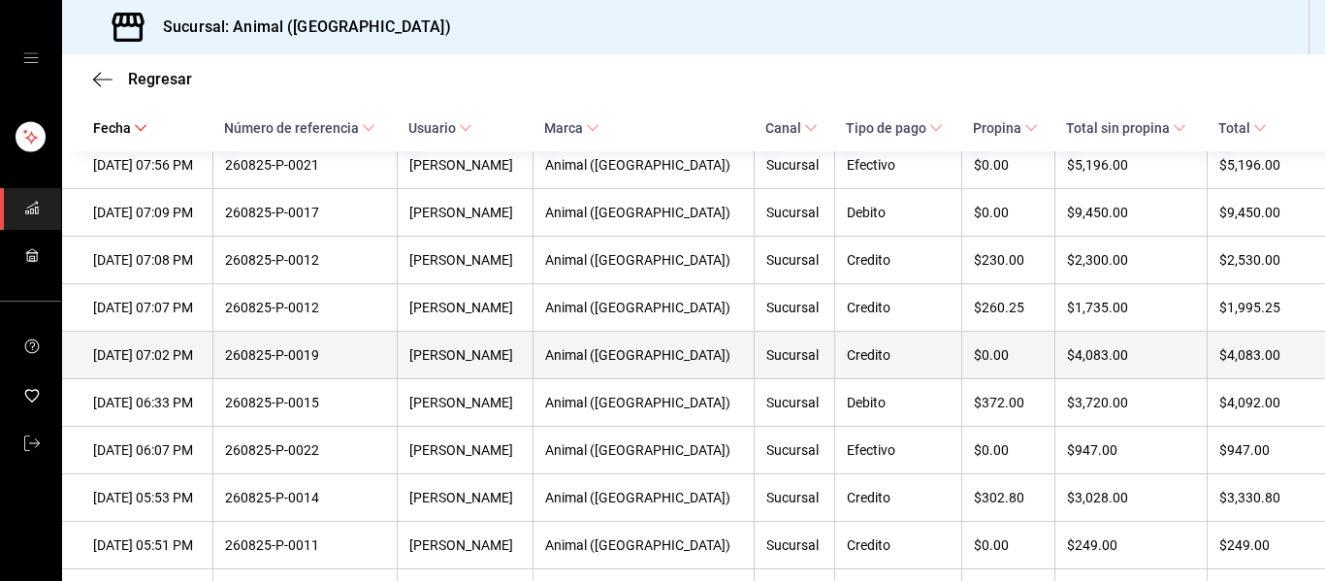
click at [1185, 367] on th "$4,083.00" at bounding box center [1129, 356] width 151 height 48
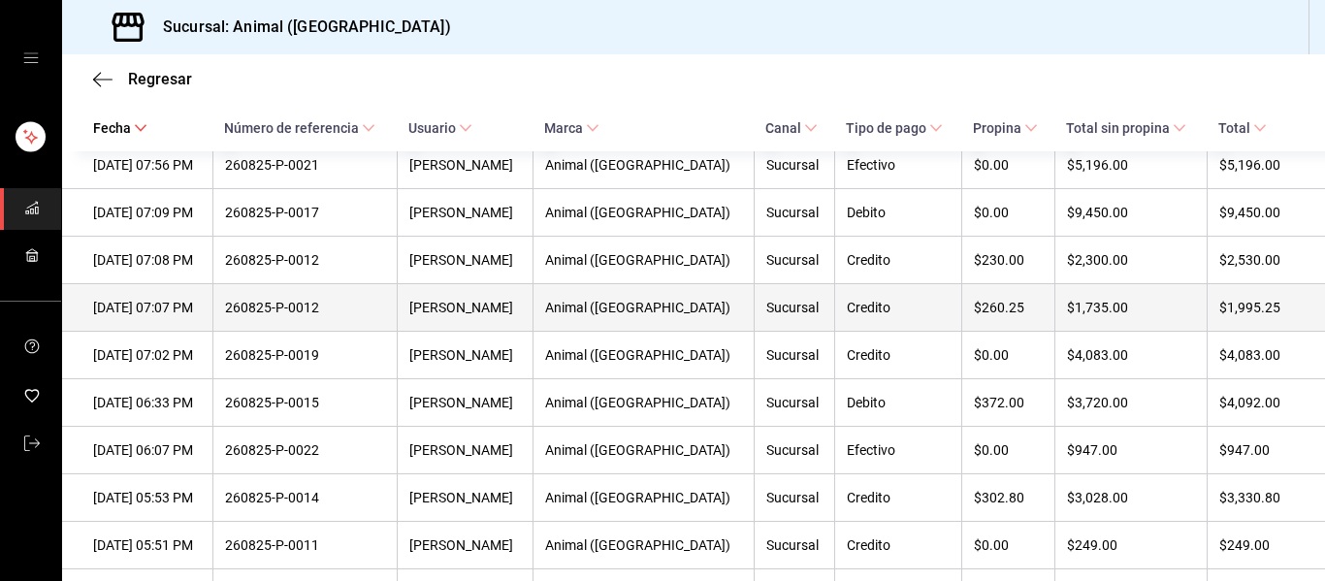
click at [1104, 315] on div "$1,735.00" at bounding box center [1130, 308] width 127 height 16
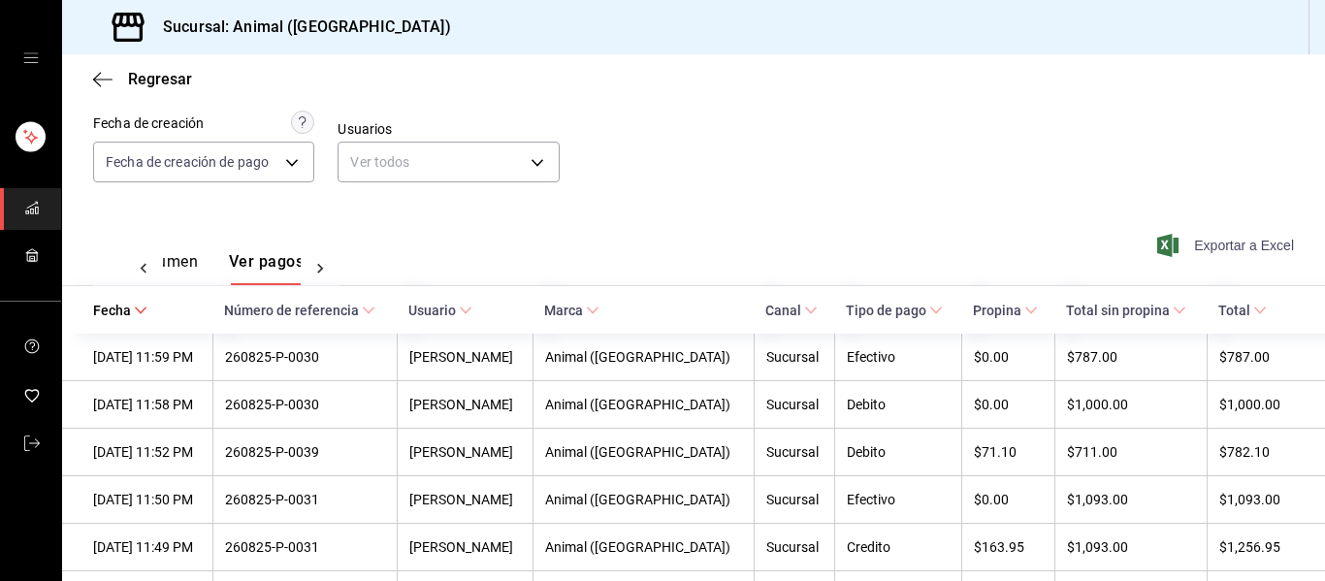
scroll to position [141, 0]
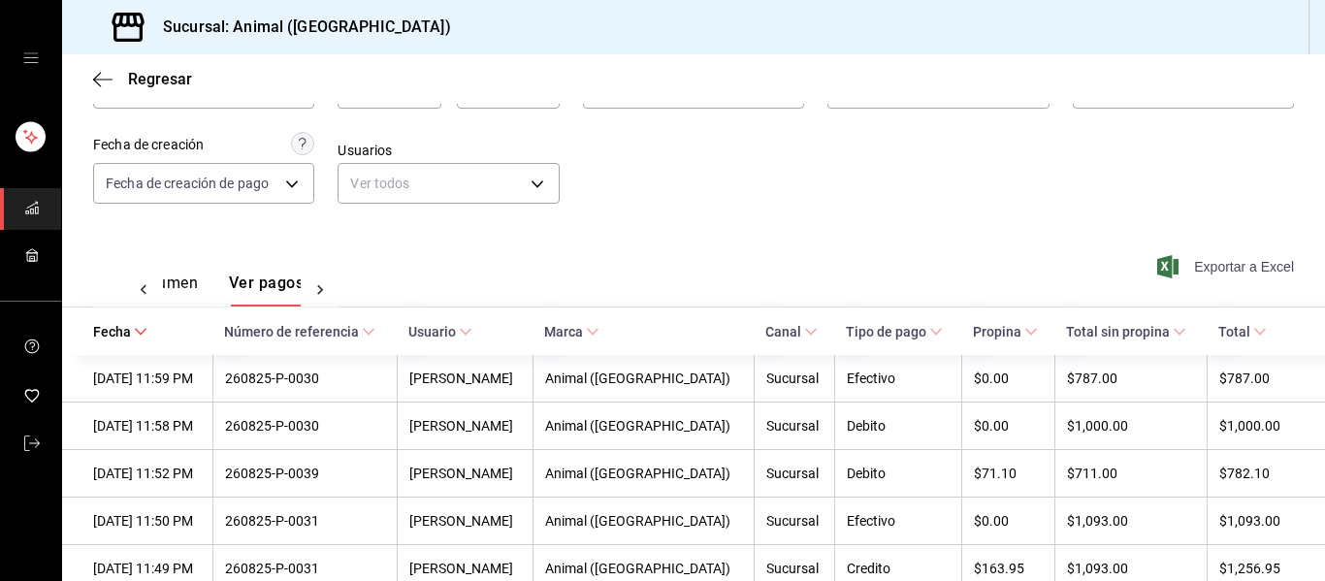
click at [1157, 259] on icon "button" at bounding box center [1167, 266] width 21 height 23
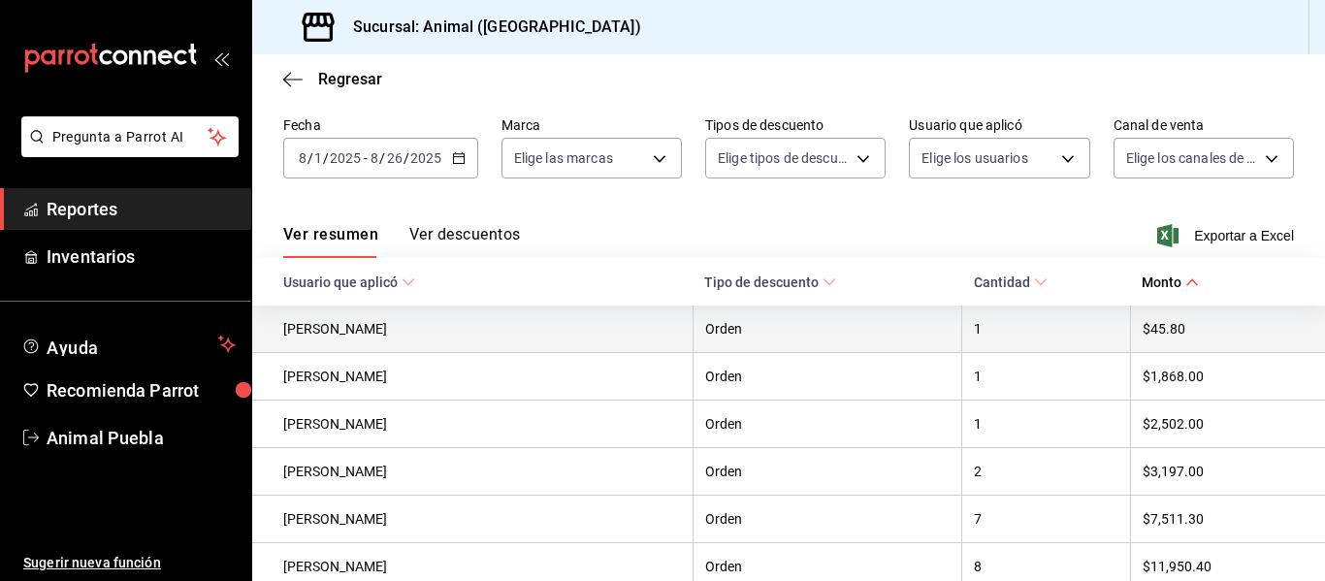
scroll to position [19, 0]
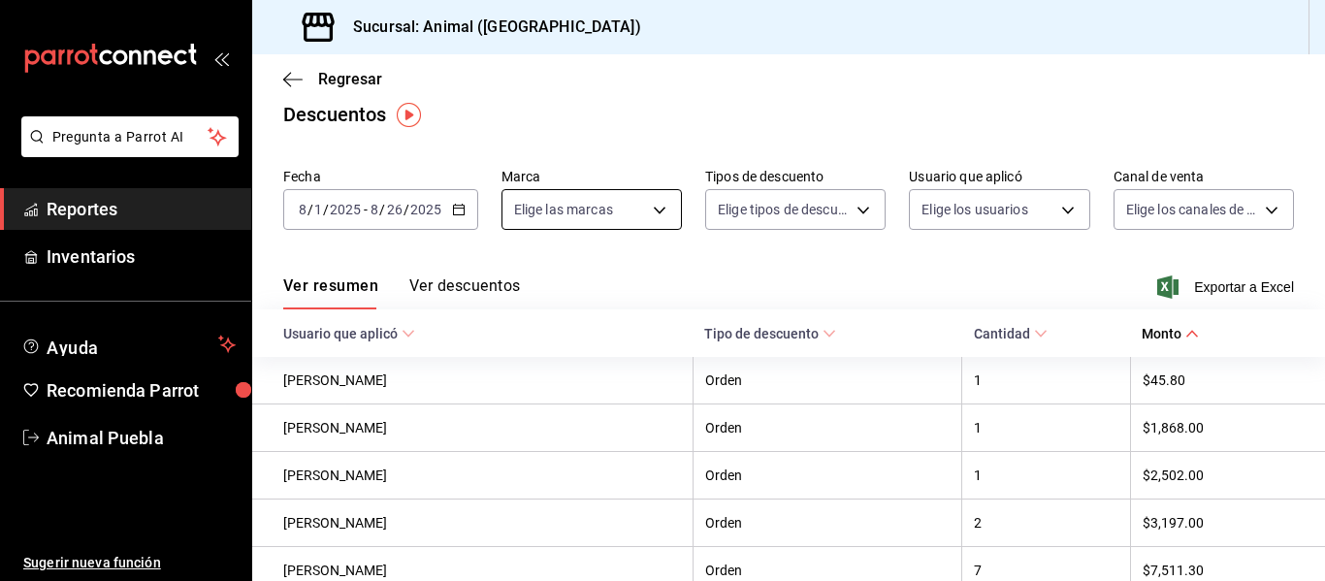
click at [649, 213] on body "Pregunta a Parrot AI Reportes Inventarios Ayuda Recomienda Parrot Animal Puebla…" at bounding box center [662, 290] width 1325 height 581
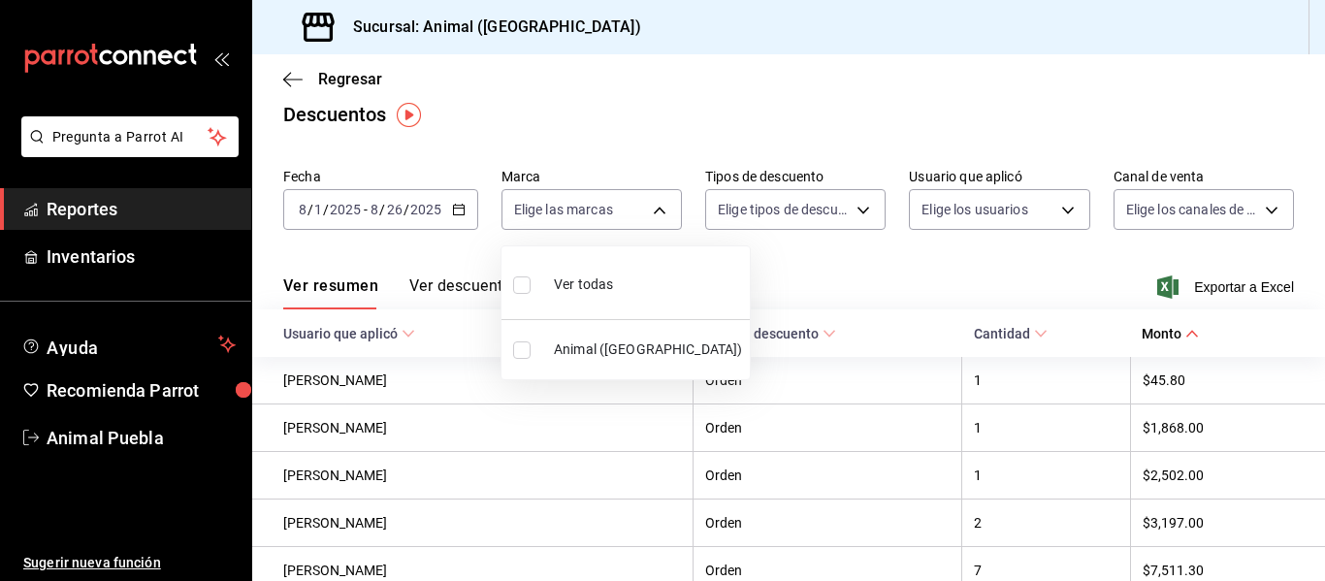
click at [613, 283] on li "Ver todas" at bounding box center [625, 282] width 248 height 57
type input "96838179-8fbb-4073-aae3-1789726318c8"
checkbox input "true"
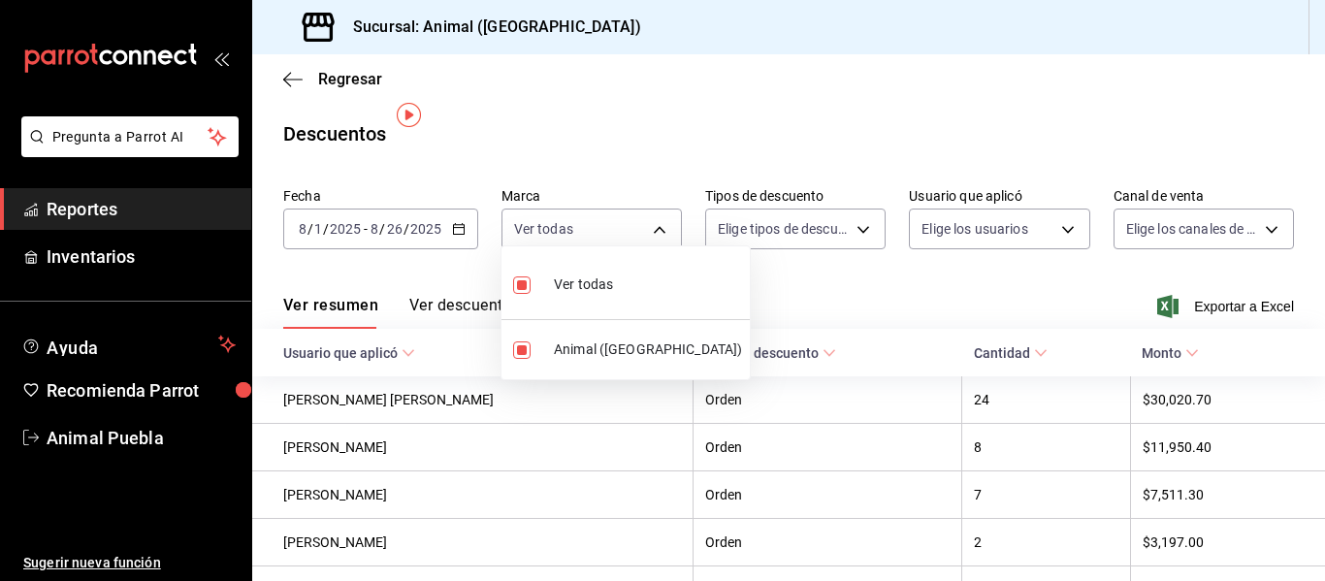
scroll to position [19, 0]
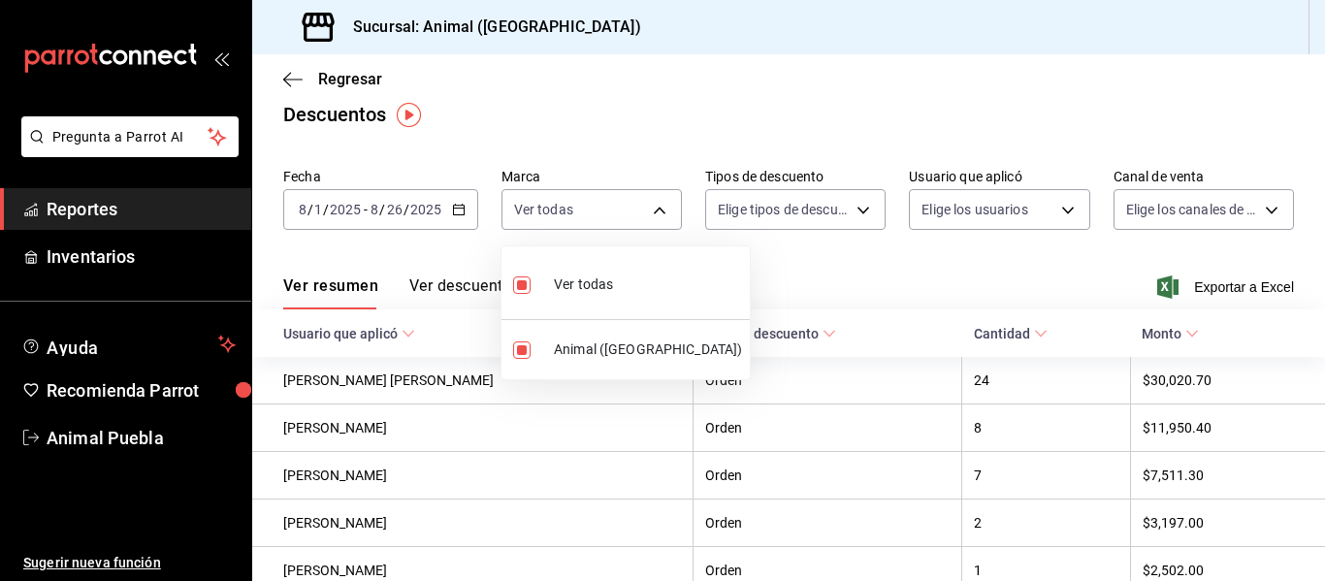
click at [836, 283] on div at bounding box center [662, 290] width 1325 height 581
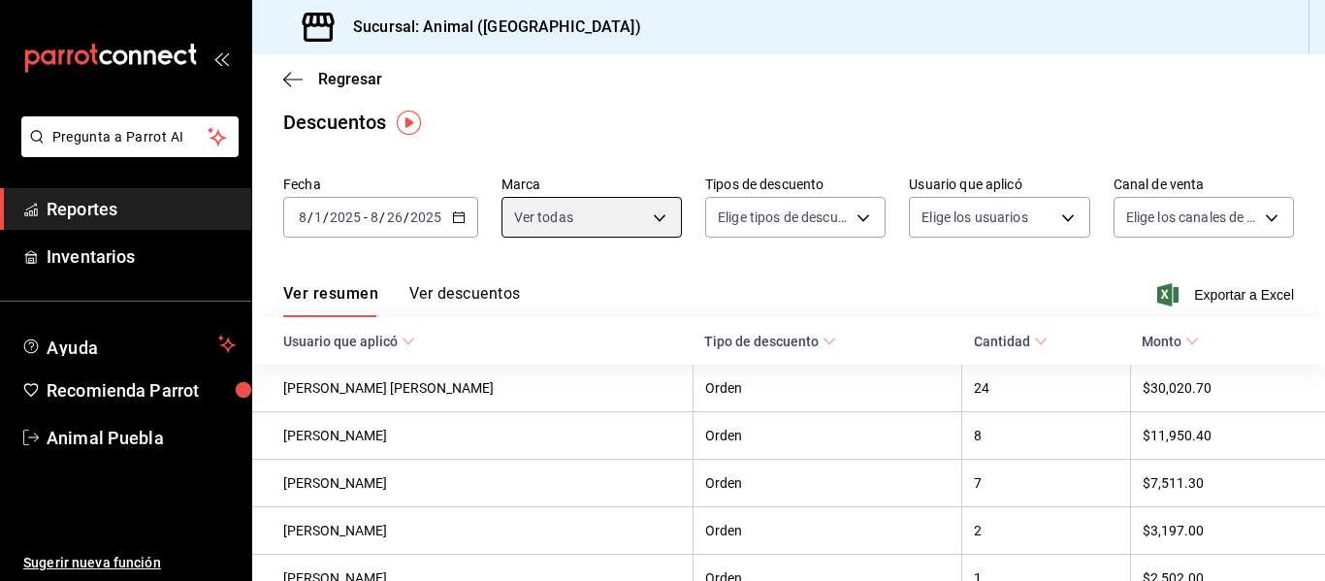
scroll to position [0, 0]
